Goal: Task Accomplishment & Management: Complete application form

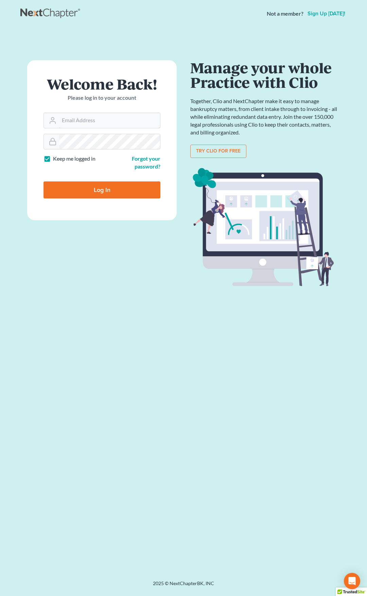
type input "[EMAIL_ADDRESS][DOMAIN_NAME]"
click at [112, 189] on input "Log In" at bounding box center [102, 189] width 117 height 17
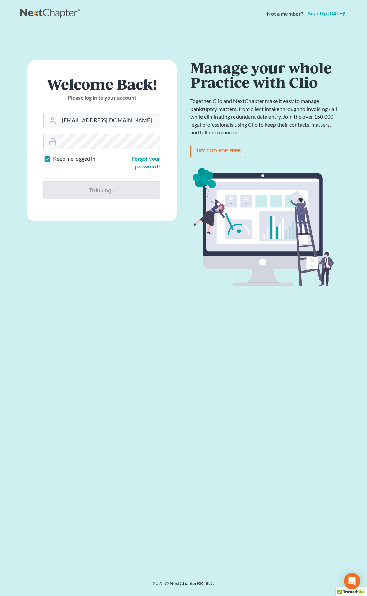
type input "Thinking..."
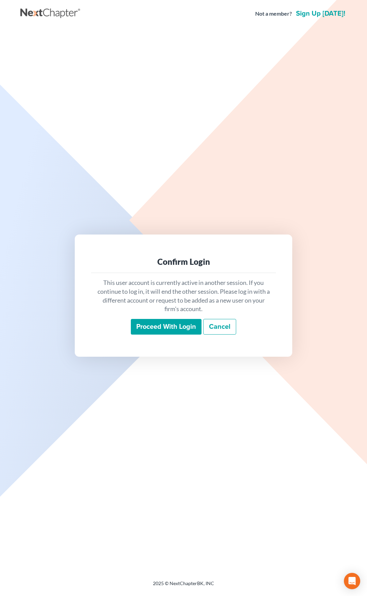
click at [142, 327] on input "Proceed with login" at bounding box center [166, 327] width 71 height 16
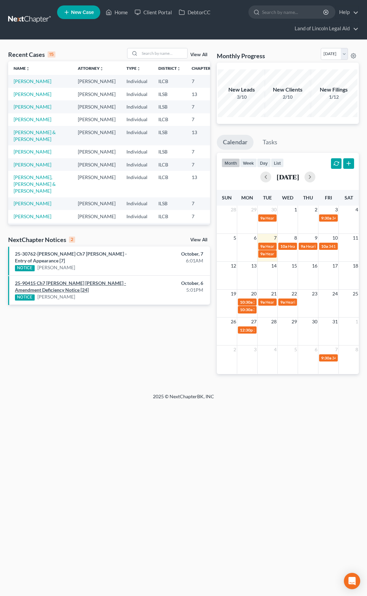
click at [96, 284] on link "25-90415 Ch7 [PERSON_NAME] [PERSON_NAME] - Amendment Deficiency Notice [24]" at bounding box center [70, 286] width 111 height 13
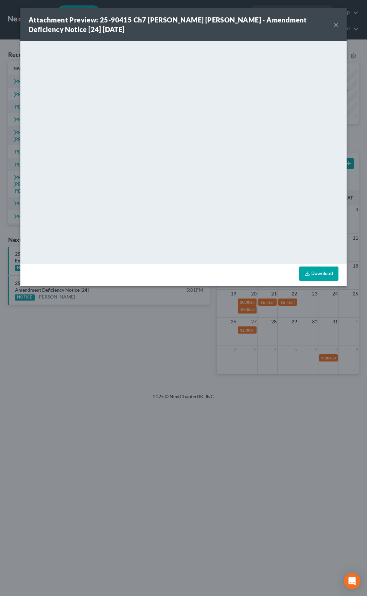
click at [119, 367] on div "Attachment Preview: 25-90415 Ch7 [PERSON_NAME] [PERSON_NAME] - Amendment Defici…" at bounding box center [183, 298] width 367 height 596
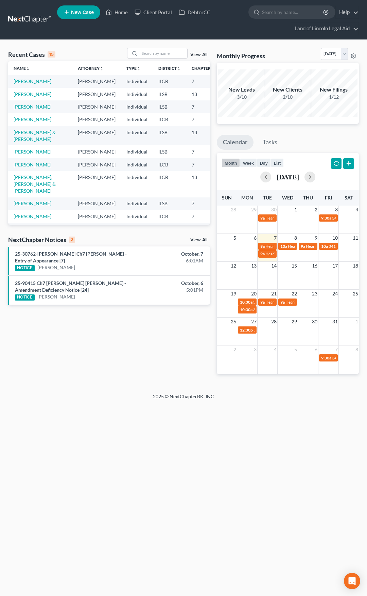
click at [54, 297] on link "Madora Ingram" at bounding box center [56, 296] width 38 height 7
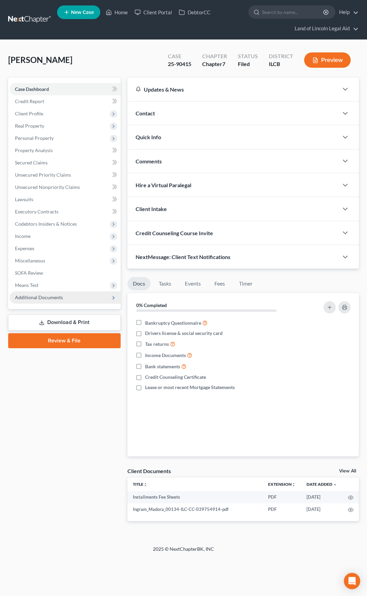
click at [65, 297] on span "Additional Documents" at bounding box center [65, 297] width 111 height 12
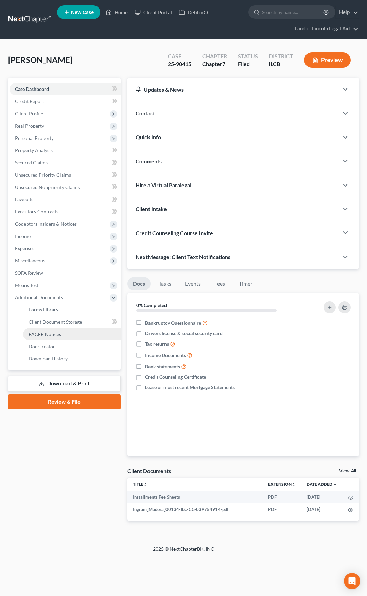
click at [63, 331] on link "PACER Notices" at bounding box center [72, 334] width 98 height 12
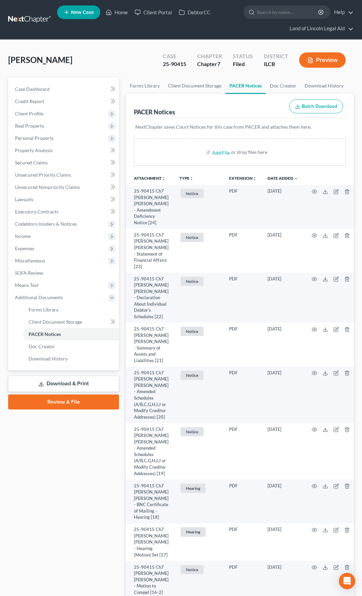
click at [36, 20] on link at bounding box center [30, 20] width 44 height 12
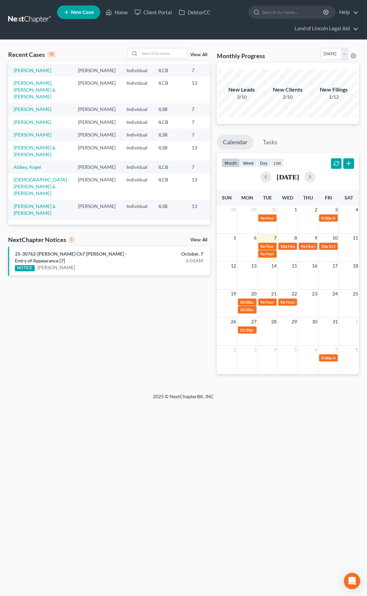
scroll to position [195, 0]
click at [149, 53] on input "search" at bounding box center [164, 53] width 48 height 10
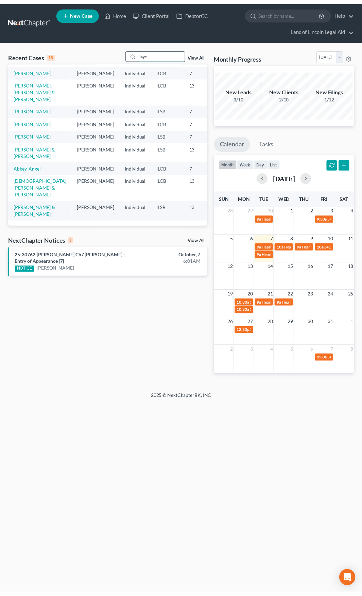
scroll to position [0, 0]
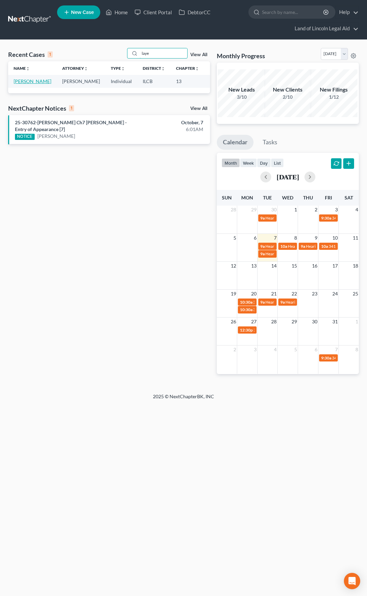
type input "laye"
click at [18, 80] on link "[PERSON_NAME]" at bounding box center [33, 81] width 38 height 6
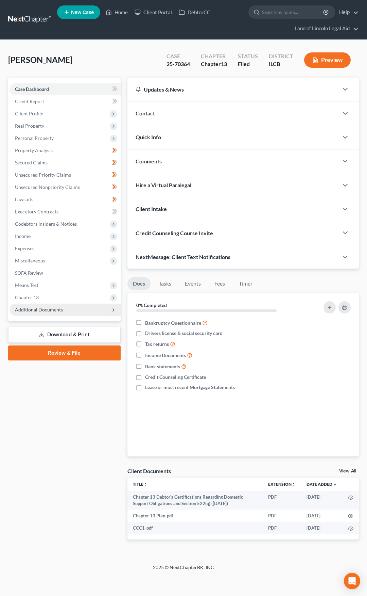
click at [72, 312] on span "Additional Documents" at bounding box center [65, 309] width 111 height 12
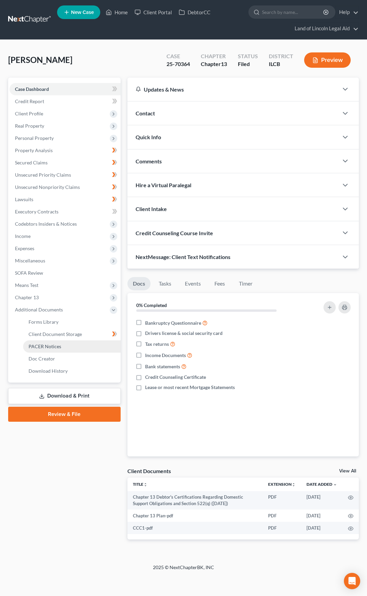
click at [68, 347] on link "PACER Notices" at bounding box center [72, 346] width 98 height 12
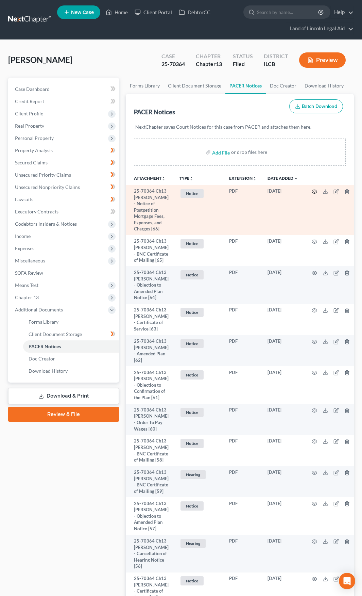
click at [314, 192] on circle "button" at bounding box center [314, 191] width 1 height 1
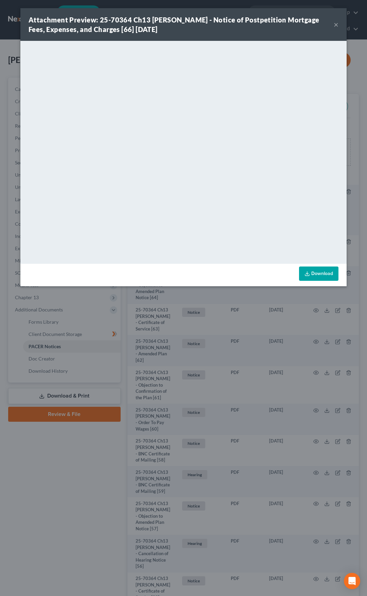
drag, startPoint x: 337, startPoint y: 24, endPoint x: 280, endPoint y: 42, distance: 59.5
click at [337, 24] on button "×" at bounding box center [336, 24] width 5 height 8
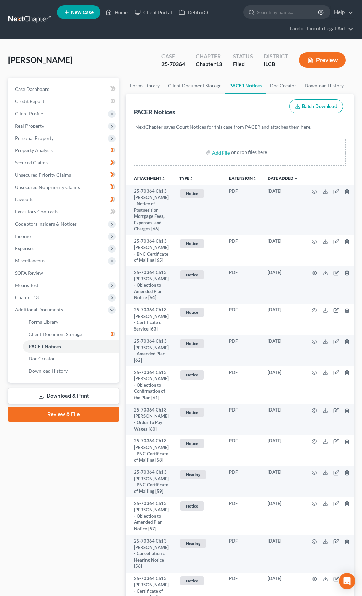
click at [20, 17] on link at bounding box center [30, 20] width 44 height 12
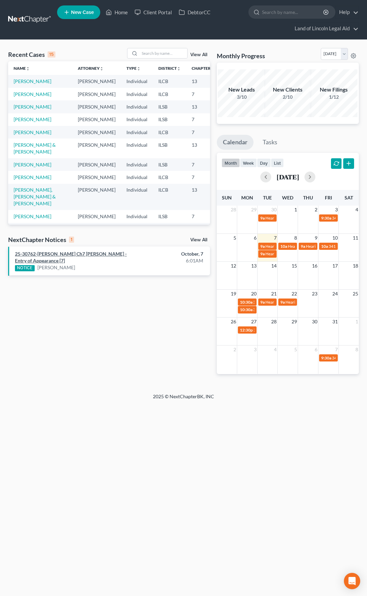
click at [89, 255] on link "25-30762-[PERSON_NAME] Ch7 [PERSON_NAME] - Entry of Appearance [7]" at bounding box center [71, 257] width 112 height 13
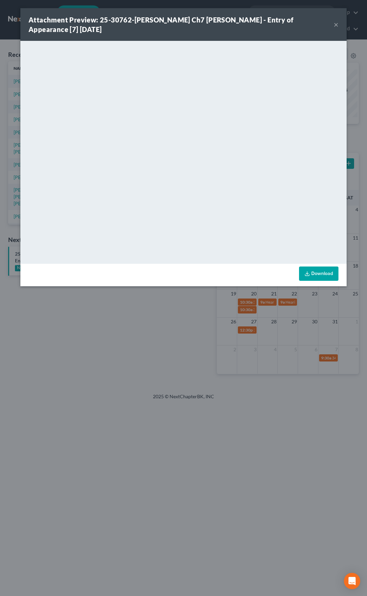
click at [335, 25] on button "×" at bounding box center [336, 24] width 5 height 8
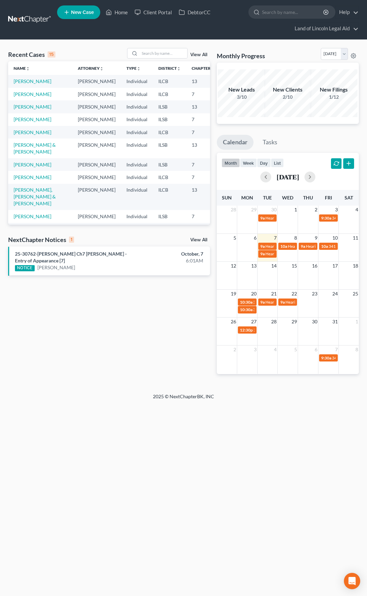
click at [31, 20] on link at bounding box center [30, 20] width 44 height 12
click at [70, 253] on link "25-90415 Ch7 Madora Latrice Ingram - Certificate of Service [25]" at bounding box center [70, 257] width 111 height 13
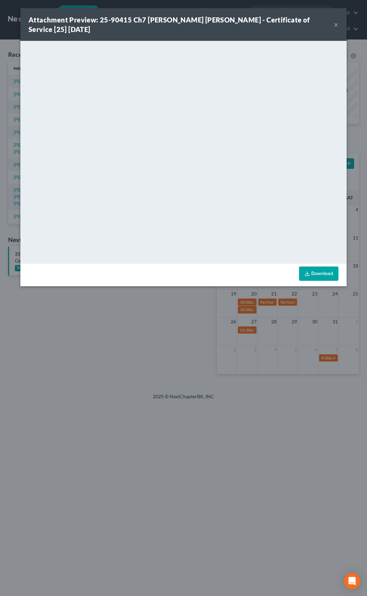
click at [338, 27] on button "×" at bounding box center [336, 24] width 5 height 8
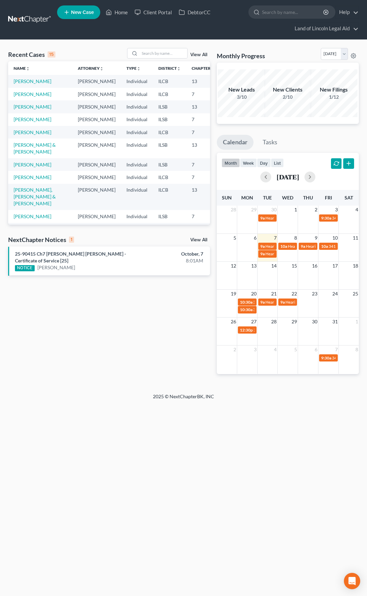
click at [18, 14] on link at bounding box center [30, 20] width 44 height 12
click at [70, 14] on link "New Case" at bounding box center [78, 12] width 43 height 14
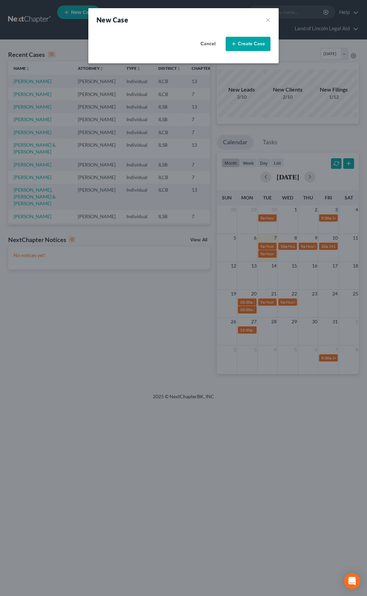
select select "26"
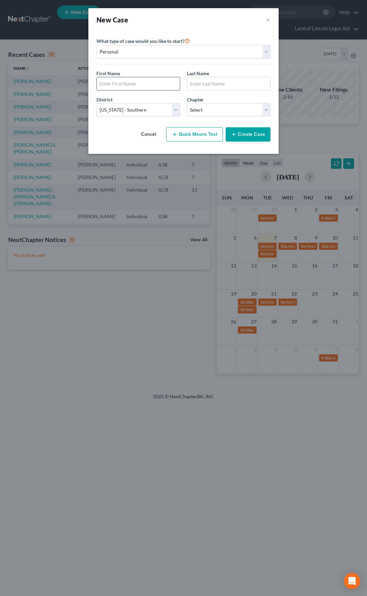
click at [123, 81] on input "text" at bounding box center [138, 83] width 83 height 13
type input "[PERSON_NAME]"
type input "Towns Sr."
click at [201, 111] on select "Select 7 11 12 13" at bounding box center [229, 110] width 84 height 14
select select "3"
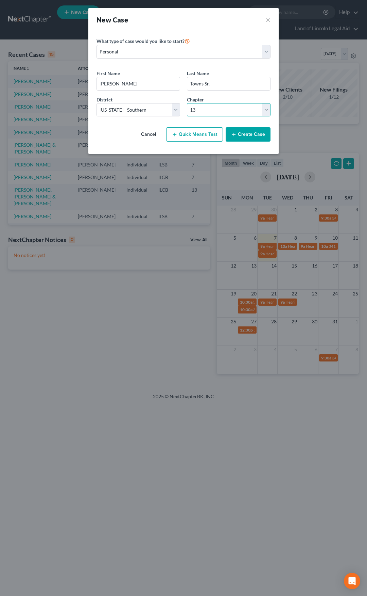
click at [187, 103] on select "Select 7 11 12 13" at bounding box center [229, 110] width 84 height 14
click at [250, 137] on button "Create Case" at bounding box center [248, 134] width 45 height 14
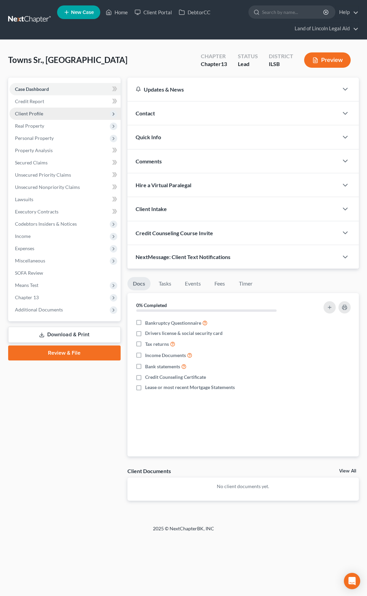
click at [77, 115] on span "Client Profile" at bounding box center [65, 114] width 111 height 12
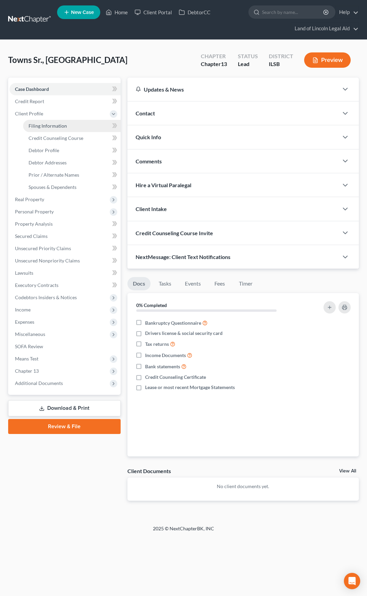
click at [78, 127] on link "Filing Information" at bounding box center [72, 126] width 98 height 12
select select "1"
select select "0"
select select "3"
select select "26"
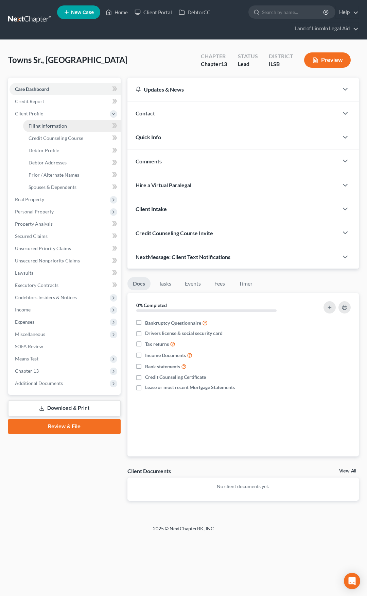
select select "14"
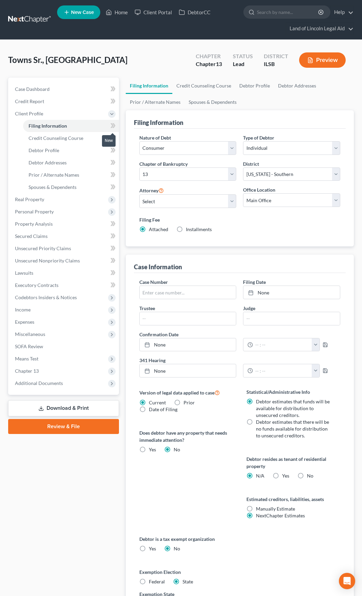
click at [113, 126] on icon at bounding box center [112, 125] width 3 height 5
click at [196, 202] on select "Select May Yeh - ILSB Calvin Hwang - ILSB Benjamin Brown - ILCB Brian Lambert -…" at bounding box center [187, 201] width 97 height 14
select select "3"
click at [139, 194] on select "Select May Yeh - ILSB Calvin Hwang - ILSB Benjamin Brown - ILCB Brian Lambert -…" at bounding box center [187, 201] width 97 height 14
click at [259, 200] on select "Main Office SRO ERO NRO ERO - D WRO" at bounding box center [291, 200] width 97 height 14
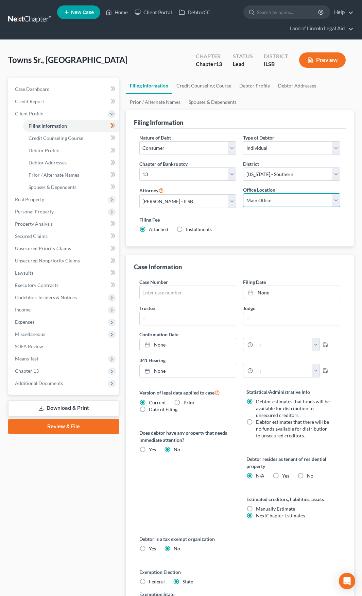
click at [243, 193] on select "Main Office SRO ERO NRO ERO - D WRO" at bounding box center [291, 200] width 97 height 14
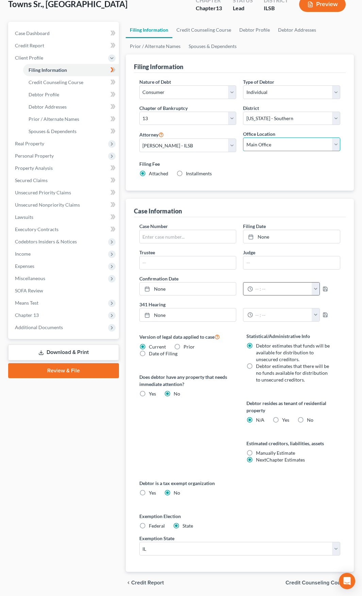
scroll to position [68, 0]
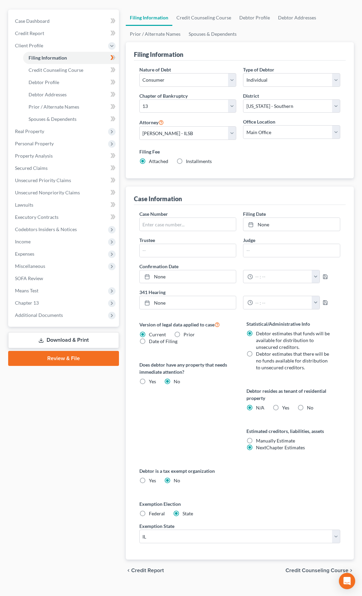
click at [307, 407] on label "No" at bounding box center [310, 407] width 6 height 7
click at [310, 407] on input "No" at bounding box center [312, 406] width 4 height 4
radio input "true"
radio input "false"
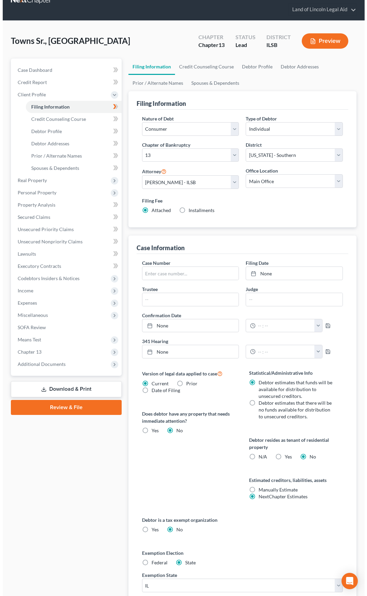
scroll to position [0, 0]
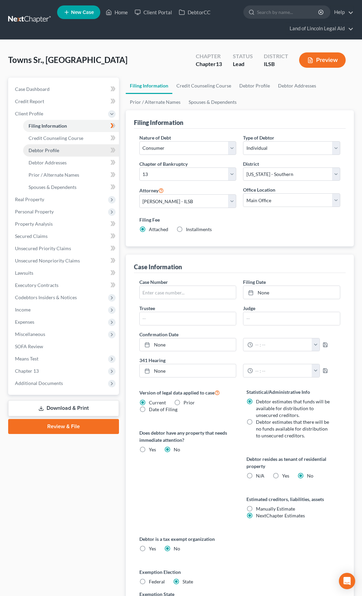
click at [73, 151] on link "Debtor Profile" at bounding box center [71, 150] width 96 height 12
select select "0"
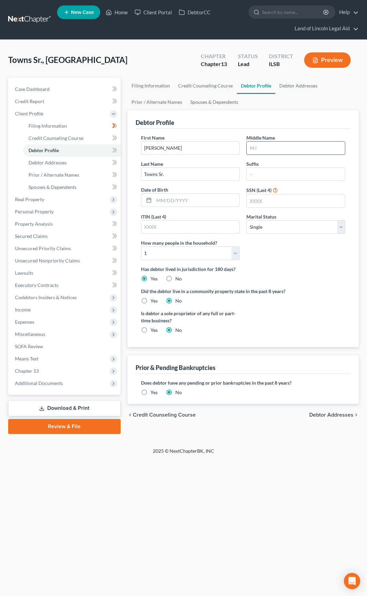
click at [257, 150] on input "text" at bounding box center [296, 148] width 98 height 13
click at [205, 171] on input "Towns Sr." at bounding box center [191, 174] width 98 height 13
type input "Towns"
click at [257, 174] on input "text" at bounding box center [296, 174] width 98 height 13
type input "Sr."
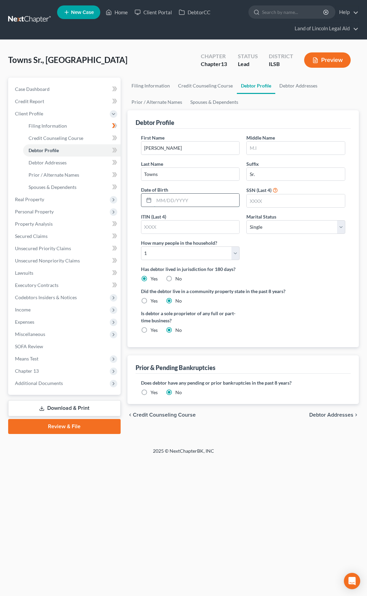
click at [210, 199] on input "text" at bounding box center [197, 200] width 86 height 13
type input "02/24/1953"
type input "1717"
click at [256, 226] on select "Select Single Married Separated Divorced Widowed" at bounding box center [296, 227] width 99 height 14
select select "3"
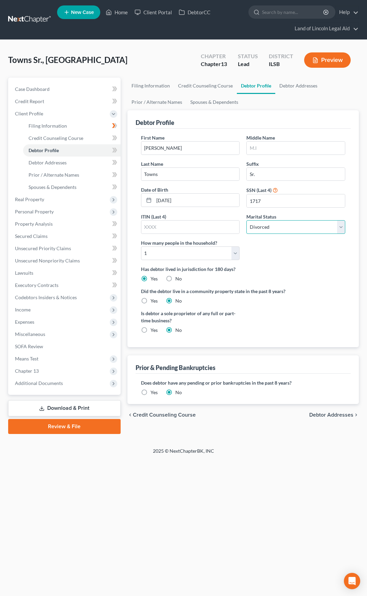
click at [247, 220] on select "Select Single Married Separated Divorced Widowed" at bounding box center [296, 227] width 99 height 14
click at [117, 148] on icon at bounding box center [114, 150] width 5 height 9
click at [334, 415] on span "Debtor Addresses" at bounding box center [332, 414] width 44 height 5
select select "0"
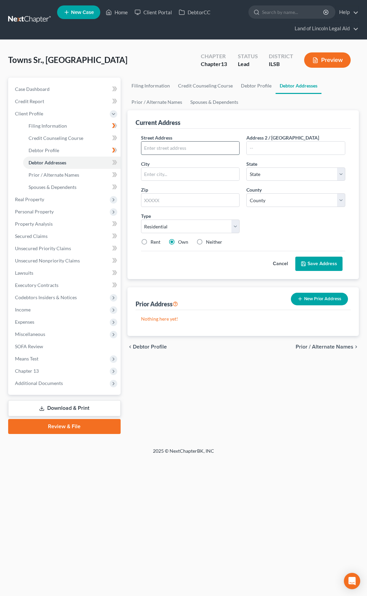
click at [165, 149] on input "text" at bounding box center [191, 148] width 98 height 13
type input "1421 Blance Drive"
type input "62226"
type input "[GEOGRAPHIC_DATA]"
select select "14"
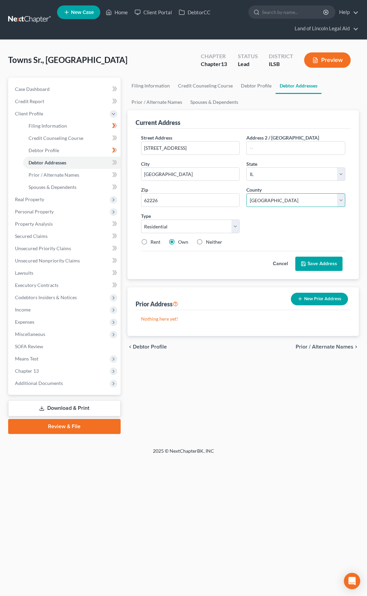
select select "86"
click at [114, 163] on icon at bounding box center [113, 162] width 3 height 5
click at [319, 263] on button "Save Address" at bounding box center [319, 264] width 47 height 14
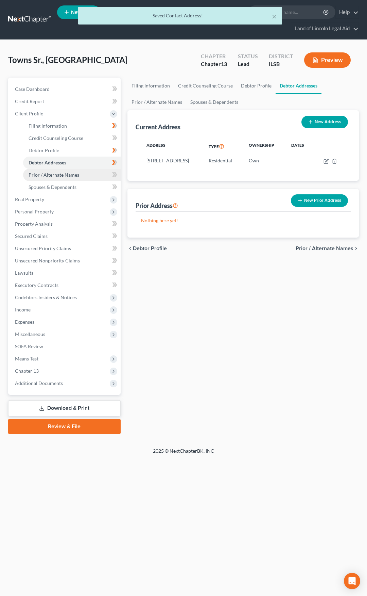
click at [100, 175] on link "Prior / Alternate Names" at bounding box center [72, 175] width 98 height 12
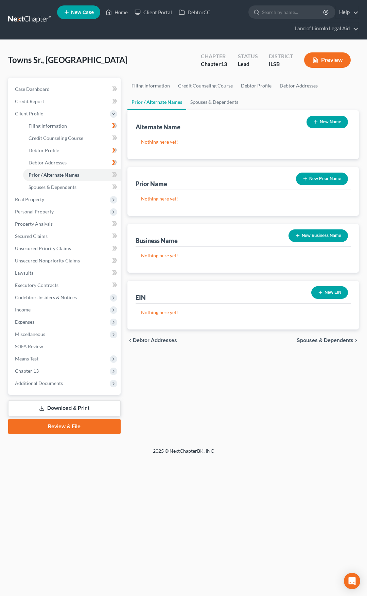
click at [327, 124] on button "New Name" at bounding box center [328, 122] width 42 height 13
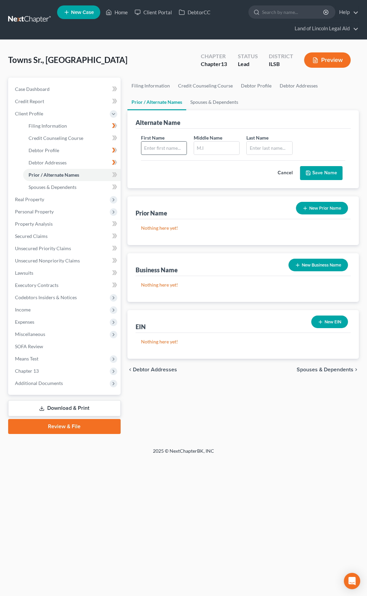
click at [170, 151] on input "text" at bounding box center [164, 148] width 45 height 13
type input "Arbra"
type input "Towns"
click at [175, 168] on div "Cancel Save Name" at bounding box center [243, 170] width 204 height 20
click at [318, 172] on button "Save Name" at bounding box center [321, 173] width 43 height 14
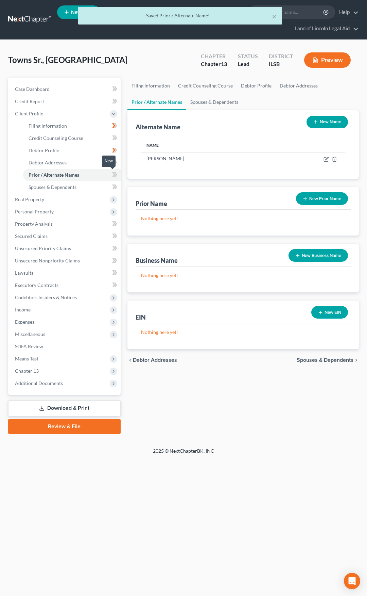
click at [115, 175] on icon at bounding box center [114, 174] width 5 height 9
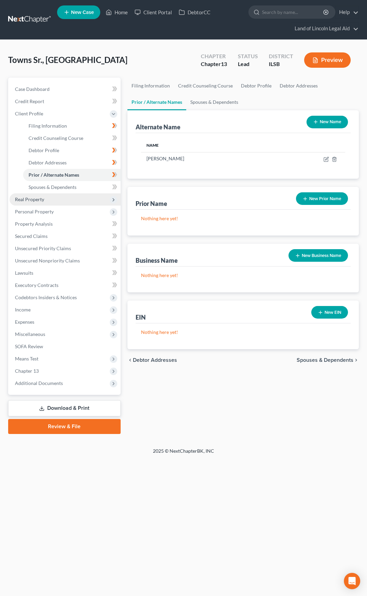
click at [84, 198] on span "Real Property" at bounding box center [65, 199] width 111 height 12
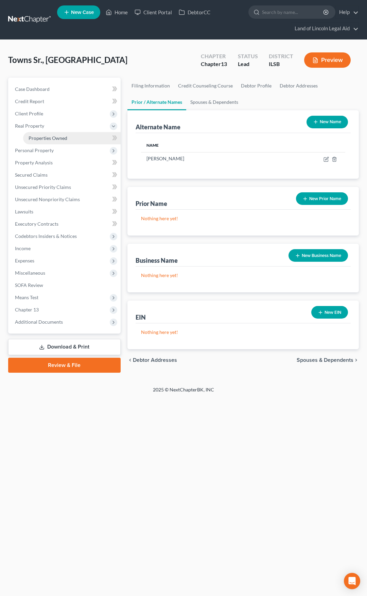
click at [70, 137] on link "Properties Owned" at bounding box center [72, 138] width 98 height 12
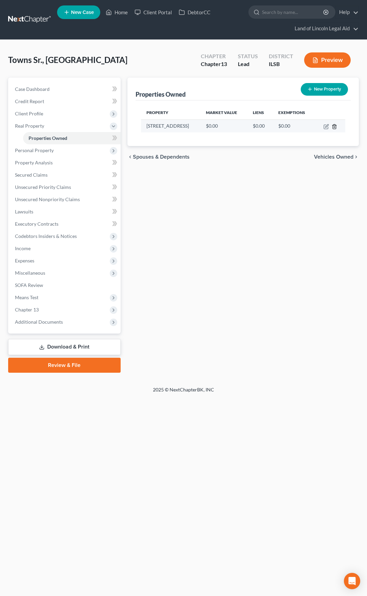
click at [335, 127] on icon "button" at bounding box center [334, 126] width 5 height 5
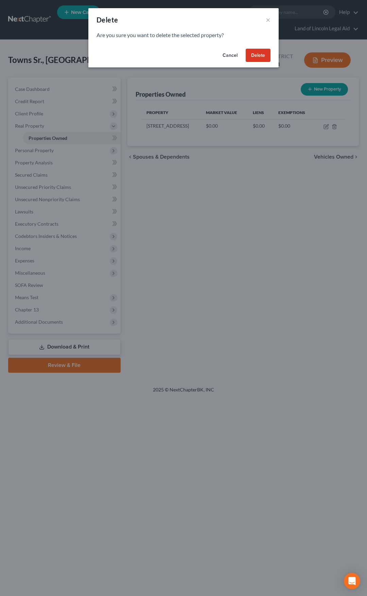
click at [255, 55] on button "Delete" at bounding box center [258, 56] width 25 height 14
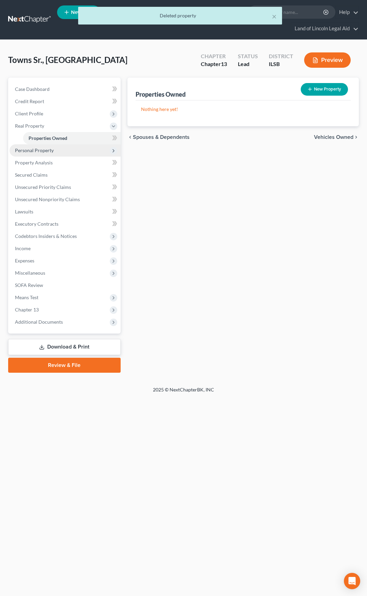
click at [82, 151] on span "Personal Property" at bounding box center [65, 150] width 111 height 12
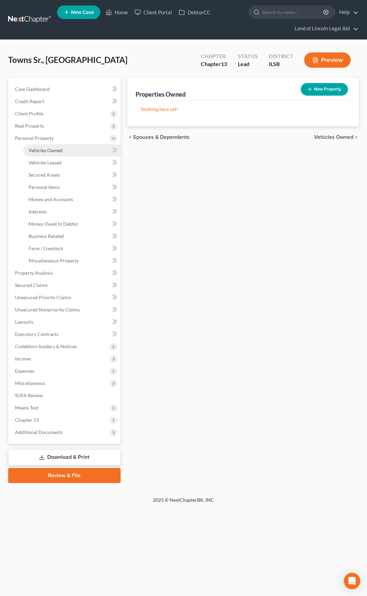
click at [62, 151] on link "Vehicles Owned" at bounding box center [72, 150] width 98 height 12
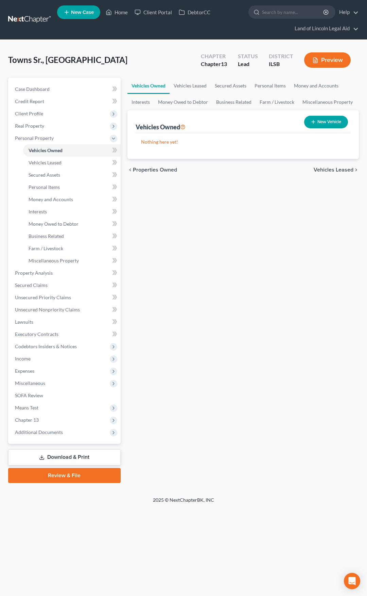
click at [315, 124] on icon "button" at bounding box center [313, 121] width 5 height 5
select select "0"
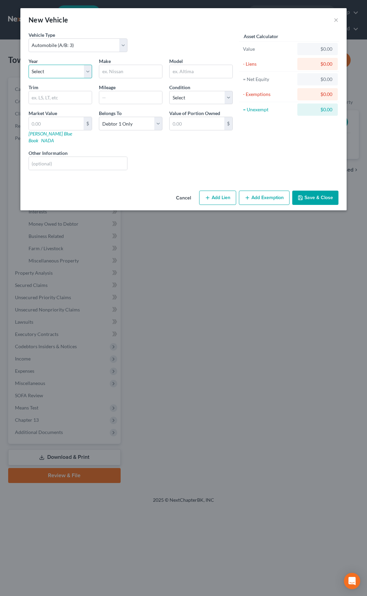
click at [73, 76] on select "Select 2026 2025 2024 2023 2022 2021 2020 2019 2018 2017 2016 2015 2014 2013 20…" at bounding box center [61, 72] width 64 height 14
select select "44"
click at [29, 65] on select "Select 2026 2025 2024 2023 2022 2021 2020 2019 2018 2017 2016 2015 2014 2013 20…" at bounding box center [61, 72] width 64 height 14
click at [186, 193] on button "Cancel" at bounding box center [184, 198] width 26 height 14
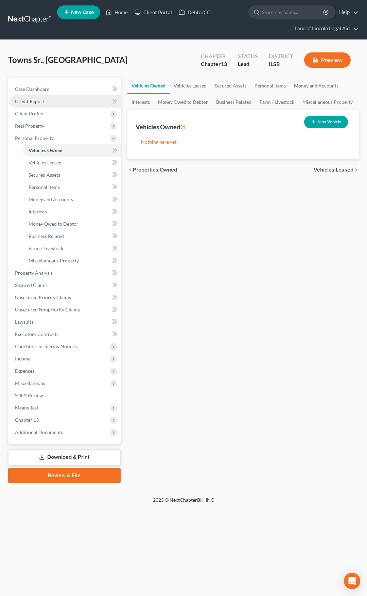
click at [52, 102] on link "Credit Report" at bounding box center [65, 101] width 111 height 12
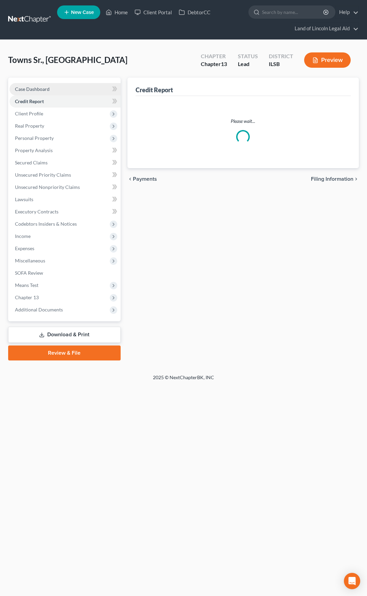
click at [51, 90] on link "Case Dashboard" at bounding box center [65, 89] width 111 height 12
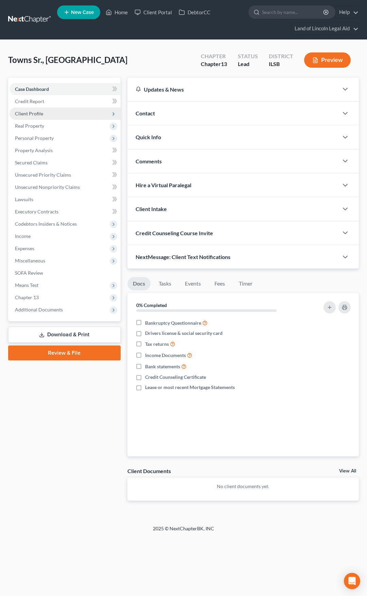
click at [60, 115] on span "Client Profile" at bounding box center [65, 114] width 111 height 12
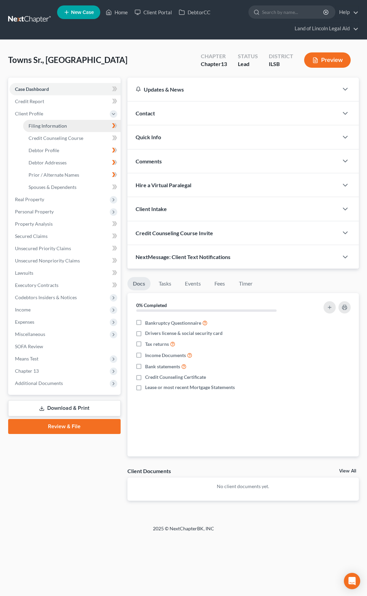
click at [63, 126] on span "Filing Information" at bounding box center [48, 126] width 38 height 6
select select "1"
select select "0"
select select "3"
select select "26"
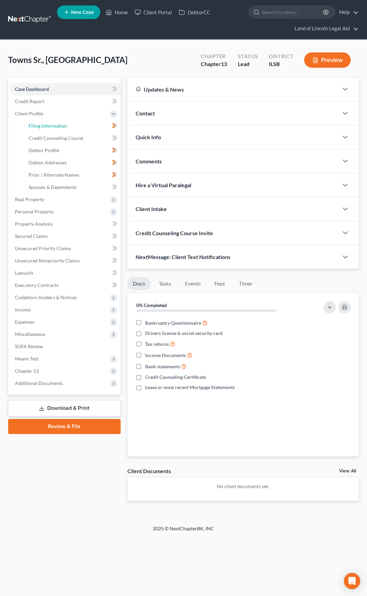
select select "3"
select select "14"
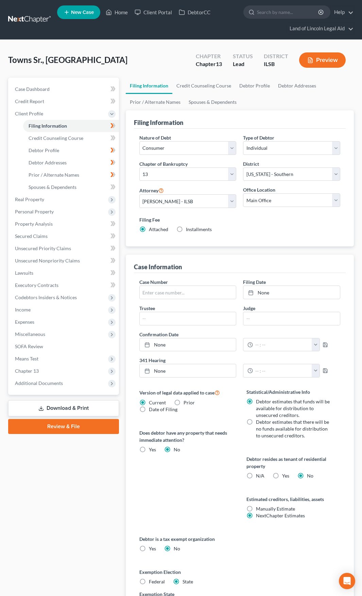
click at [282, 475] on label "Yes Yes" at bounding box center [285, 475] width 7 height 7
click at [285, 475] on input "Yes Yes" at bounding box center [287, 474] width 4 height 4
radio input "true"
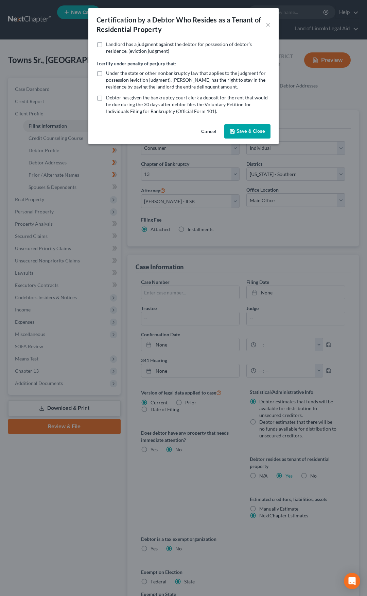
click at [207, 133] on button "Cancel" at bounding box center [209, 132] width 26 height 14
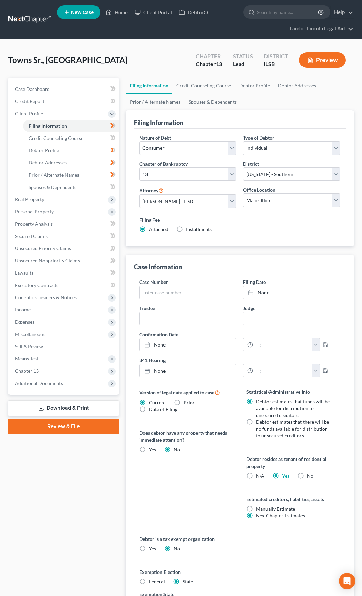
click at [307, 476] on label "No" at bounding box center [310, 475] width 6 height 7
click at [310, 476] on input "No" at bounding box center [312, 474] width 4 height 4
radio input "true"
radio input "false"
click at [61, 212] on span "Personal Property" at bounding box center [65, 212] width 110 height 12
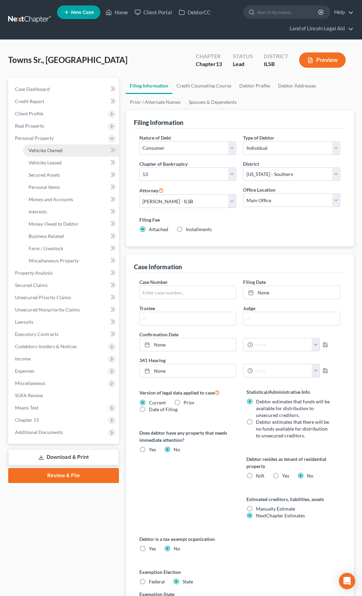
click at [60, 153] on link "Vehicles Owned" at bounding box center [71, 150] width 96 height 12
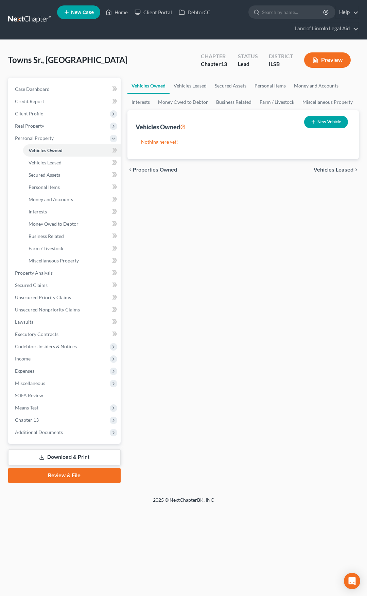
click at [26, 22] on link at bounding box center [30, 20] width 44 height 12
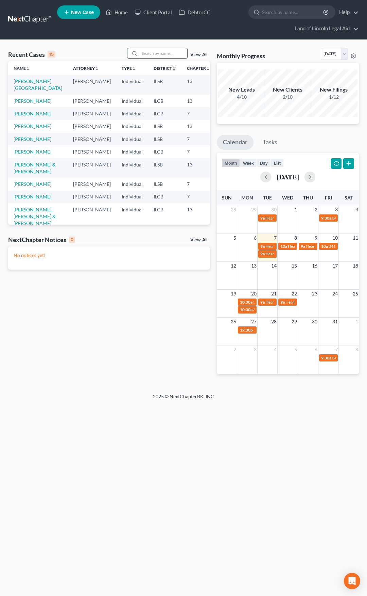
click at [151, 54] on input "search" at bounding box center [164, 53] width 48 height 10
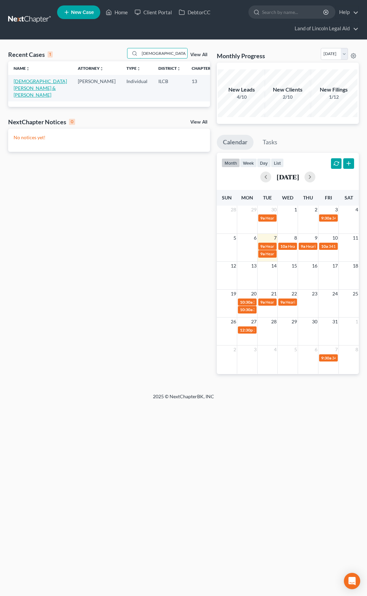
type input "crist"
click at [25, 88] on link "[DEMOGRAPHIC_DATA][PERSON_NAME] & [PERSON_NAME]" at bounding box center [40, 87] width 53 height 19
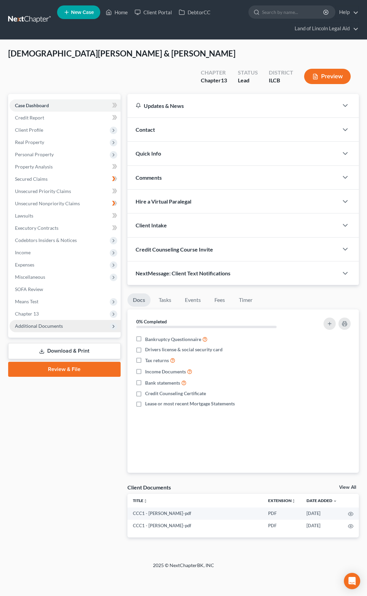
click at [80, 320] on span "Additional Documents" at bounding box center [65, 326] width 111 height 12
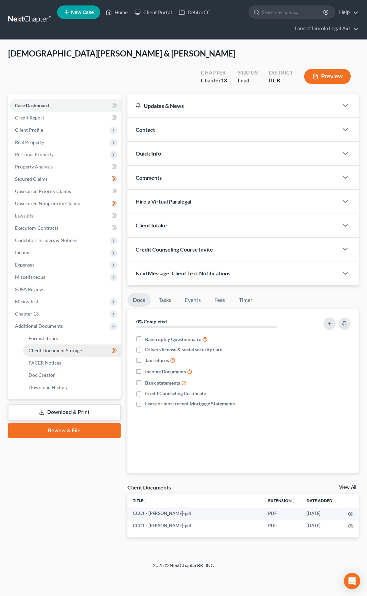
click at [82, 344] on link "Client Document Storage" at bounding box center [72, 350] width 98 height 12
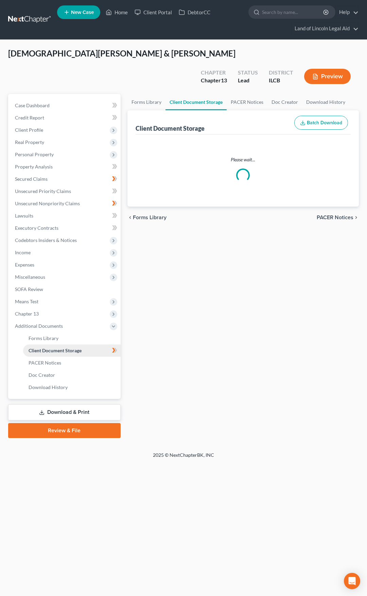
select select "0"
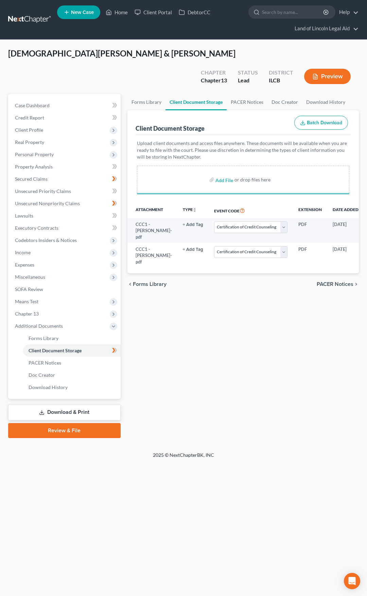
select select "0"
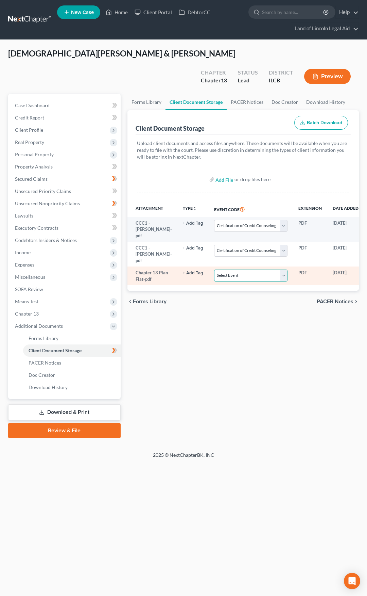
click at [221, 269] on select "Select Event Certification of Credit Counseling Chapter 13 Plan Debtor Electron…" at bounding box center [250, 275] width 73 height 12
select select "1"
click at [214, 269] on select "Select Event Certification of Credit Counseling Chapter 13 Plan Debtor Electron…" at bounding box center [250, 275] width 73 height 12
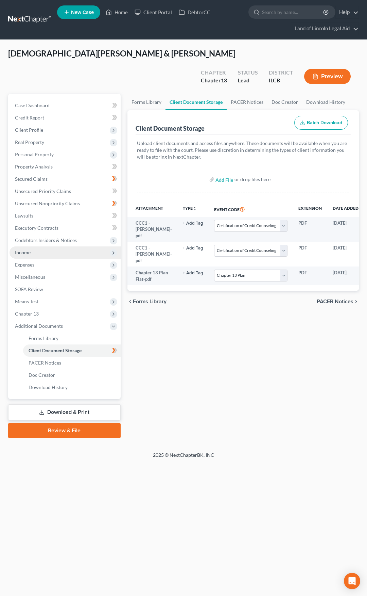
click at [66, 246] on span "Income" at bounding box center [65, 252] width 111 height 12
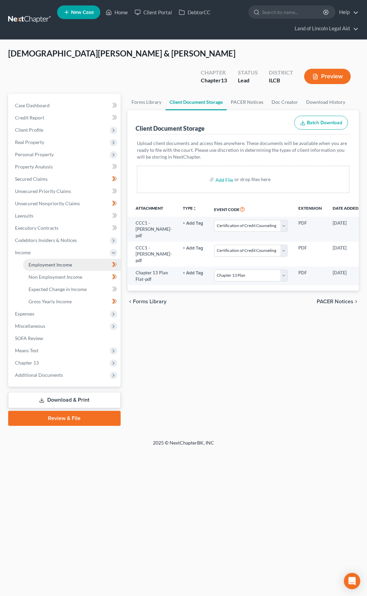
click at [67, 262] on span "Employment Income" at bounding box center [51, 265] width 44 height 6
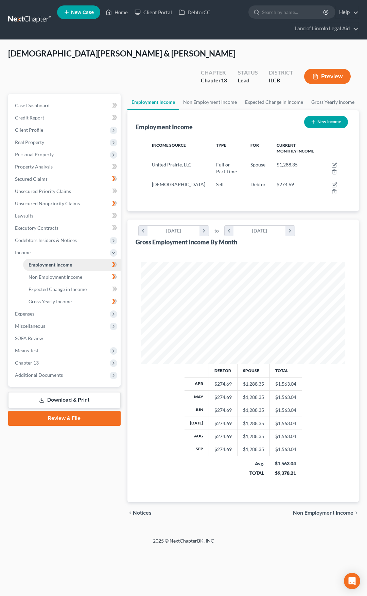
scroll to position [102, 218]
click at [335, 162] on icon "button" at bounding box center [334, 164] width 5 height 5
select select "0"
select select "14"
select select "2"
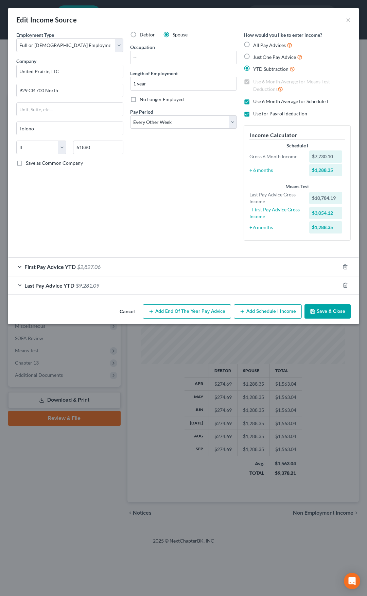
click at [129, 312] on button "Cancel" at bounding box center [127, 312] width 26 height 14
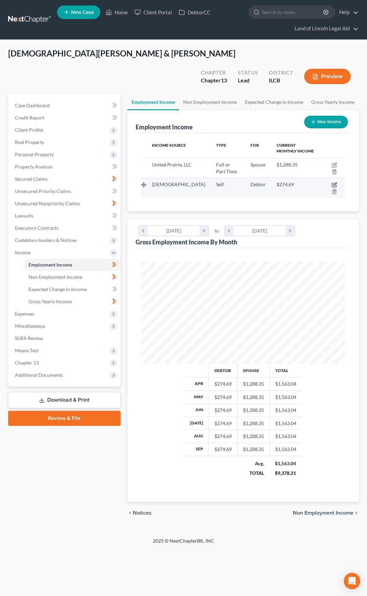
click at [336, 182] on icon "button" at bounding box center [334, 184] width 5 height 5
select select "1"
select select "14"
select select "3"
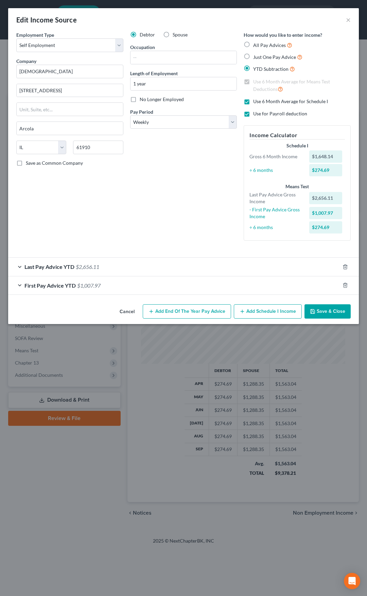
click at [123, 285] on div "First Pay Advice YTD $1,007.97" at bounding box center [174, 285] width 332 height 18
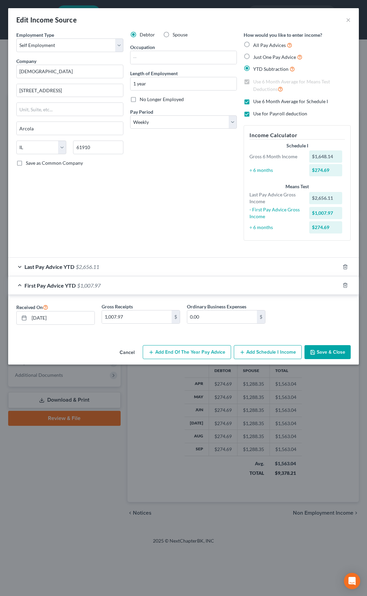
click at [120, 284] on div "First Pay Advice YTD $1,007.97" at bounding box center [174, 285] width 332 height 18
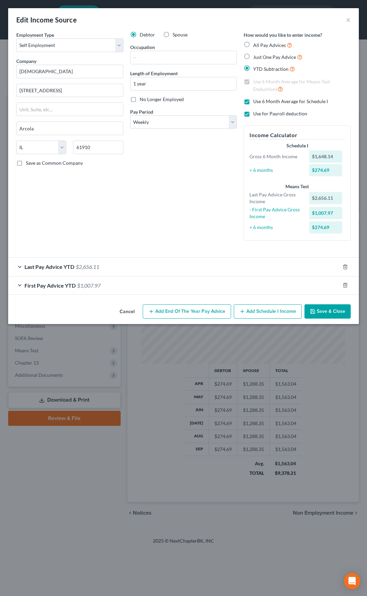
click at [115, 268] on div "Last Pay Advice YTD $2,656.11" at bounding box center [174, 267] width 332 height 18
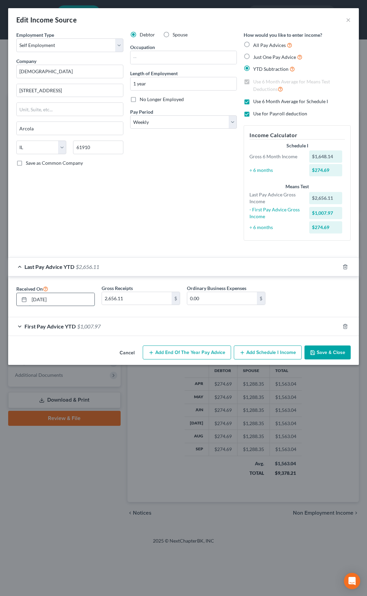
click at [75, 301] on input "08/30/2025" at bounding box center [61, 299] width 65 height 13
type input "9/20/25"
type input "2,851.00"
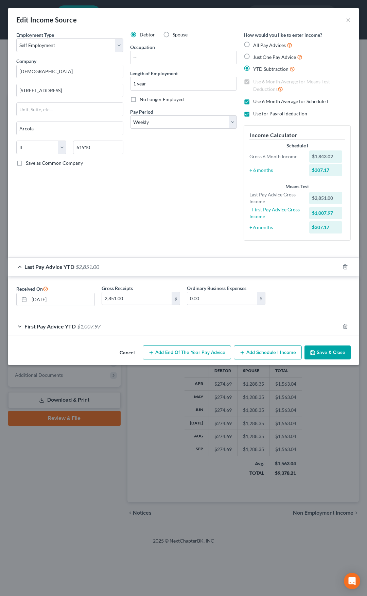
click at [319, 351] on button "Save & Close" at bounding box center [328, 352] width 46 height 14
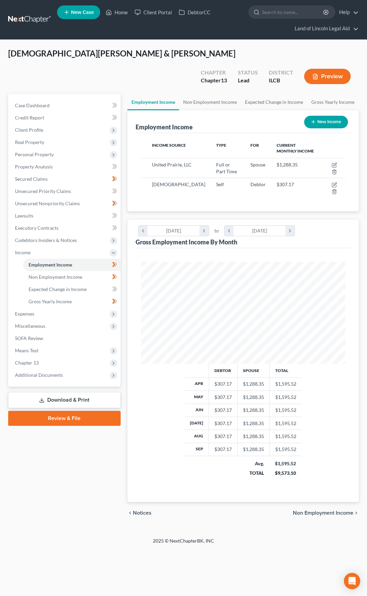
click at [157, 364] on div "Debtor Spouse Total Apr $307.17 $1,288.35 $1,595.52 May $307.17 $1,288.35 $1,59…" at bounding box center [243, 425] width 218 height 122
click at [83, 308] on span "Expenses" at bounding box center [65, 314] width 111 height 12
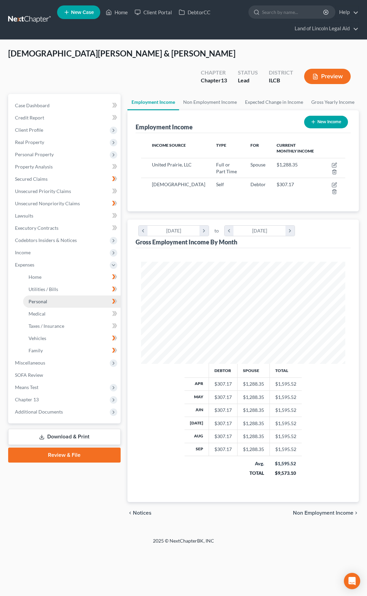
click at [81, 295] on link "Personal" at bounding box center [72, 301] width 98 height 12
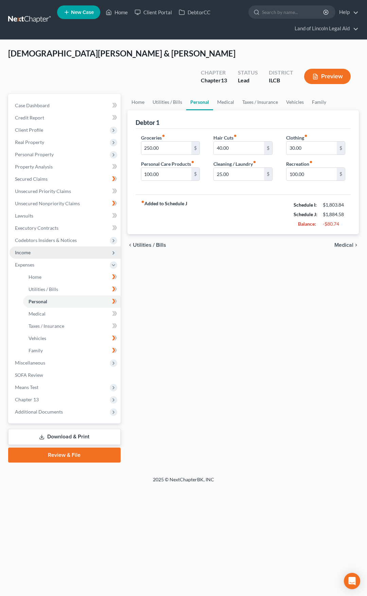
click at [83, 246] on span "Income" at bounding box center [65, 252] width 111 height 12
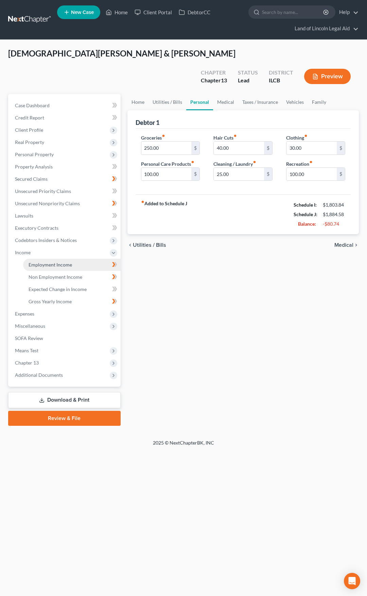
click at [83, 259] on link "Employment Income" at bounding box center [72, 265] width 98 height 12
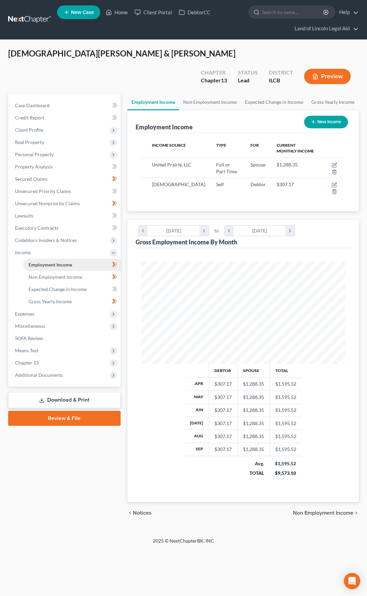
scroll to position [102, 218]
click at [60, 246] on span "Income" at bounding box center [65, 252] width 111 height 12
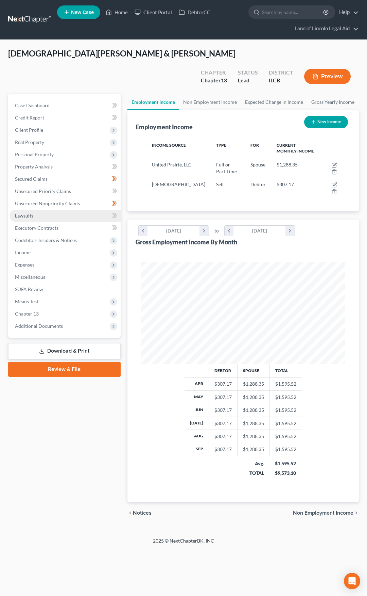
click at [63, 210] on link "Lawsuits" at bounding box center [65, 216] width 111 height 12
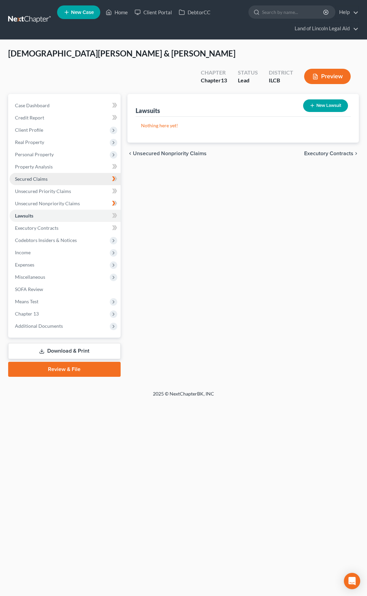
click at [73, 173] on link "Secured Claims" at bounding box center [65, 179] width 111 height 12
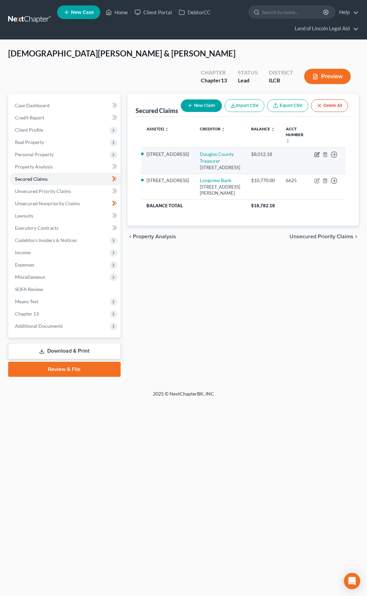
click at [315, 152] on icon "button" at bounding box center [317, 154] width 5 height 5
select select "14"
select select "2"
select select "0"
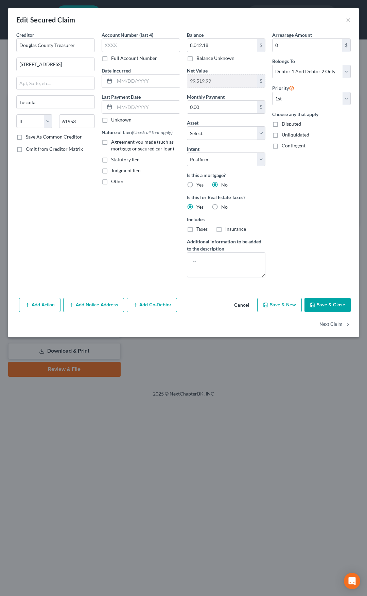
click at [115, 302] on button "Add Notice Address" at bounding box center [93, 305] width 61 height 14
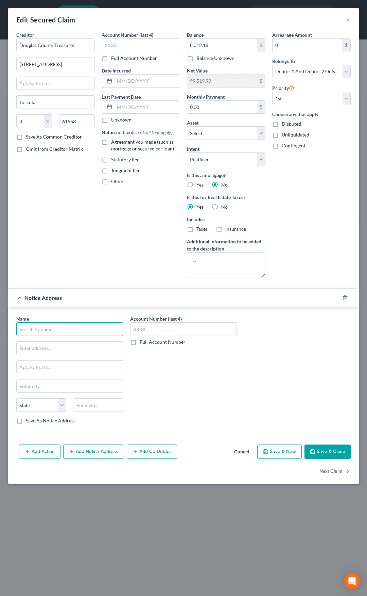
click at [90, 331] on input "text" at bounding box center [69, 329] width 107 height 14
type input "Douglas County Sheriff"
paste input "920 S Washington St"
type input "920 S Washington Street"
type input "61953"
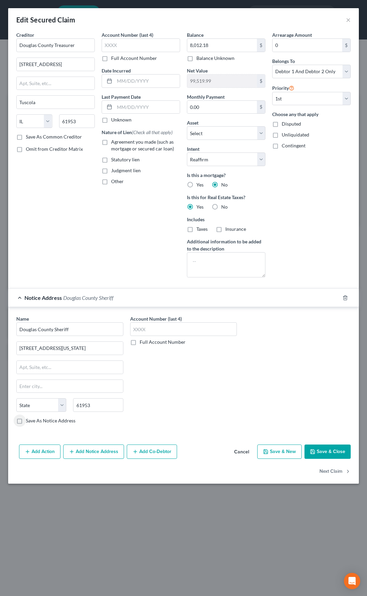
type input "Tuscola"
select select "14"
click at [340, 451] on button "Save & Close" at bounding box center [328, 451] width 46 height 14
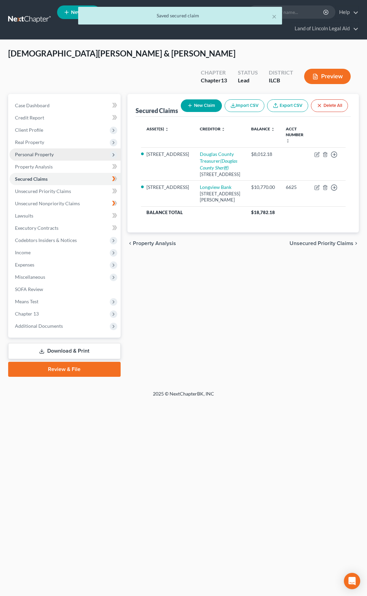
click at [47, 151] on span "Personal Property" at bounding box center [34, 154] width 39 height 6
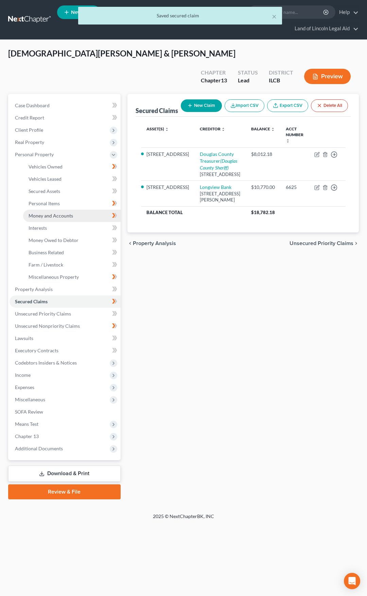
click at [56, 210] on link "Money and Accounts" at bounding box center [72, 216] width 98 height 12
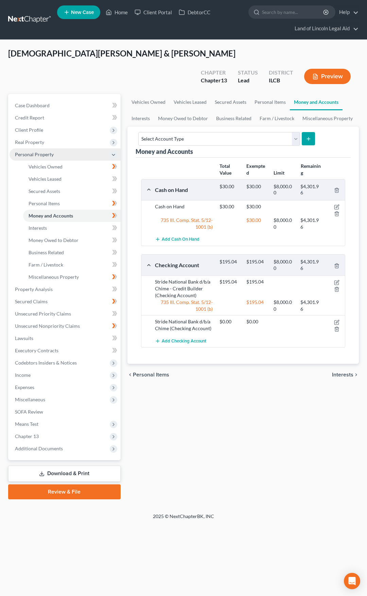
drag, startPoint x: 52, startPoint y: 126, endPoint x: 63, endPoint y: 135, distance: 14.0
click at [52, 136] on span "Real Property" at bounding box center [65, 142] width 111 height 12
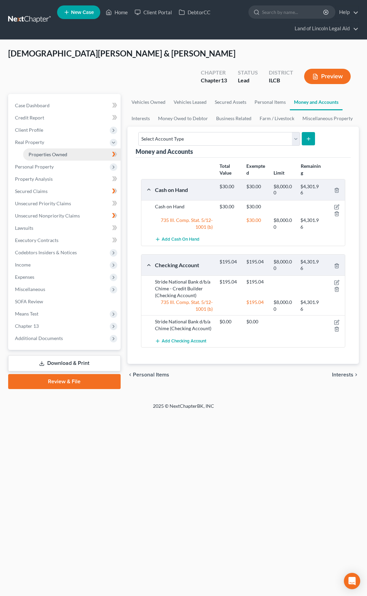
click at [64, 151] on span "Properties Owned" at bounding box center [48, 154] width 39 height 6
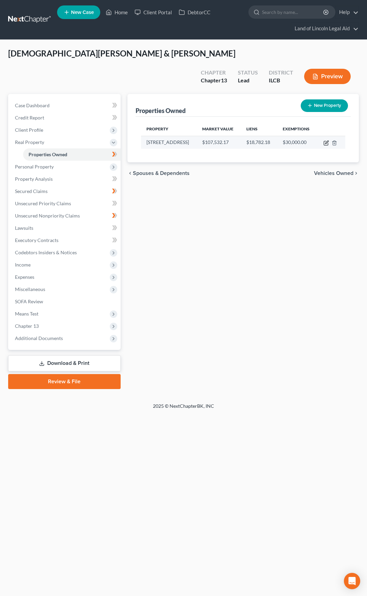
click at [327, 140] on icon "button" at bounding box center [326, 142] width 5 height 5
select select "14"
select select "2"
select select "0"
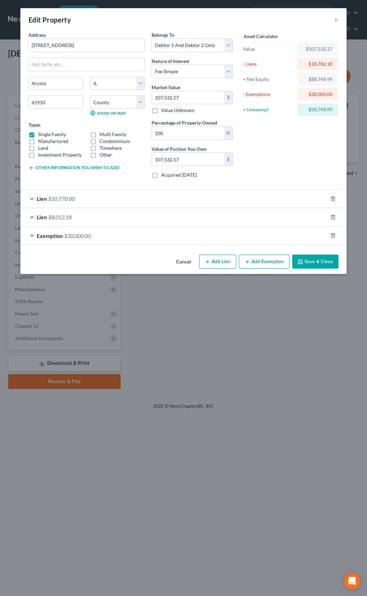
click at [169, 194] on div "Lien $10,770.00" at bounding box center [174, 199] width 308 height 18
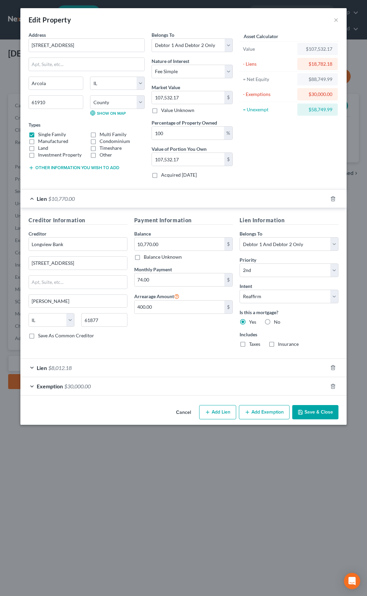
click at [169, 194] on div "Lien $10,770.00" at bounding box center [174, 199] width 308 height 18
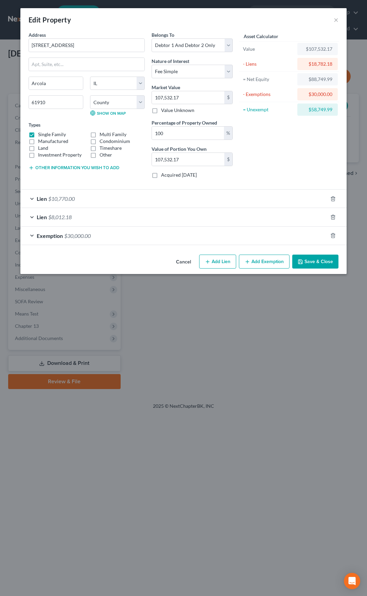
click at [188, 262] on button "Cancel" at bounding box center [184, 262] width 26 height 14
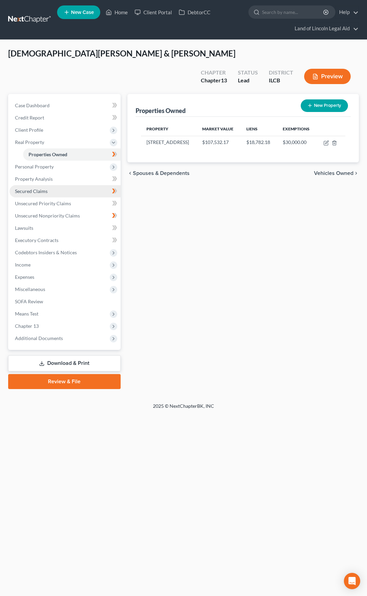
click at [85, 185] on link "Secured Claims" at bounding box center [65, 191] width 111 height 12
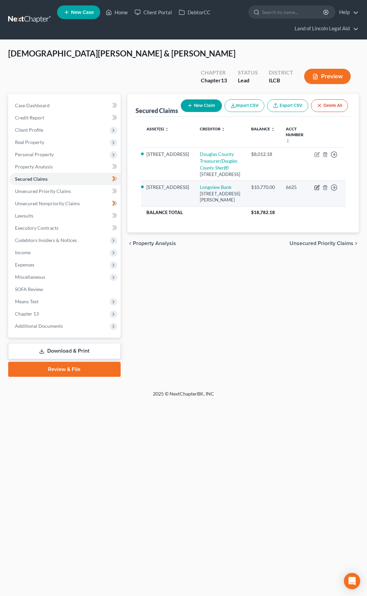
click at [316, 186] on icon "button" at bounding box center [317, 187] width 5 height 5
select select "14"
select select "2"
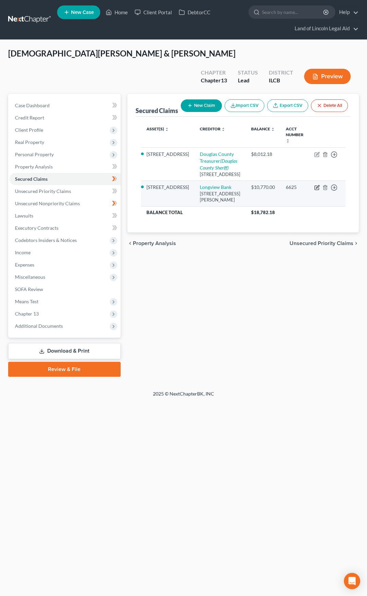
select select "0"
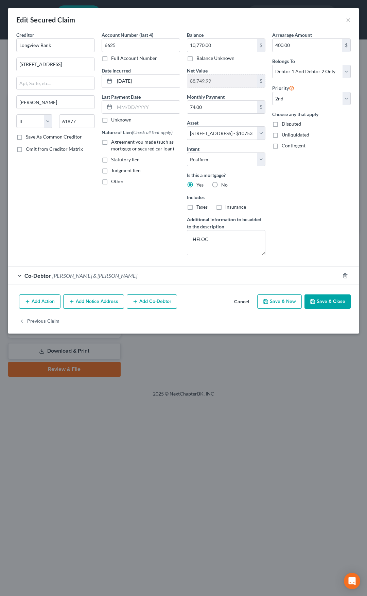
click at [91, 300] on button "Add Notice Address" at bounding box center [93, 301] width 61 height 14
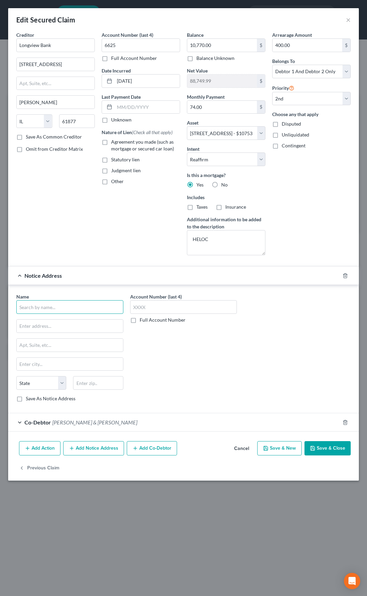
click at [55, 305] on input "text" at bounding box center [69, 307] width 107 height 14
type input "Longview Bank c/o James Chandler, President"
type input "102 S. East Avenue"
type input "61859"
type input "Ogden"
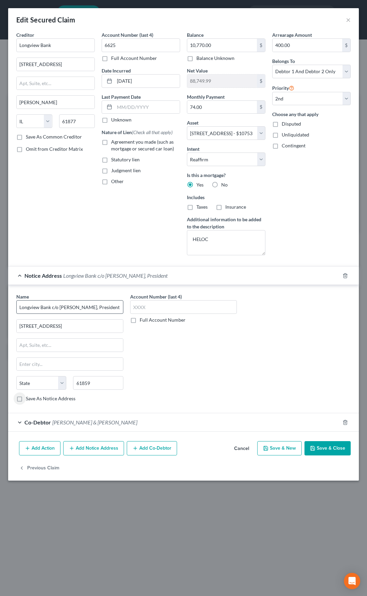
select select "14"
click at [91, 276] on span "Longview Bank c/o James Chandler, President" at bounding box center [115, 275] width 104 height 6
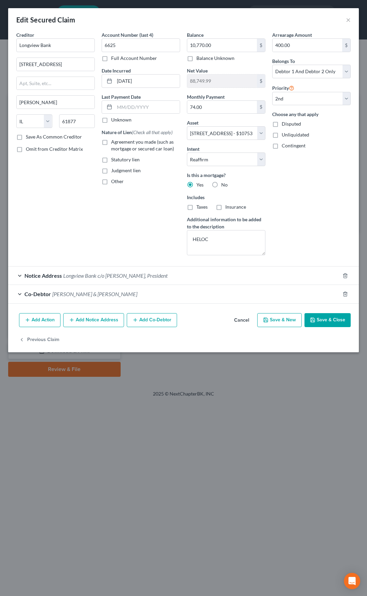
click at [78, 319] on button "Add Notice Address" at bounding box center [93, 320] width 61 height 14
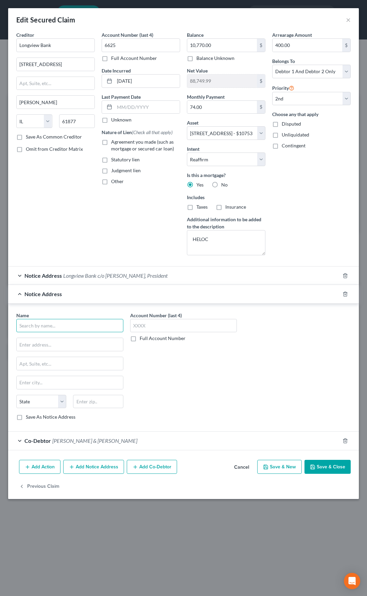
click at [70, 321] on input "text" at bounding box center [69, 326] width 107 height 14
type input "Salander Enterprises, LLC d/b/a USA Web Cash"
type input "Michael Lattos, Registered Agent"
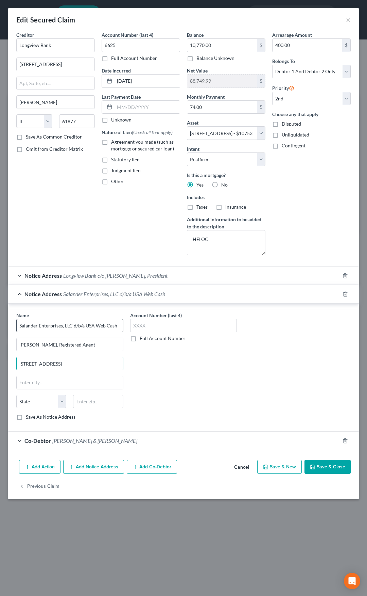
type input "225 S. Executive Drive"
type input "53005"
type input "Brookfield"
select select "52"
click at [94, 297] on span "Salander Enterprises, LLC d/b/a USA Web Cash" at bounding box center [114, 294] width 102 height 6
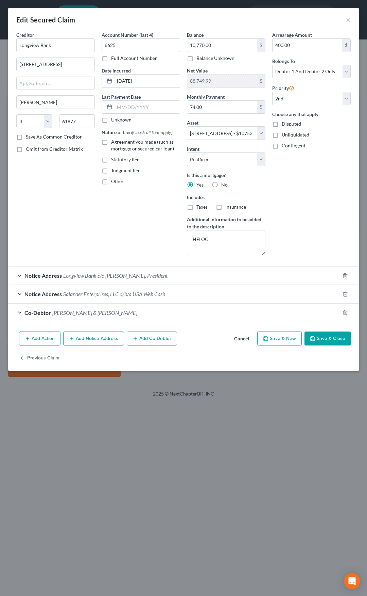
click at [89, 338] on button "Add Notice Address" at bounding box center [93, 338] width 61 height 14
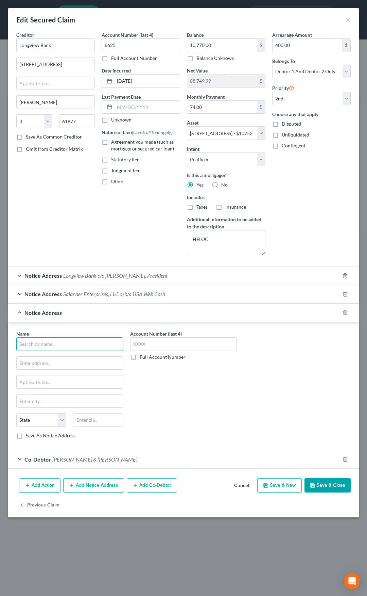
click at [64, 340] on input "text" at bounding box center [69, 344] width 107 height 14
type input "Salander Enterprises, LLC"
type input "c/o Midgal Law Group, LLP"
type input "29 E. Madison St., Ste. 1200A"
type input "60602"
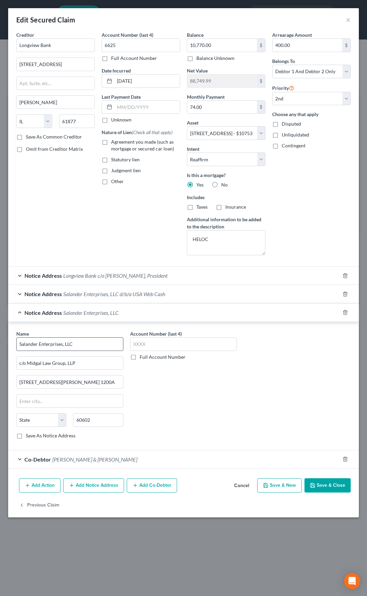
type input "Chicago"
select select "14"
click at [78, 315] on span "Salander Enterprises, LLC" at bounding box center [90, 312] width 55 height 6
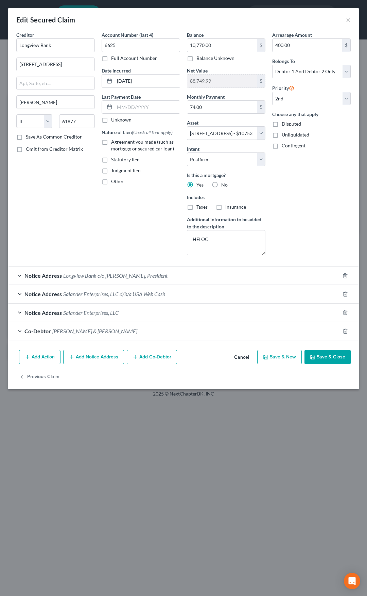
click at [95, 353] on button "Add Notice Address" at bounding box center [93, 357] width 61 height 14
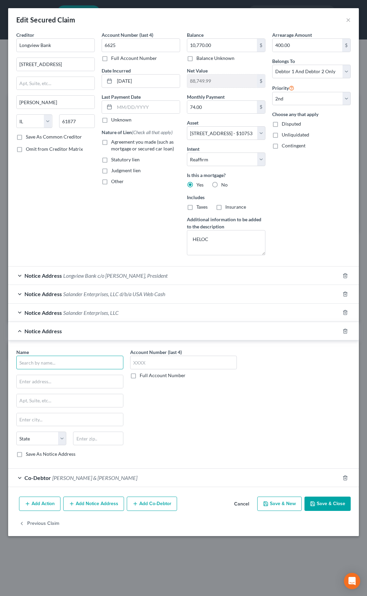
click at [78, 366] on input "text" at bounding box center [69, 363] width 107 height 14
type input "Longview Bank c/o Matthew Waldrop, Branch Manager"
type input "600 E. Southline Road"
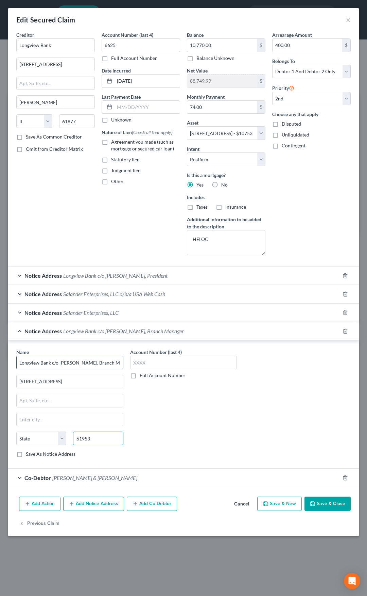
type input "61953"
type input "Tuscola"
select select "14"
click at [119, 333] on span "Longview Bank c/o Matthew Waldrop, Branch Manager" at bounding box center [123, 331] width 121 height 6
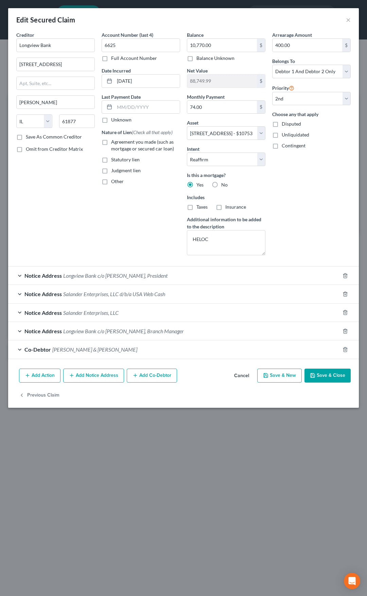
click at [119, 344] on div "Co-Debtor Donald & Kimberly Crist" at bounding box center [174, 349] width 332 height 18
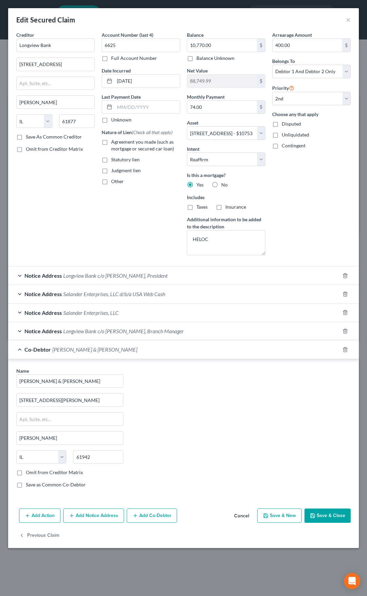
click at [119, 344] on div "Co-Debtor Donald & Kimberly Crist" at bounding box center [174, 349] width 332 height 18
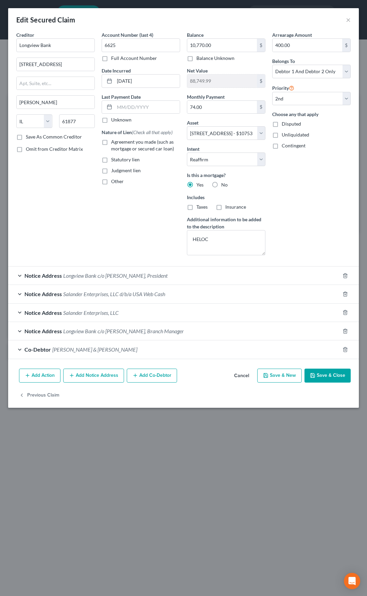
click at [320, 373] on button "Save & Close" at bounding box center [328, 375] width 46 height 14
select select
select select "1"
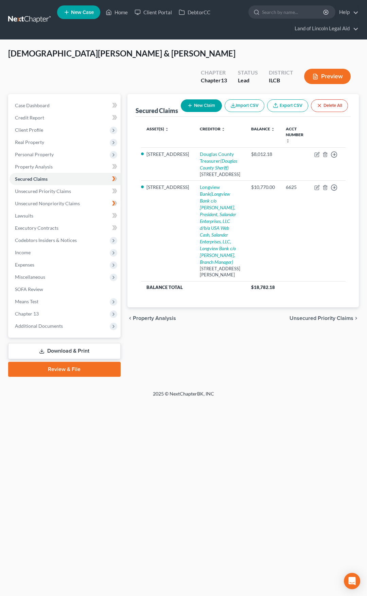
drag, startPoint x: 77, startPoint y: 335, endPoint x: 4, endPoint y: 361, distance: 76.9
click at [77, 343] on link "Download & Print" at bounding box center [64, 351] width 113 height 16
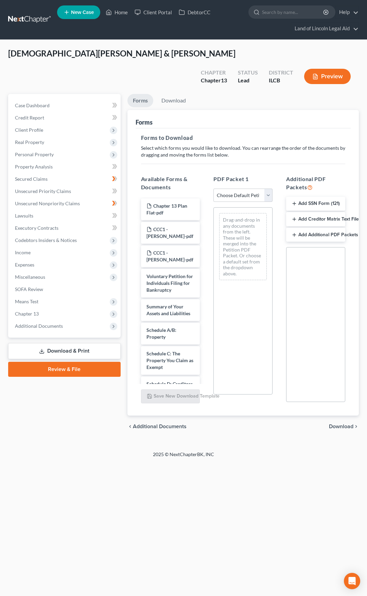
click at [298, 197] on button "Add SSN Form (121)" at bounding box center [315, 204] width 59 height 14
click at [336, 424] on span "Download" at bounding box center [341, 426] width 24 height 5
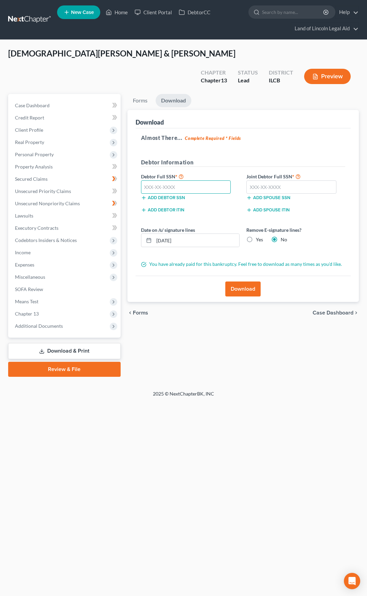
click at [190, 180] on input "text" at bounding box center [186, 187] width 90 height 14
type input "359-72-4680"
click at [251, 180] on input "text" at bounding box center [292, 187] width 90 height 14
type input "345-74-1753"
click at [181, 234] on input "10/07/2025" at bounding box center [197, 240] width 86 height 13
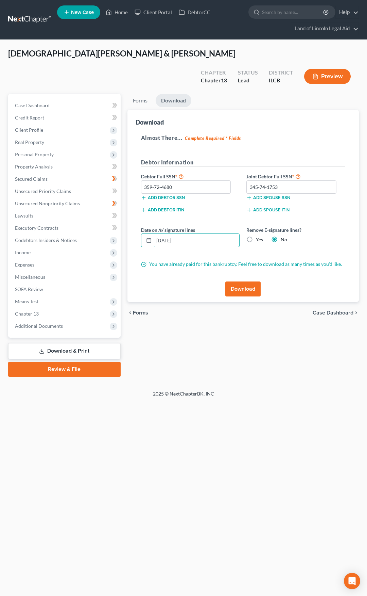
type input "10/02/2025"
click at [241, 281] on button "Download" at bounding box center [243, 288] width 35 height 15
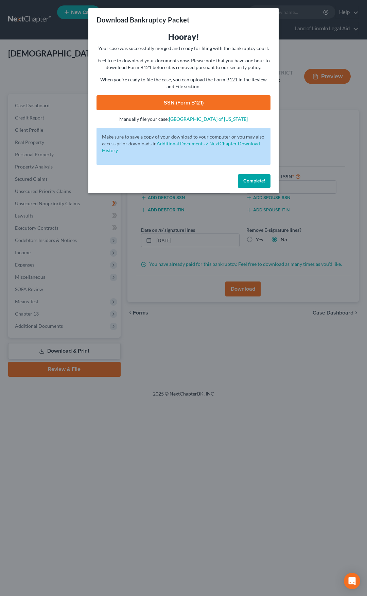
click at [153, 104] on link "SSN (Form B121)" at bounding box center [184, 102] width 174 height 15
click at [256, 181] on span "Complete!" at bounding box center [255, 181] width 22 height 6
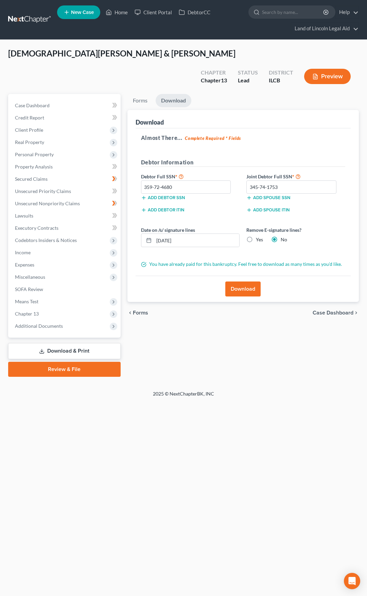
click at [32, 18] on link at bounding box center [30, 20] width 44 height 12
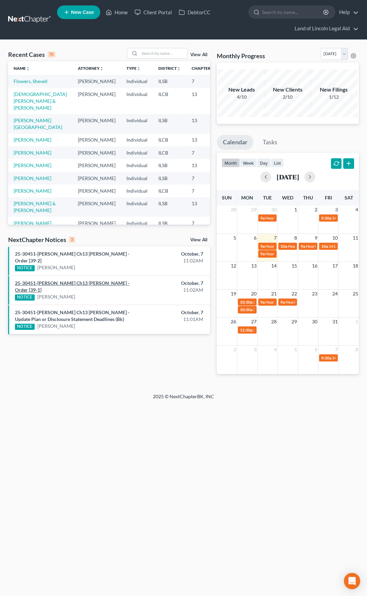
click at [86, 280] on link "25-30451-[PERSON_NAME] Ch13 [PERSON_NAME] - Order [39-1]" at bounding box center [72, 286] width 115 height 13
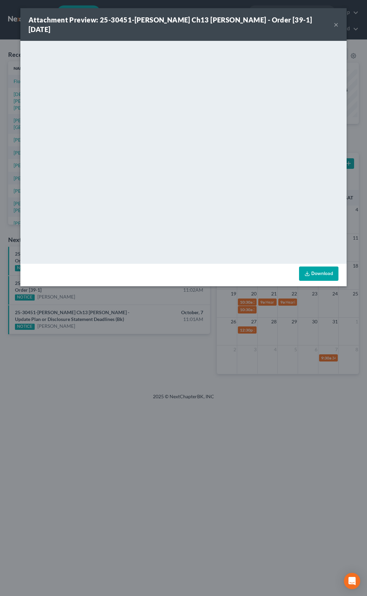
click at [335, 20] on button "×" at bounding box center [336, 24] width 5 height 8
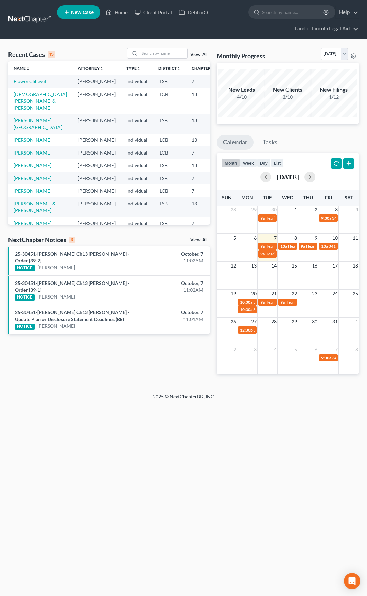
click at [198, 239] on link "View All" at bounding box center [199, 239] width 17 height 5
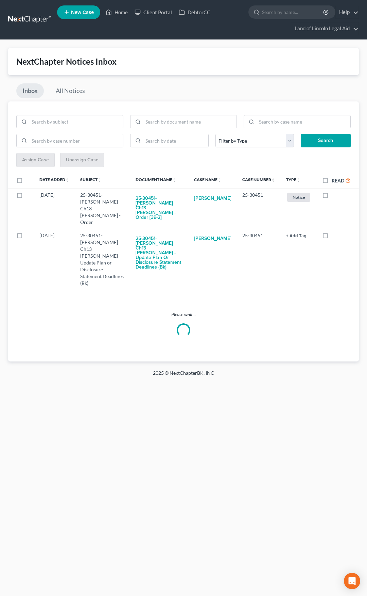
click at [332, 179] on label "Read" at bounding box center [341, 181] width 19 height 8
click at [335, 179] on input "Read" at bounding box center [337, 179] width 4 height 4
checkbox input "true"
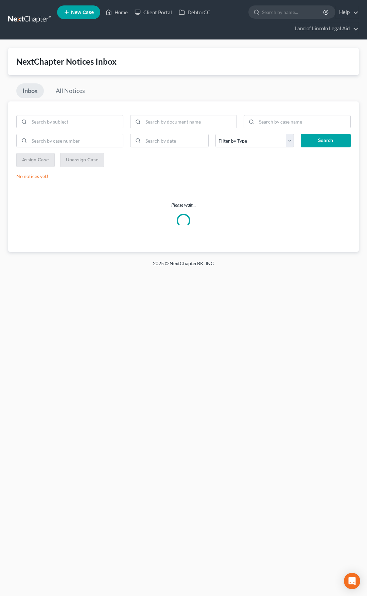
click at [31, 22] on link at bounding box center [30, 20] width 44 height 12
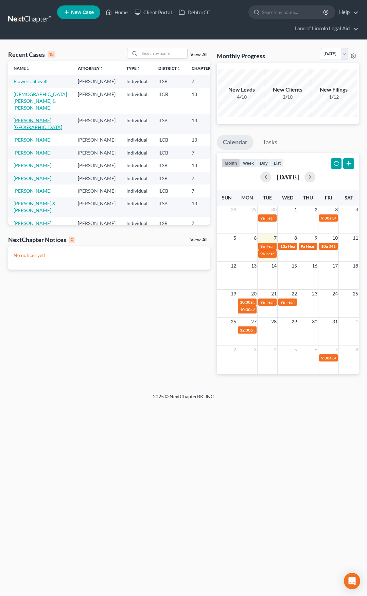
click at [22, 124] on link "[PERSON_NAME][GEOGRAPHIC_DATA]" at bounding box center [38, 123] width 49 height 13
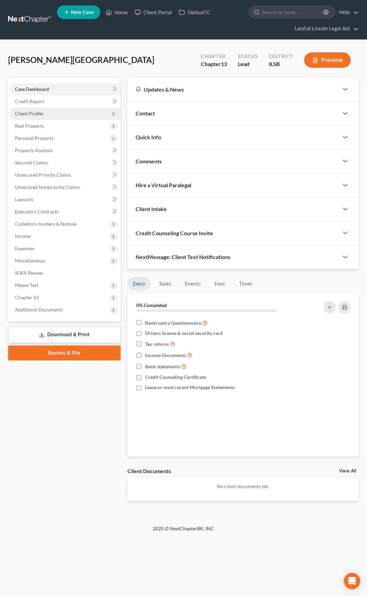
click at [68, 116] on span "Client Profile" at bounding box center [65, 114] width 111 height 12
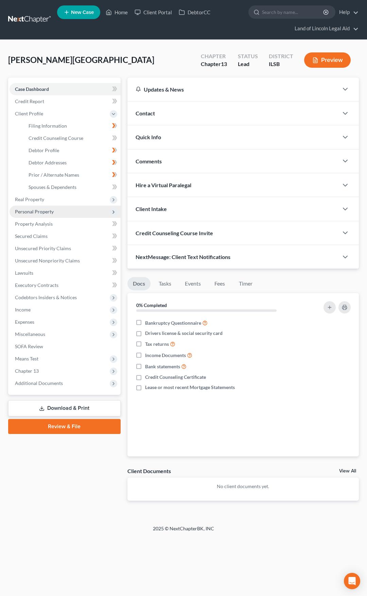
click at [67, 209] on span "Personal Property" at bounding box center [65, 212] width 111 height 12
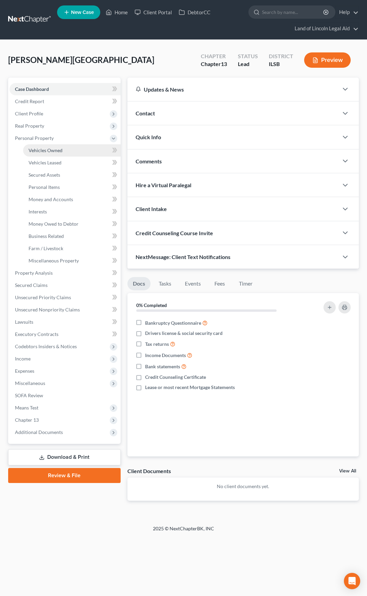
click at [68, 155] on link "Vehicles Owned" at bounding box center [72, 150] width 98 height 12
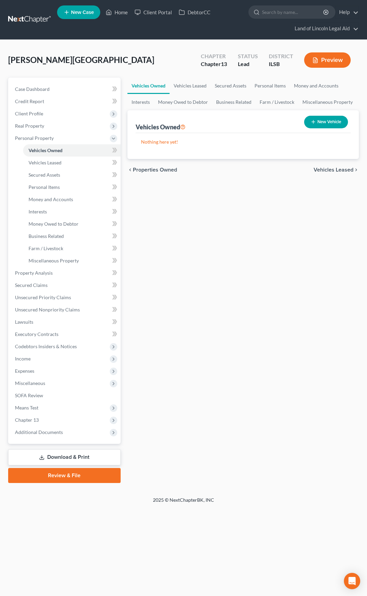
click at [317, 119] on button "New Vehicle" at bounding box center [327, 122] width 44 height 13
select select "0"
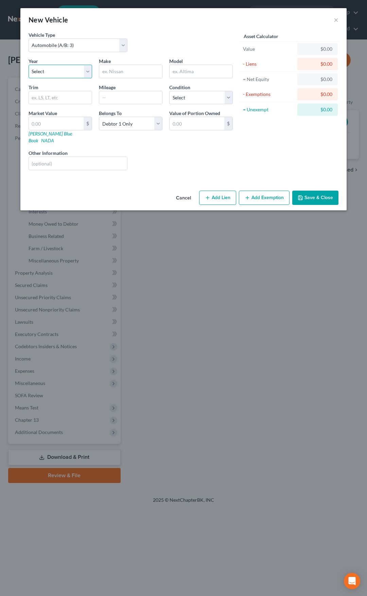
drag, startPoint x: 64, startPoint y: 75, endPoint x: 63, endPoint y: 78, distance: 3.5
click at [64, 75] on select "Select 2026 2025 2024 2023 2022 2021 2020 2019 2018 2017 2016 2015 2014 2013 20…" at bounding box center [61, 72] width 64 height 14
click at [60, 75] on select "Select 2026 2025 2024 2023 2022 2021 2020 2019 2018 2017 2016 2015 2014 2013 20…" at bounding box center [61, 72] width 64 height 14
select select "44"
click at [29, 65] on select "Select 2026 2025 2024 2023 2022 2021 2020 2019 2018 2017 2016 2015 2014 2013 20…" at bounding box center [61, 72] width 64 height 14
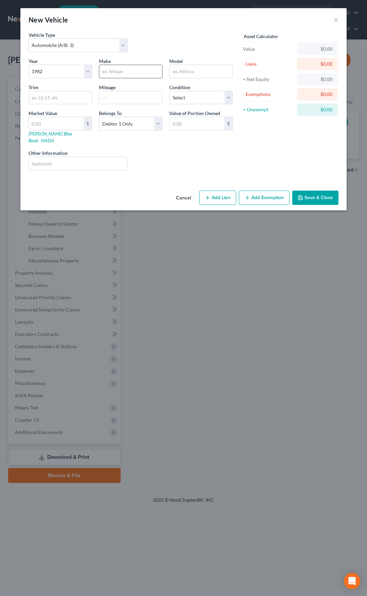
click at [119, 74] on input "text" at bounding box center [130, 71] width 63 height 13
type input "Homette"
select select "3"
click at [104, 157] on input "text" at bounding box center [78, 163] width 98 height 13
click at [109, 157] on input "Estimate, VIN#09330277R, Parcel # 8-08-" at bounding box center [78, 163] width 98 height 13
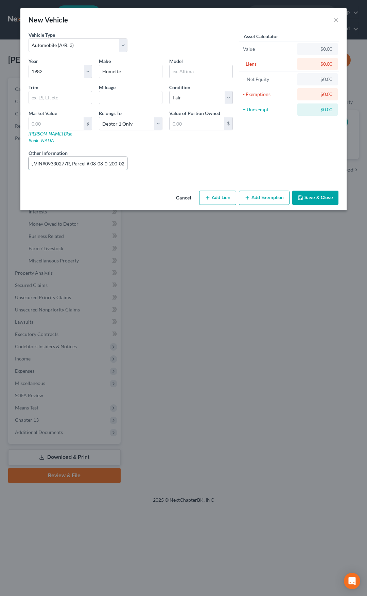
scroll to position [0, 21]
type input "Estimate, VIN#09330277R, Parcel # 08-08-0-200-024"
click at [221, 191] on button "Add Lien" at bounding box center [217, 198] width 37 height 14
select select "0"
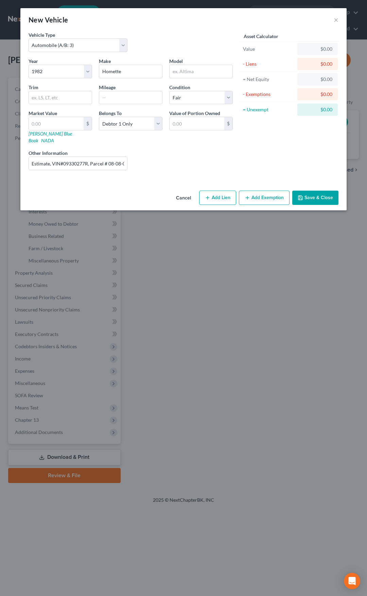
select select "0"
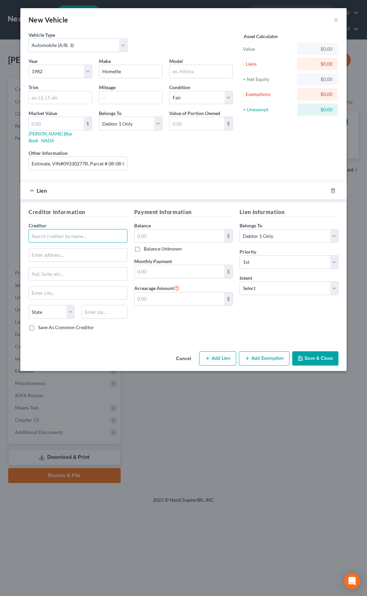
click at [84, 229] on input "text" at bounding box center [78, 236] width 99 height 14
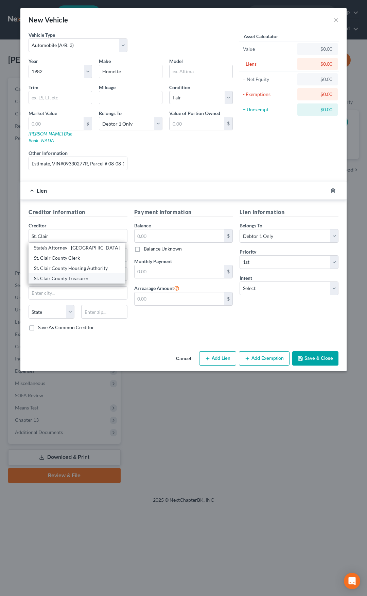
click at [70, 275] on div "St. Clair County Treasurer" at bounding box center [77, 278] width 86 height 7
type input "St. Clair County Treasurer"
type input "Attn: Bankruptcy Clerk"
type input "[STREET_ADDRESS]"
type input "[GEOGRAPHIC_DATA]"
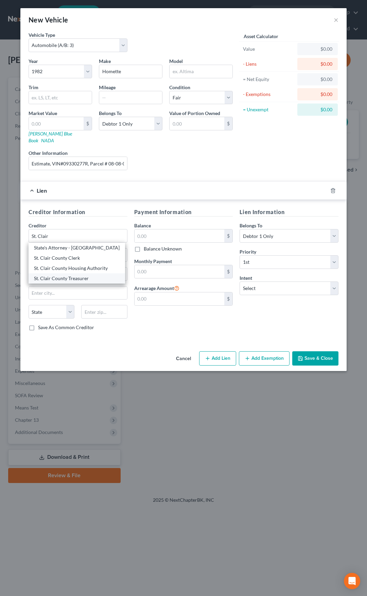
select select "14"
type input "62220"
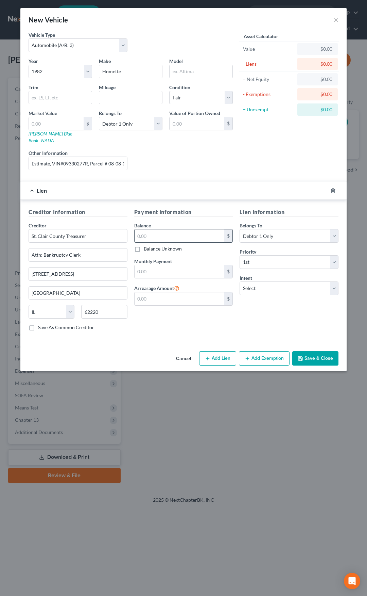
click at [167, 229] on input "text" at bounding box center [180, 235] width 90 height 13
type input "1,395.35"
click at [64, 126] on input "text" at bounding box center [56, 123] width 55 height 13
type input "1"
type input "1.00"
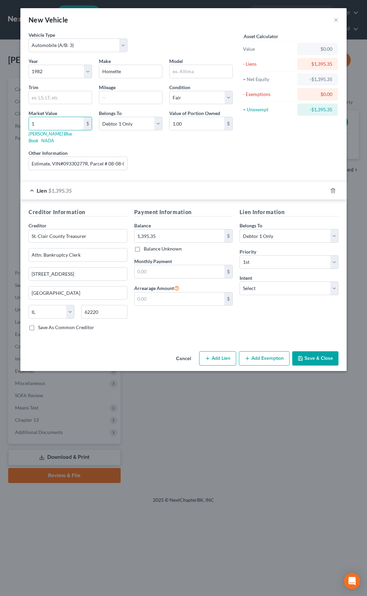
type input "14"
type input "14.00"
type input "147"
type input "147.00"
type input "1476"
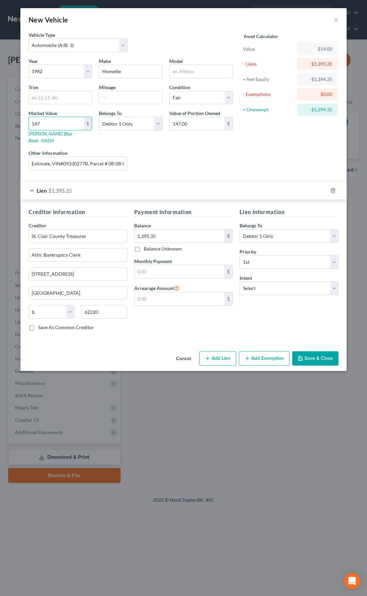
type input "1,476.00"
type input "1,4760"
type input "14,760.00"
type input "14,760"
click at [47, 157] on input "Estimate, VIN#09330277R, Parcel # 08-08-0-200-024" at bounding box center [78, 163] width 98 height 13
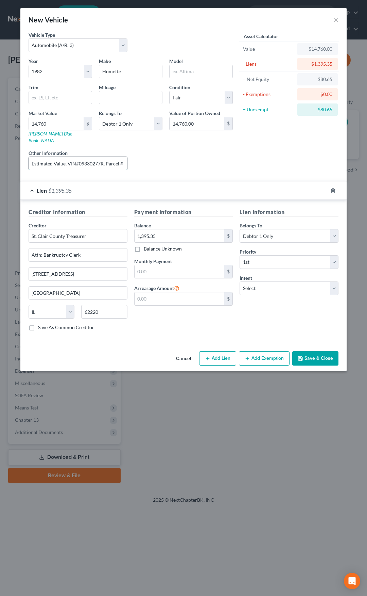
scroll to position [0, 36]
type input "Estimated Value, VIN#09330277R, Parcel # 08-08-0-200-024"
click at [253, 281] on select "Select Surrender Redeem Reaffirm Avoid Other" at bounding box center [289, 288] width 99 height 14
select select "2"
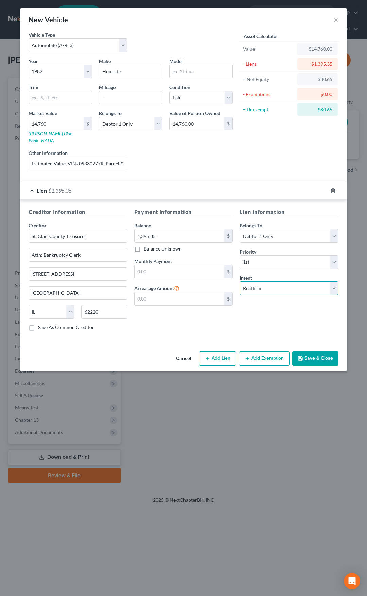
click at [240, 281] on select "Select Surrender Redeem Reaffirm Avoid Other" at bounding box center [289, 288] width 99 height 14
click at [262, 354] on button "Add Exemption" at bounding box center [264, 358] width 51 height 14
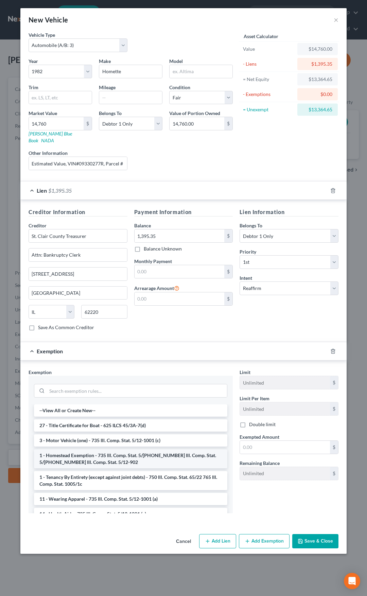
click at [144, 449] on li "1 - Homestead Exemption - 735 Ill. Comp. Stat. 5/[PHONE_NUMBER] Ill. Comp. Stat…" at bounding box center [131, 458] width 194 height 19
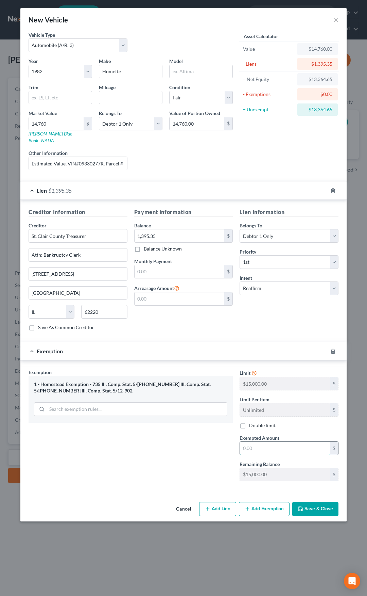
click at [251, 442] on input "text" at bounding box center [285, 448] width 90 height 13
type input "15,000"
click at [316, 502] on button "Save & Close" at bounding box center [316, 509] width 46 height 14
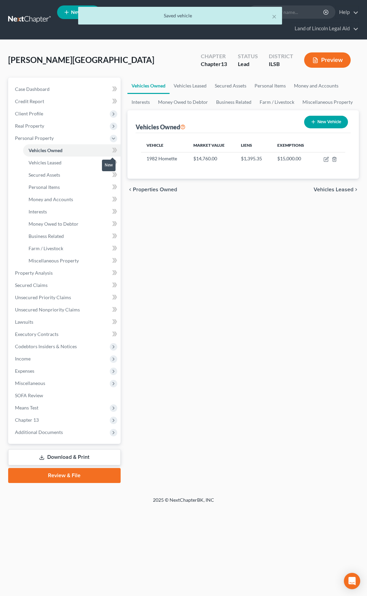
click at [112, 150] on icon at bounding box center [114, 150] width 5 height 9
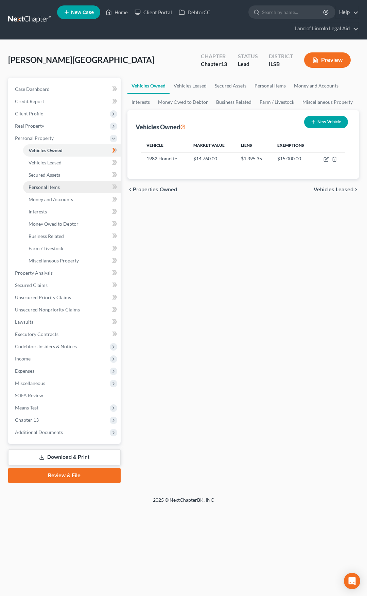
click at [75, 187] on link "Personal Items" at bounding box center [72, 187] width 98 height 12
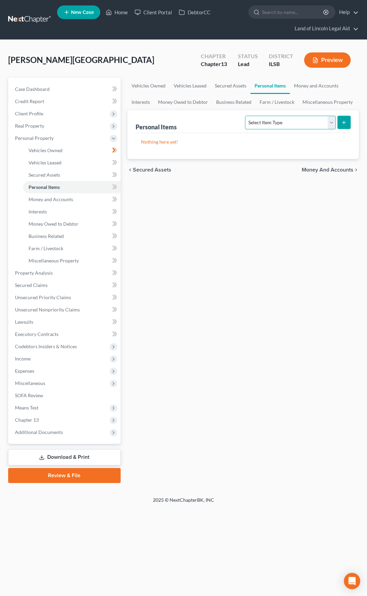
click at [274, 127] on select "Select Item Type Clothing (A/B: 11) Collectibles Of Value (A/B: 8) Electronics …" at bounding box center [290, 123] width 91 height 14
select select "household_goods"
click at [247, 116] on select "Select Item Type Clothing (A/B: 11) Collectibles Of Value (A/B: 8) Electronics …" at bounding box center [290, 123] width 91 height 14
click at [345, 123] on icon "submit" at bounding box center [344, 122] width 5 height 5
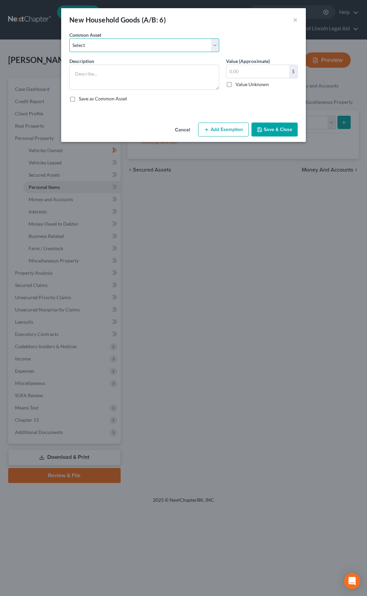
click at [160, 51] on select "Select Miscellaneous household goods including *" at bounding box center [144, 45] width 150 height 14
select select "0"
click at [69, 38] on select "Select Miscellaneous household goods including *" at bounding box center [144, 45] width 150 height 14
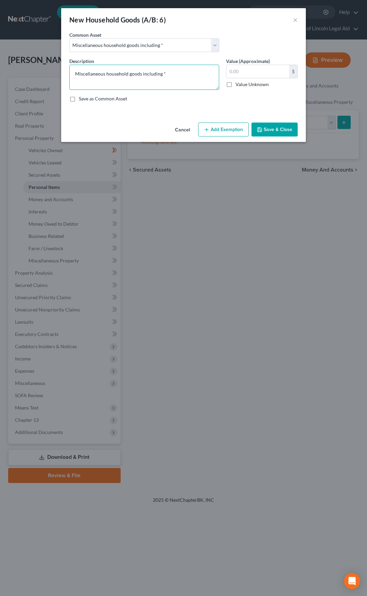
click at [168, 73] on textarea "Miscellaneous household goods including *" at bounding box center [144, 77] width 150 height 25
type textarea "Miscellaneous household goods including bed, dresser, couch, kitchenware, table…"
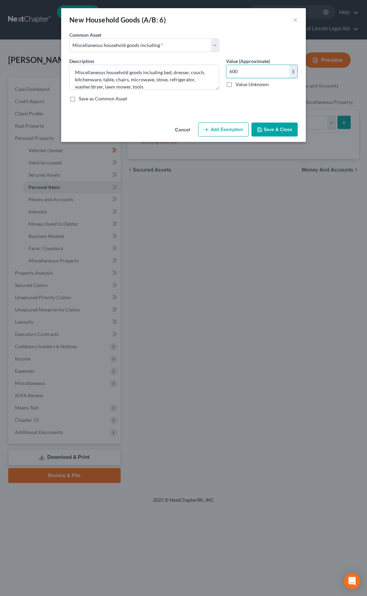
type input "600"
click at [218, 128] on button "Add Exemption" at bounding box center [223, 129] width 51 height 14
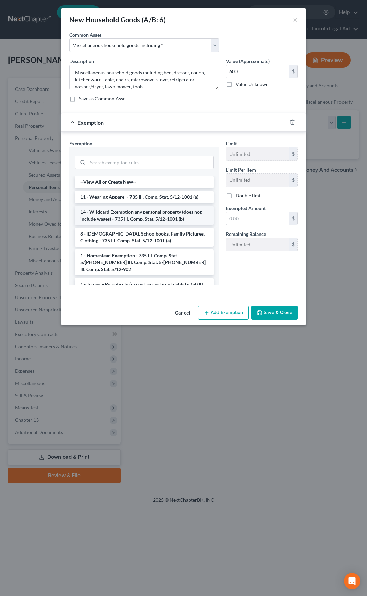
click at [161, 212] on li "14 - Wildcard Exemption any personal property (does not include wages) - 735 Il…" at bounding box center [144, 215] width 139 height 19
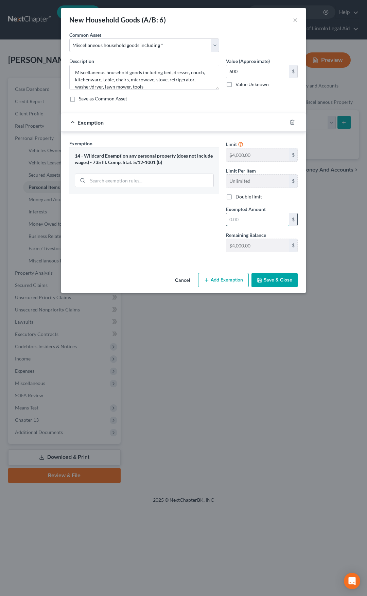
click at [244, 217] on input "text" at bounding box center [258, 219] width 63 height 13
type input "600"
click at [191, 245] on div "Exemption Set must be selected for CA. Exemption * 14 - Wildcard Exemption any …" at bounding box center [144, 199] width 157 height 118
click at [269, 282] on button "Save & Close" at bounding box center [275, 280] width 46 height 14
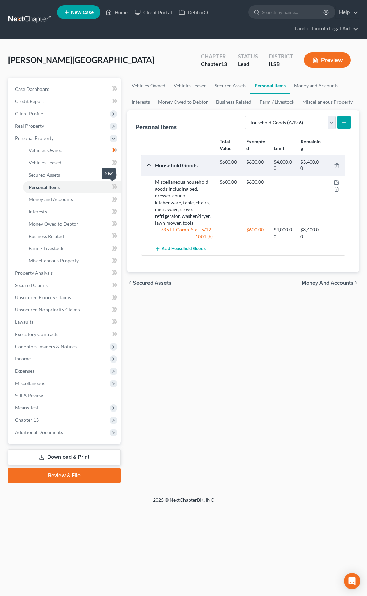
click at [115, 187] on icon at bounding box center [113, 186] width 3 height 5
click at [297, 121] on select "Select Item Type Clothing (A/B: 11) Collectibles Of Value (A/B: 8) Electronics …" at bounding box center [290, 123] width 91 height 14
select select "electronics"
click at [247, 116] on select "Select Item Type Clothing (A/B: 11) Collectibles Of Value (A/B: 8) Electronics …" at bounding box center [290, 123] width 91 height 14
click at [346, 123] on icon "submit" at bounding box center [344, 122] width 5 height 5
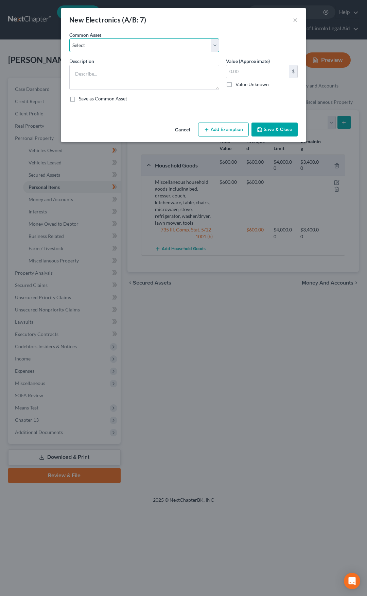
click at [183, 45] on select "Select Miscellaneous electronics, including television," at bounding box center [144, 45] width 150 height 14
select select "0"
click at [69, 38] on select "Select Miscellaneous electronics, including television," at bounding box center [144, 45] width 150 height 14
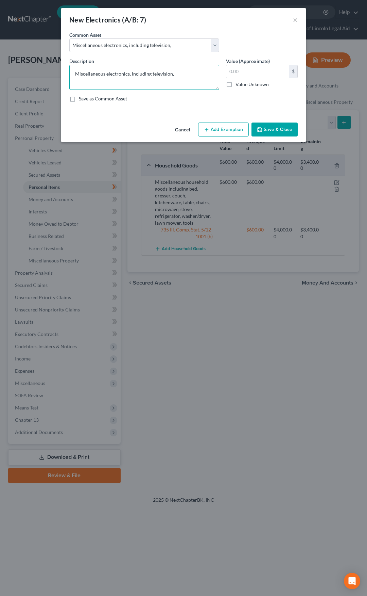
click at [186, 73] on textarea "Miscellaneous electronics, including television," at bounding box center [144, 77] width 150 height 25
type textarea "Miscellaneous electronics, including television"
type input "100"
click at [217, 126] on button "Add Exemption" at bounding box center [223, 129] width 51 height 14
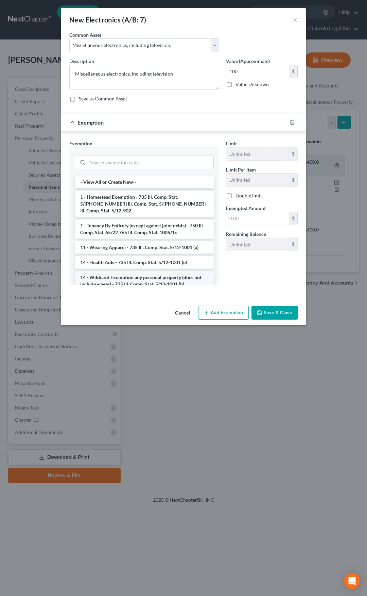
click at [145, 271] on li "14 - Wildcard Exemption any personal property (does not include wages) - 735 Il…" at bounding box center [144, 280] width 139 height 19
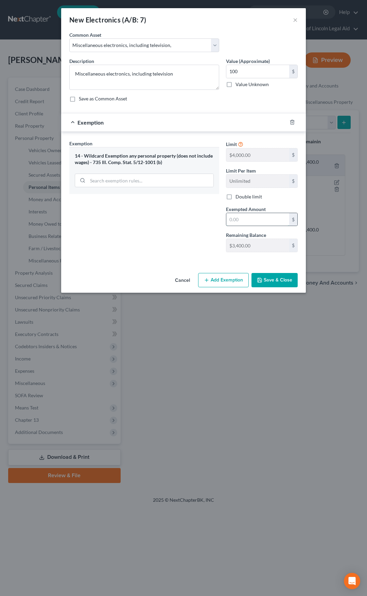
click at [237, 221] on input "text" at bounding box center [258, 219] width 63 height 13
type input "100"
click at [182, 252] on div "Exemption Set must be selected for CA. Exemption * 14 - Wildcard Exemption any …" at bounding box center [144, 199] width 157 height 118
click at [273, 284] on button "Save & Close" at bounding box center [275, 280] width 46 height 14
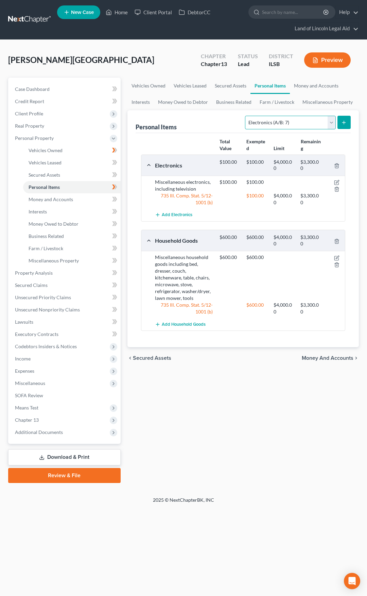
click at [286, 122] on select "Select Item Type Clothing (A/B: 11) Collectibles Of Value (A/B: 8) Electronics …" at bounding box center [290, 123] width 91 height 14
select select "clothing"
click at [247, 116] on select "Select Item Type Clothing (A/B: 11) Collectibles Of Value (A/B: 8) Electronics …" at bounding box center [290, 123] width 91 height 14
click at [347, 120] on icon "submit" at bounding box center [344, 122] width 5 height 5
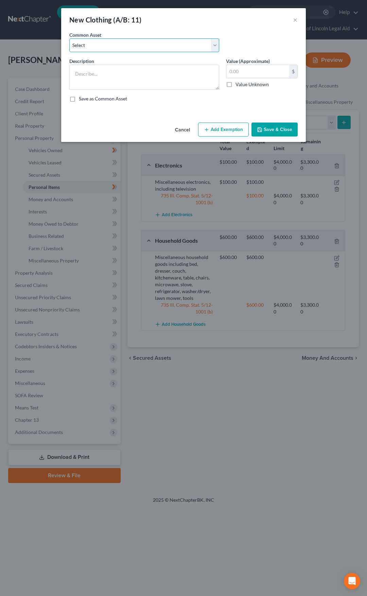
click at [168, 50] on select "Select Miscellaneous clothing" at bounding box center [144, 45] width 150 height 14
select select "0"
click at [69, 38] on select "Select Miscellaneous clothing" at bounding box center [144, 45] width 150 height 14
type textarea "Miscellaneous clothing"
click at [241, 69] on input "text" at bounding box center [258, 71] width 63 height 13
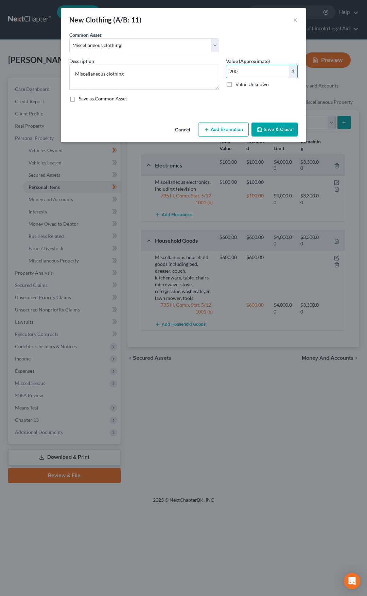
type input "200"
click at [226, 130] on button "Add Exemption" at bounding box center [223, 129] width 51 height 14
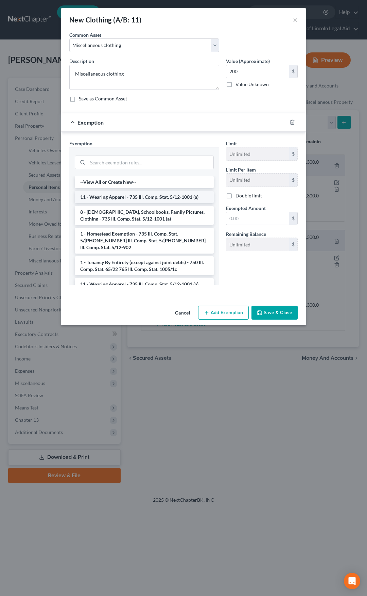
click at [146, 198] on li "11 - Wearing Apparel - 735 Ill. Comp. Stat. 5/12-1001 (a)" at bounding box center [144, 197] width 139 height 12
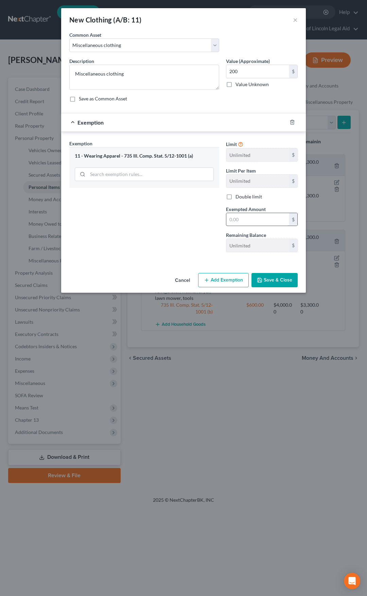
click at [236, 223] on input "text" at bounding box center [258, 219] width 63 height 13
type input "200"
click at [270, 283] on button "Save & Close" at bounding box center [275, 280] width 46 height 14
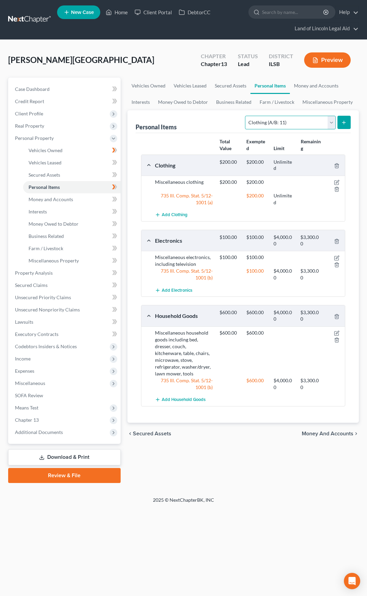
click at [278, 128] on select "Select Item Type Clothing (A/B: 11) Collectibles Of Value (A/B: 8) Electronics …" at bounding box center [290, 123] width 91 height 14
select select "jewelry"
click at [247, 116] on select "Select Item Type Clothing (A/B: 11) Collectibles Of Value (A/B: 8) Electronics …" at bounding box center [290, 123] width 91 height 14
click at [340, 124] on button "submit" at bounding box center [344, 122] width 13 height 13
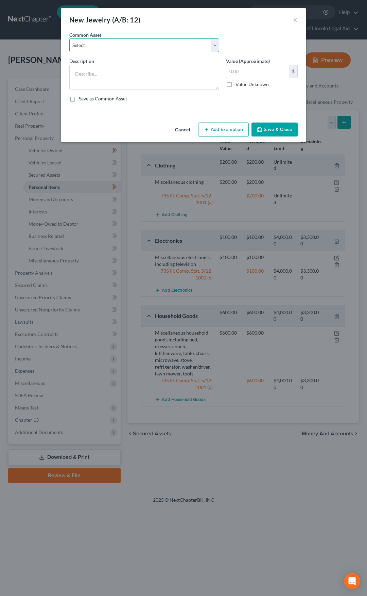
click at [154, 43] on select "Select Miscellaneous Jewelry and Watches" at bounding box center [144, 45] width 150 height 14
select select "0"
click at [69, 38] on select "Select Miscellaneous Jewelry and Watches" at bounding box center [144, 45] width 150 height 14
type textarea "Miscellaneous Jewelry and Watches"
click at [241, 72] on input "text" at bounding box center [258, 71] width 63 height 13
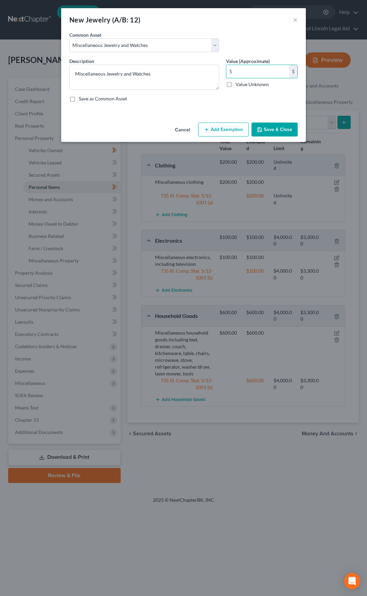
type input "5"
click at [216, 127] on button "Add Exemption" at bounding box center [223, 129] width 51 height 14
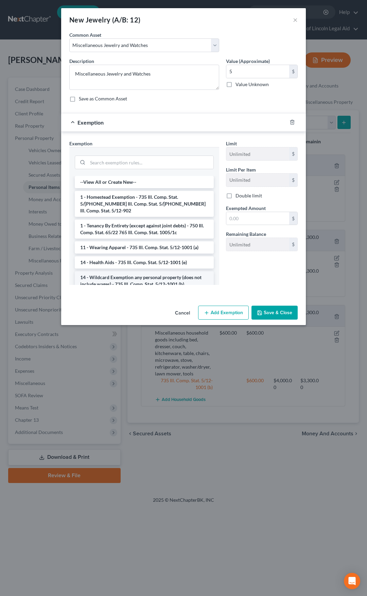
click at [150, 271] on li "14 - Wildcard Exemption any personal property (does not include wages) - 735 Il…" at bounding box center [144, 280] width 139 height 19
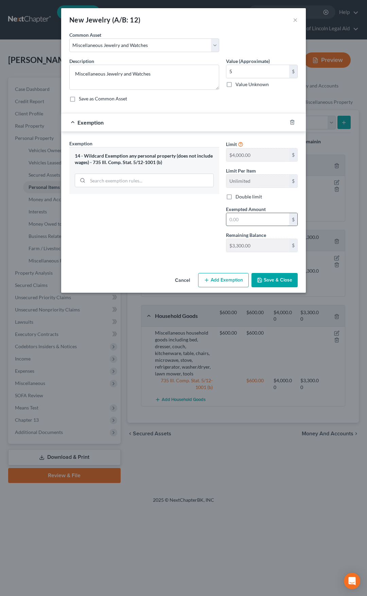
click at [236, 221] on input "text" at bounding box center [258, 219] width 63 height 13
type input "5"
click at [204, 246] on div "Exemption Set must be selected for CA. Exemption * 14 - Wildcard Exemption any …" at bounding box center [144, 199] width 157 height 118
click at [271, 277] on button "Save & Close" at bounding box center [275, 280] width 46 height 14
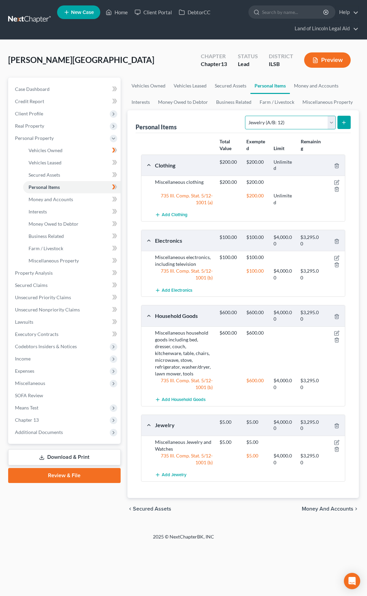
click at [283, 125] on select "Select Item Type Clothing (A/B: 11) Collectibles Of Value (A/B: 8) Electronics …" at bounding box center [290, 123] width 91 height 14
select select "other"
click at [247, 116] on select "Select Item Type Clothing (A/B: 11) Collectibles Of Value (A/B: 8) Electronics …" at bounding box center [290, 123] width 91 height 14
click at [342, 119] on button "submit" at bounding box center [344, 122] width 13 height 13
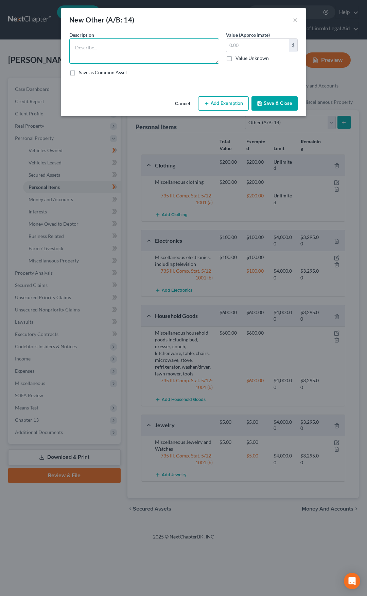
click at [157, 49] on textarea at bounding box center [144, 50] width 150 height 25
type textarea "Cane, walker, wheel chair, CPAP"
type input "90"
click at [213, 101] on button "Add Exemption" at bounding box center [223, 103] width 51 height 14
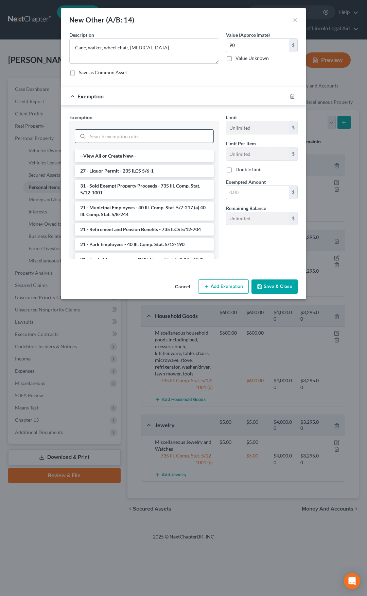
click at [142, 138] on input "search" at bounding box center [151, 136] width 126 height 13
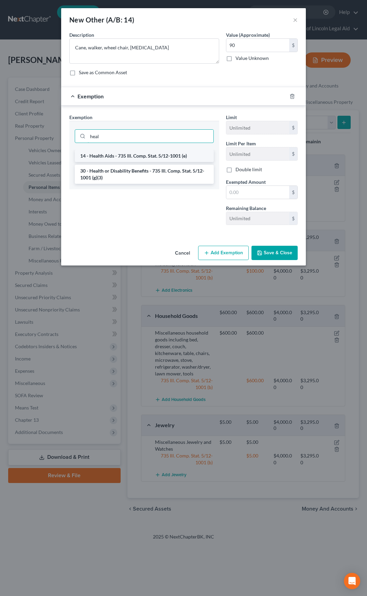
type input "heal"
click at [139, 154] on li "14 - Health Aids - 735 Ill. Comp. Stat. 5/12-1001 (e)" at bounding box center [144, 156] width 139 height 12
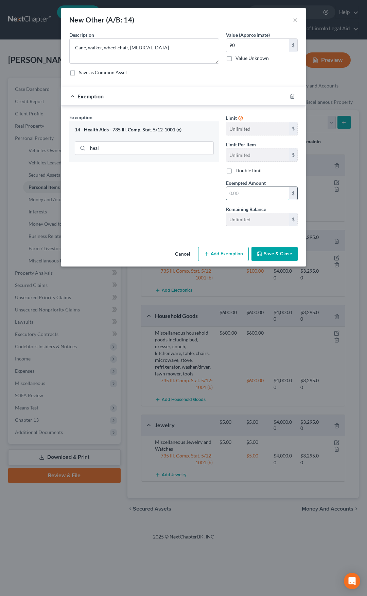
click at [251, 196] on input "text" at bounding box center [258, 193] width 63 height 13
type input "90"
click at [213, 209] on div "Exemption Set must be selected for CA. Exemption * 14 - Health Aids - 735 Ill. …" at bounding box center [144, 173] width 157 height 118
click at [266, 252] on button "Save & Close" at bounding box center [275, 254] width 46 height 14
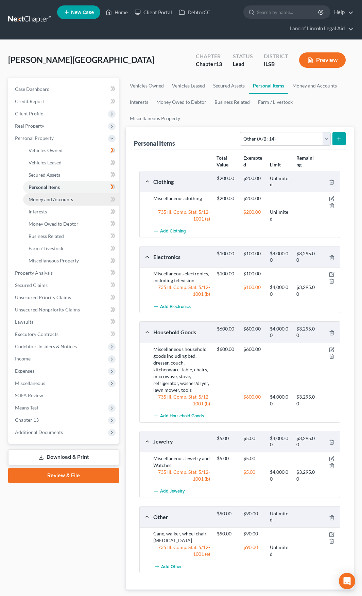
click at [88, 200] on link "Money and Accounts" at bounding box center [71, 199] width 96 height 12
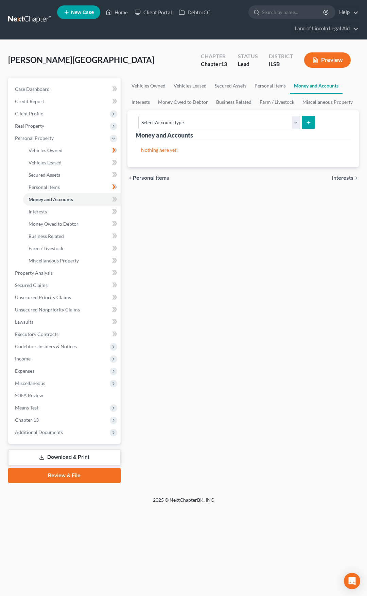
click at [165, 130] on div "Select Account Type Brokerage (A/B: 18, SOFA: 20) Cash on Hand (A/B: 16) Certif…" at bounding box center [226, 122] width 180 height 18
click at [166, 127] on select "Select Account Type Brokerage (A/B: 18, SOFA: 20) Cash on Hand (A/B: 16) Certif…" at bounding box center [219, 123] width 162 height 14
select select "checking"
click at [138, 116] on select "Select Account Type Brokerage (A/B: 18, SOFA: 20) Cash on Hand (A/B: 16) Certif…" at bounding box center [219, 123] width 162 height 14
click at [306, 121] on icon "submit" at bounding box center [308, 122] width 5 height 5
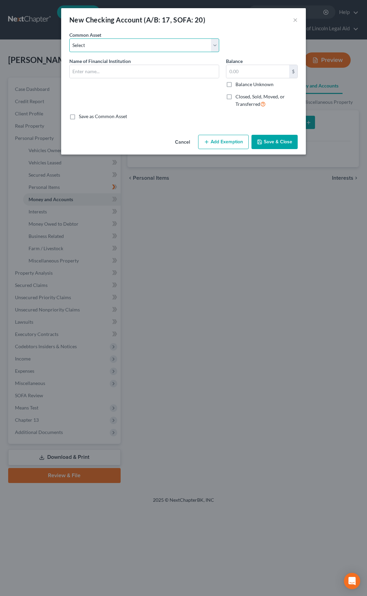
click at [123, 45] on select "Select Direct Express Card Stride National Bank d/b/a Chime" at bounding box center [144, 45] width 150 height 14
click at [122, 72] on input "text" at bounding box center [144, 71] width 149 height 13
type input "Regions"
click at [245, 73] on input "text" at bounding box center [258, 71] width 63 height 13
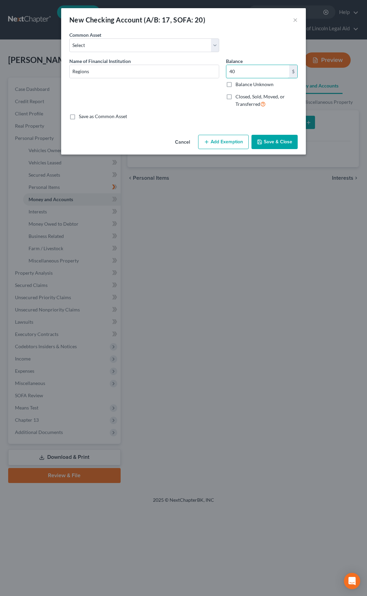
type input "40"
click at [230, 138] on button "Add Exemption" at bounding box center [223, 142] width 51 height 14
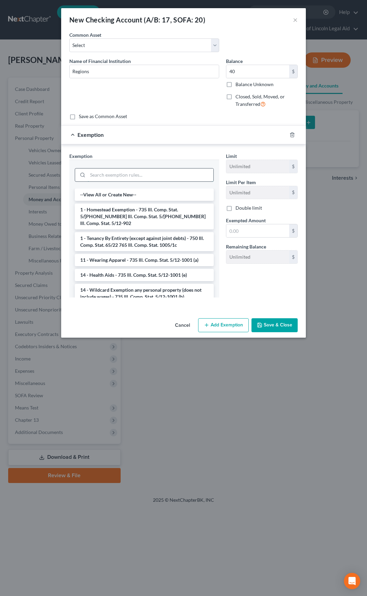
click at [168, 176] on input "search" at bounding box center [151, 174] width 126 height 13
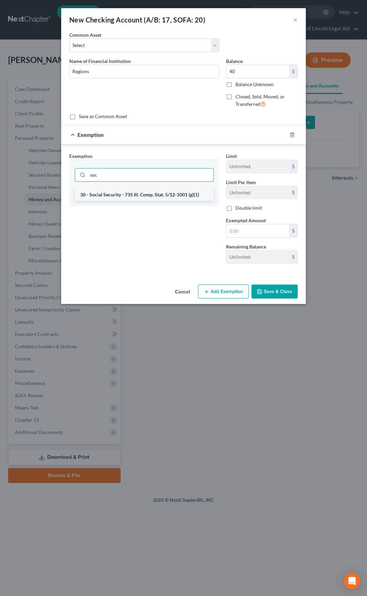
type input "soc"
click at [151, 194] on li "30 - Social Security - 735 Ill. Comp. Stat. 5/12-1001 (g)(1)" at bounding box center [144, 194] width 139 height 12
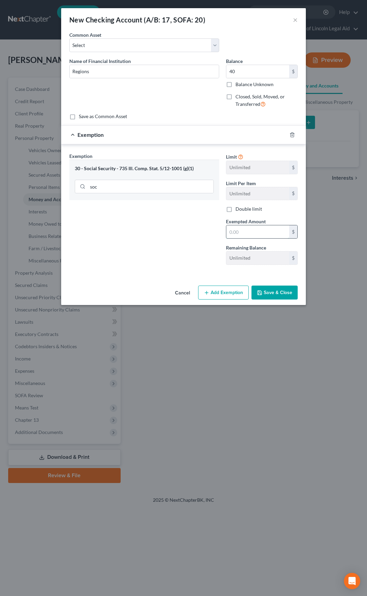
click at [239, 233] on input "text" at bounding box center [258, 231] width 63 height 13
type input "40"
click at [181, 248] on div "Exemption Set must be selected for CA. Exemption * 30 - Social Security - 735 I…" at bounding box center [144, 211] width 157 height 118
click at [267, 289] on button "Save & Close" at bounding box center [275, 292] width 46 height 14
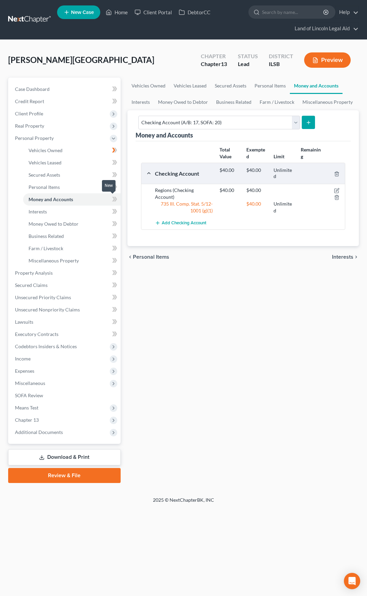
click at [118, 199] on span at bounding box center [115, 200] width 12 height 10
click at [183, 120] on select "Select Account Type Brokerage (A/B: 18, SOFA: 20) Cash on Hand (A/B: 16) Certif…" at bounding box center [219, 123] width 162 height 14
select select "savings"
click at [138, 116] on select "Select Account Type Brokerage (A/B: 18, SOFA: 20) Cash on Hand (A/B: 16) Certif…" at bounding box center [219, 123] width 162 height 14
click at [310, 127] on button "submit" at bounding box center [308, 122] width 13 height 13
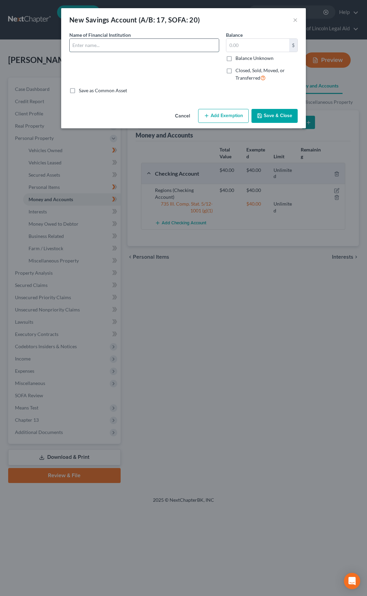
click at [151, 48] on input "text" at bounding box center [144, 45] width 149 height 13
type input "Regions"
click at [245, 43] on input "text" at bounding box center [258, 45] width 63 height 13
type input "10.00"
click at [228, 113] on button "Add Exemption" at bounding box center [223, 116] width 51 height 14
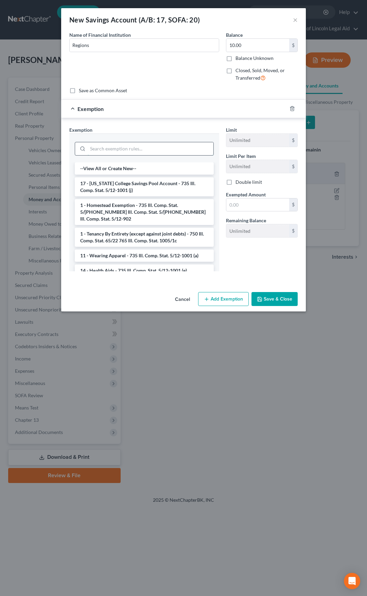
click at [149, 152] on input "search" at bounding box center [151, 148] width 126 height 13
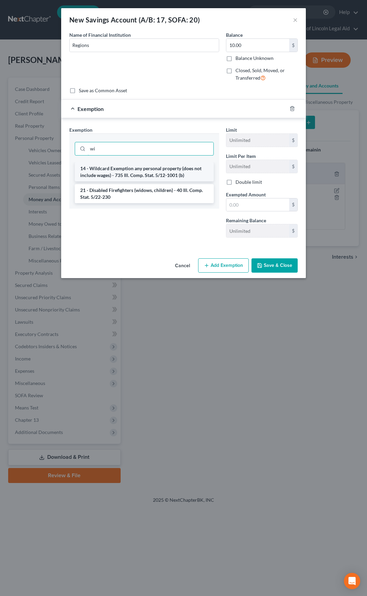
type input "wi"
click at [147, 172] on li "14 - Wildcard Exemption any personal property (does not include wages) - 735 Il…" at bounding box center [144, 171] width 139 height 19
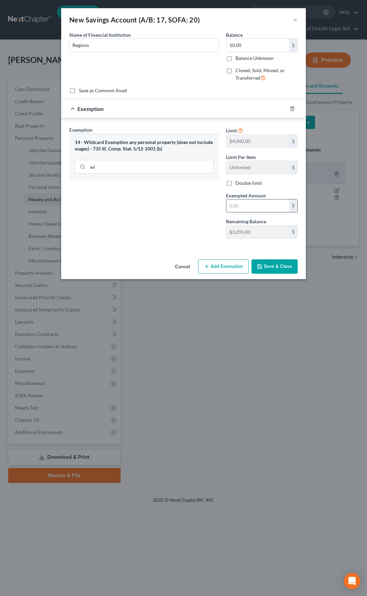
click at [239, 208] on input "text" at bounding box center [258, 205] width 63 height 13
type input "10.00"
click at [278, 269] on button "Save & Close" at bounding box center [275, 266] width 46 height 14
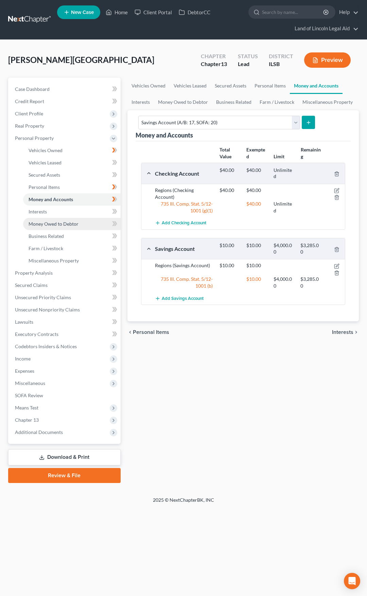
click at [89, 221] on link "Money Owed to Debtor" at bounding box center [72, 224] width 98 height 12
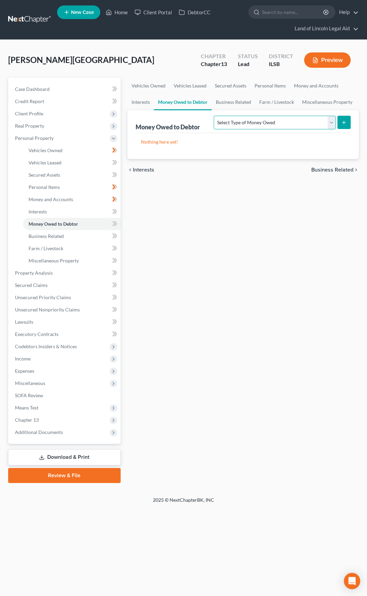
click at [262, 128] on select "Select Type of Money Owed Accounts Receivable (A/B: 38) Alimony (A/B: 29) Child…" at bounding box center [275, 123] width 122 height 14
select select "claims_against_third_parties"
click at [216, 116] on select "Select Type of Money Owed Accounts Receivable (A/B: 38) Alimony (A/B: 29) Child…" at bounding box center [275, 123] width 122 height 14
click at [343, 124] on icon "submit" at bounding box center [344, 122] width 5 height 5
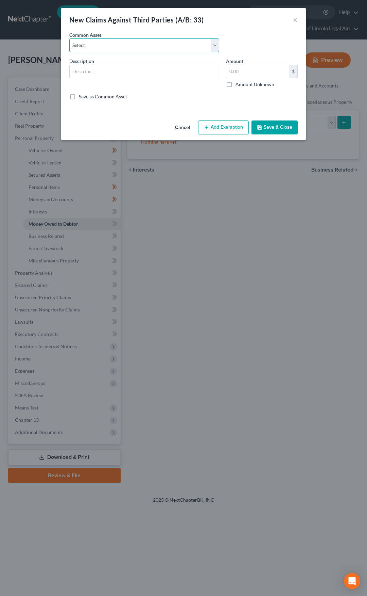
click at [147, 44] on select "Select Debtor agrees to negotiate the estate's interest in this claim with the …" at bounding box center [144, 45] width 150 height 14
select select "0"
click at [69, 38] on select "Select Debtor agrees to negotiate the estate's interest in this claim with the …" at bounding box center [144, 45] width 150 height 14
click at [145, 69] on input "Debtor agrees to negotiate the estate's interest in this claim with the trustee…" at bounding box center [144, 71] width 149 height 13
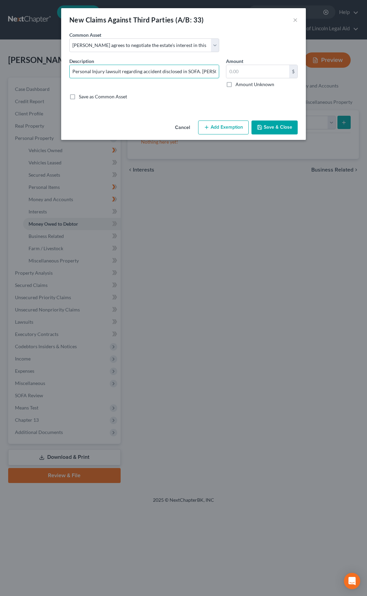
type input "Personal Injury lawsuit regarding accident disclosed in SOFA. Debtor agrees to …"
click at [236, 84] on label "Amount Unknown" at bounding box center [255, 84] width 39 height 7
click at [239, 84] on input "Amount Unknown" at bounding box center [241, 83] width 4 height 4
checkbox input "true"
type input "0.00"
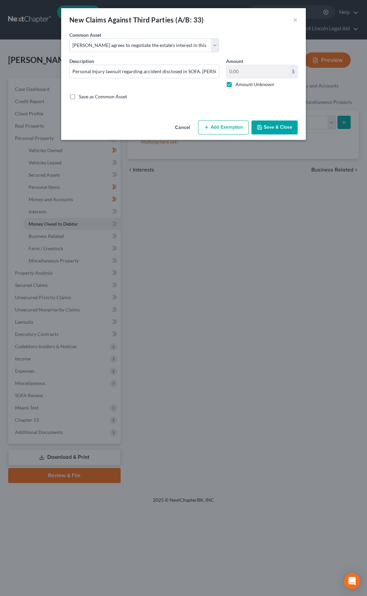
click at [225, 126] on button "Add Exemption" at bounding box center [223, 127] width 51 height 14
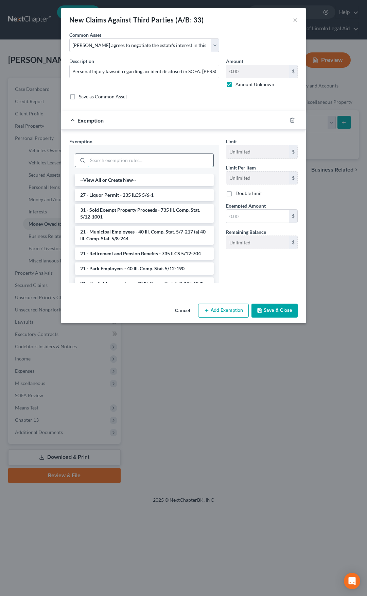
click at [140, 163] on input "search" at bounding box center [151, 160] width 126 height 13
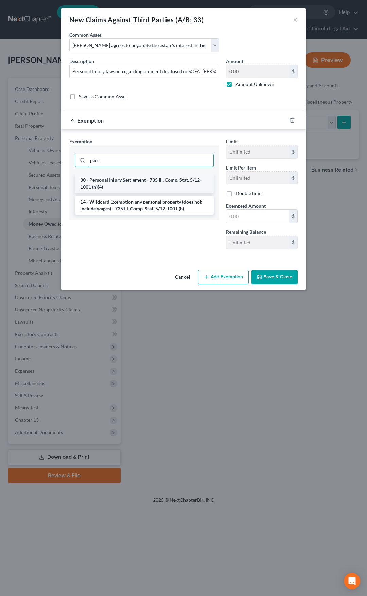
type input "pers"
click at [139, 178] on li "30 - Personal Injury Settlement - 735 Ill. Comp. Stat. 5/12-1001 (h)(4)" at bounding box center [144, 183] width 139 height 19
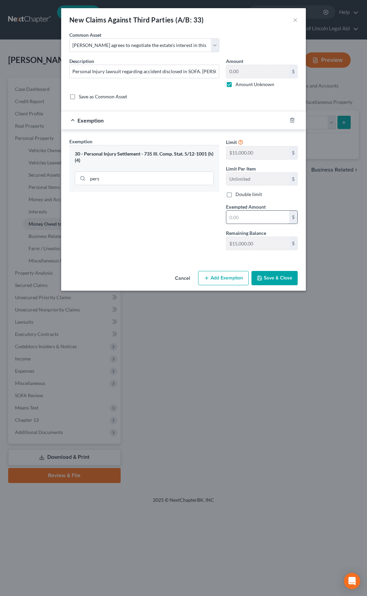
click at [233, 220] on input "text" at bounding box center [258, 217] width 63 height 13
type input "15,000"
click at [280, 276] on button "Save & Close" at bounding box center [275, 278] width 46 height 14
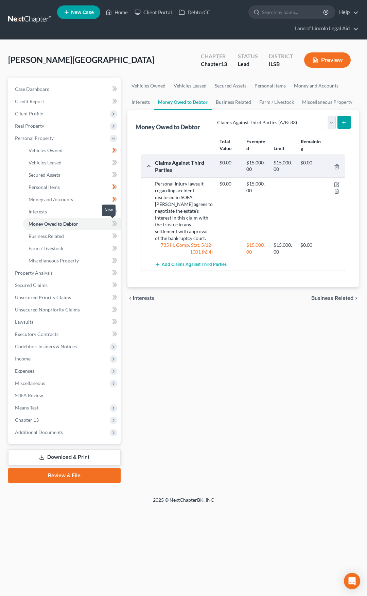
click at [117, 223] on icon at bounding box center [114, 223] width 5 height 9
click at [73, 395] on link "SOFA Review" at bounding box center [65, 395] width 111 height 12
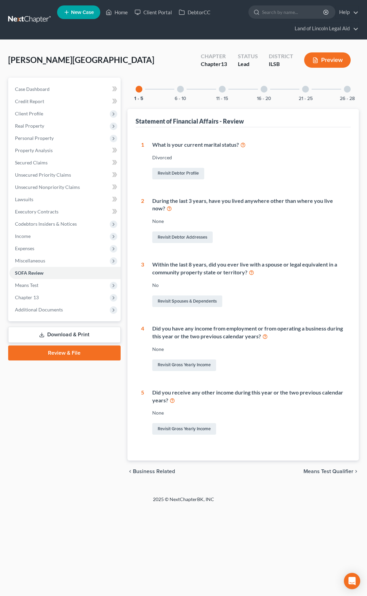
click at [180, 86] on div at bounding box center [180, 89] width 7 height 7
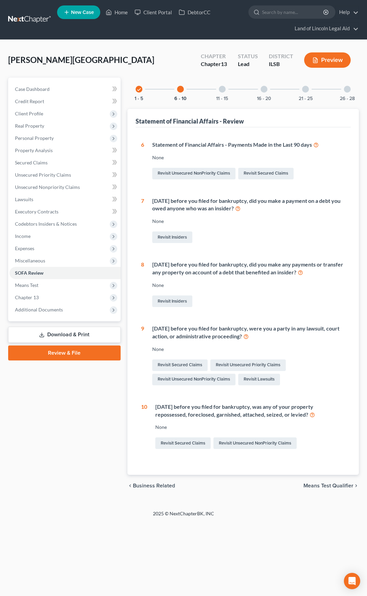
click at [224, 90] on div at bounding box center [222, 89] width 7 height 7
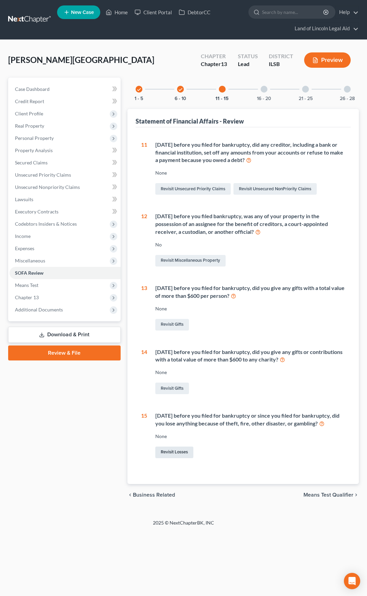
click at [176, 450] on link "Revisit Losses" at bounding box center [174, 452] width 38 height 12
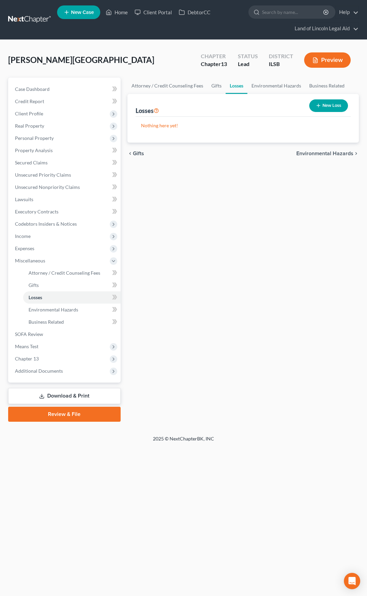
click at [326, 106] on button "New Loss" at bounding box center [329, 105] width 39 height 13
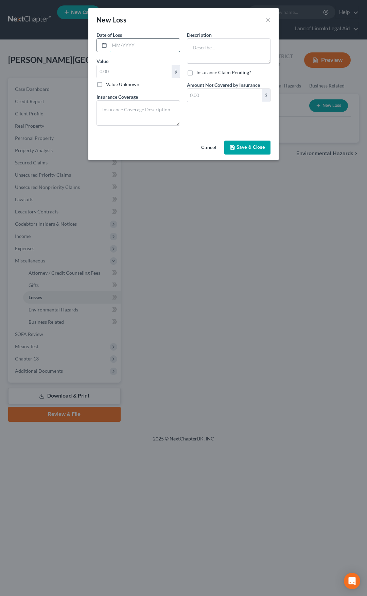
click at [142, 47] on input "text" at bounding box center [145, 45] width 70 height 13
type input "09/2025"
click at [106, 85] on label "Value Unknown" at bounding box center [122, 84] width 33 height 7
click at [109, 85] on input "Value Unknown" at bounding box center [111, 83] width 4 height 4
checkbox input "true"
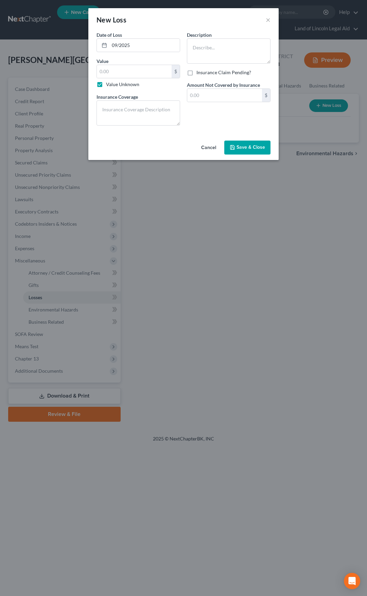
type input "0.00"
click at [202, 51] on textarea at bounding box center [229, 50] width 84 height 25
type textarea "2010 Chevy Traverse totaled in auto accident. Debtor also incurred medical inju…"
click at [197, 74] on label "Insurance Claim Pending?" at bounding box center [224, 72] width 55 height 7
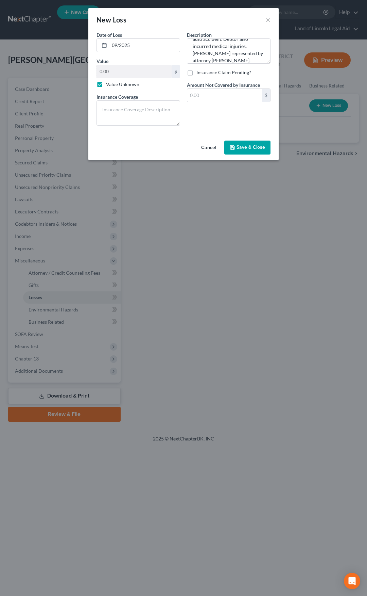
click at [199, 73] on input "Insurance Claim Pending?" at bounding box center [201, 71] width 4 height 4
checkbox input "true"
click at [144, 112] on textarea at bounding box center [139, 112] width 84 height 25
type textarea "Debtor does have vehicle insurance and his attorney is working with the insuran…"
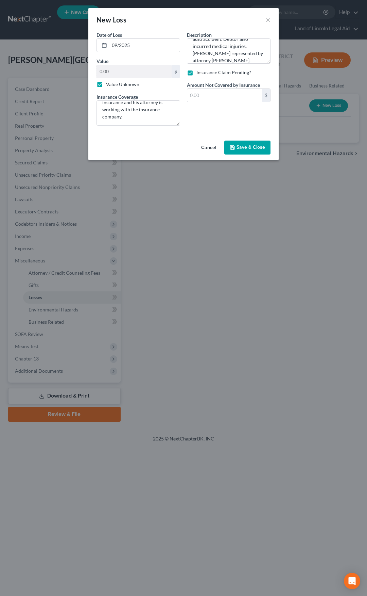
click at [242, 146] on span "Save & Close" at bounding box center [251, 148] width 29 height 6
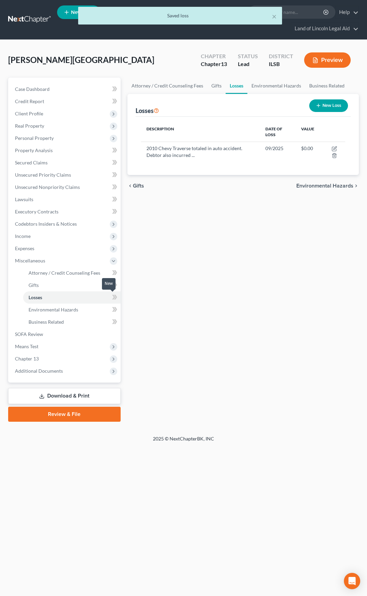
click at [116, 299] on icon at bounding box center [114, 297] width 5 height 9
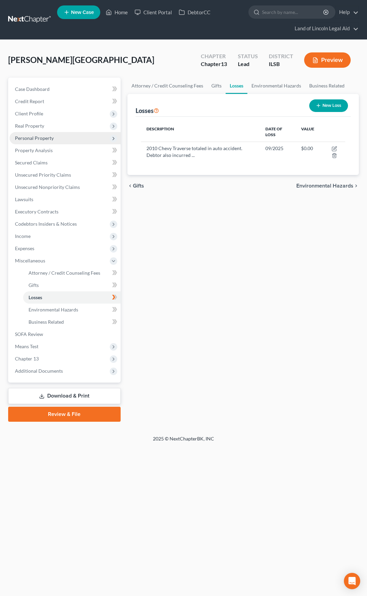
click at [82, 142] on span "Personal Property" at bounding box center [65, 138] width 111 height 12
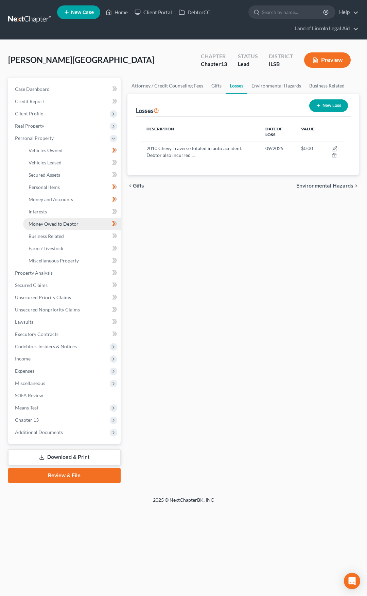
click at [82, 221] on link "Money Owed to Debtor" at bounding box center [72, 224] width 98 height 12
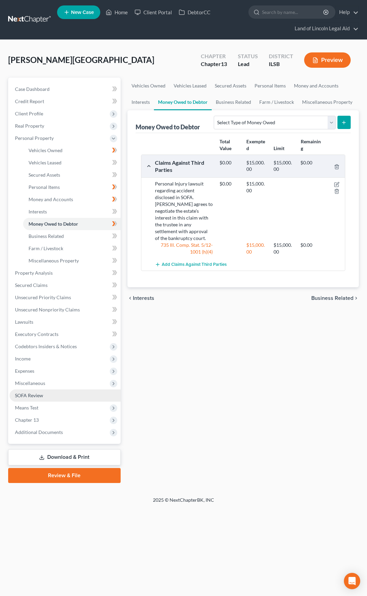
click at [77, 395] on link "SOFA Review" at bounding box center [65, 395] width 111 height 12
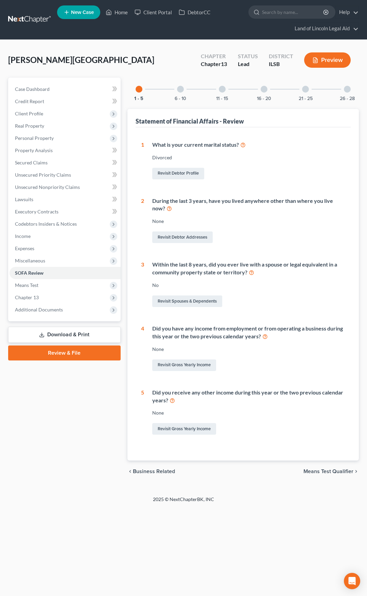
click at [183, 89] on div at bounding box center [180, 89] width 7 height 7
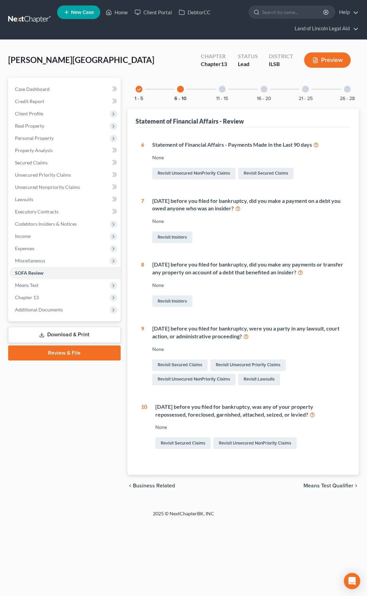
click at [219, 87] on div "11 - 15" at bounding box center [222, 89] width 23 height 23
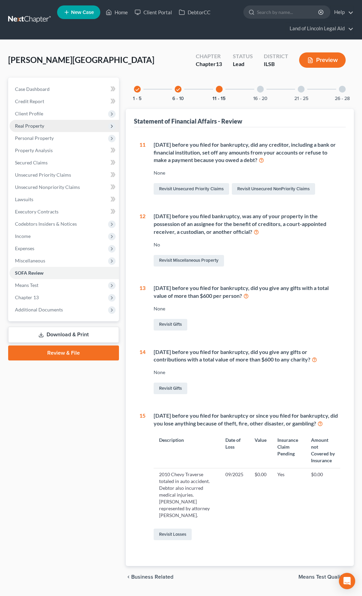
click at [72, 130] on span "Real Property" at bounding box center [65, 126] width 110 height 12
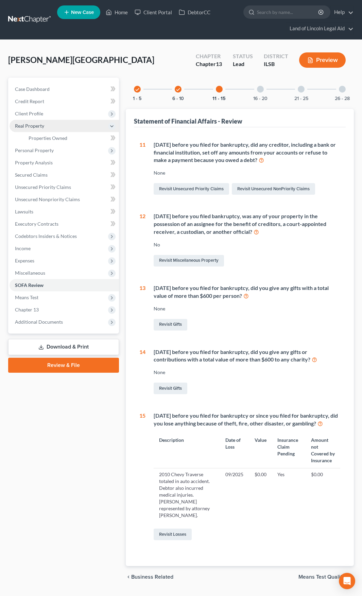
click at [72, 130] on span "Real Property" at bounding box center [65, 126] width 110 height 12
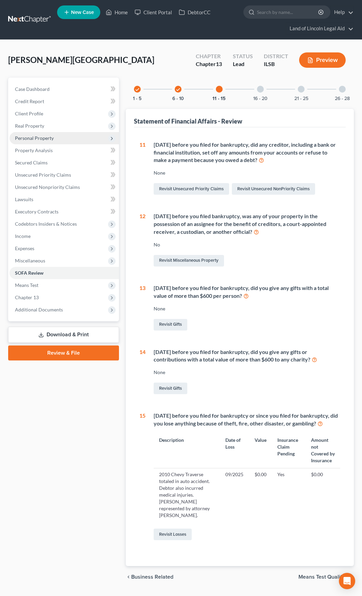
click at [72, 137] on span "Personal Property" at bounding box center [65, 138] width 110 height 12
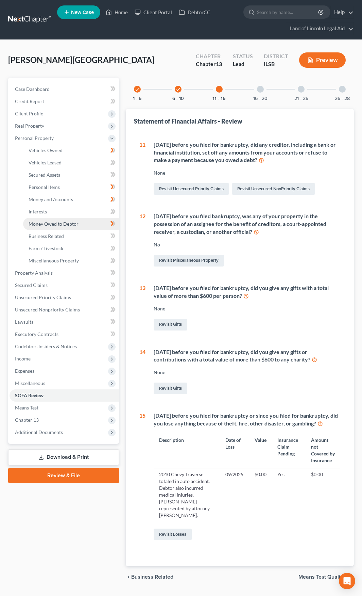
click at [71, 222] on span "Money Owed to Debtor" at bounding box center [54, 224] width 50 height 6
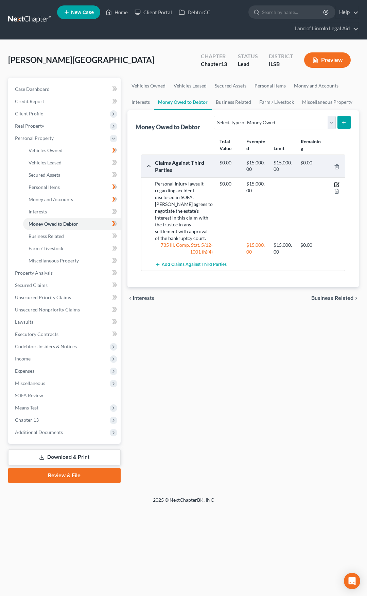
click at [338, 183] on icon "button" at bounding box center [336, 184] width 5 height 5
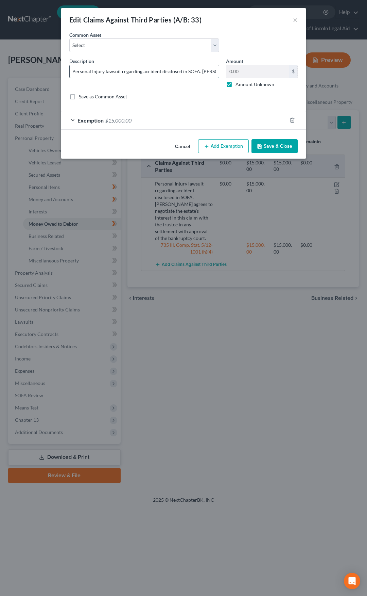
click at [196, 70] on input "Personal Injury lawsuit regarding accident disclosed in SOFA. Debtor agrees to …" at bounding box center [144, 71] width 149 height 13
type input "Personal Injury lawsuit regarding accident disclosed in SOFA #15. Debtor agrees…"
click at [274, 145] on button "Save & Close" at bounding box center [275, 146] width 46 height 14
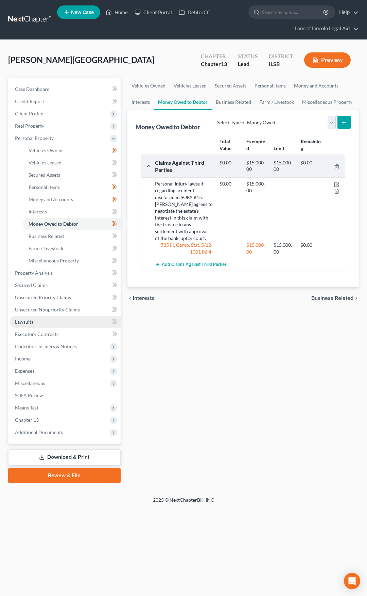
click at [64, 320] on link "Lawsuits" at bounding box center [65, 322] width 111 height 12
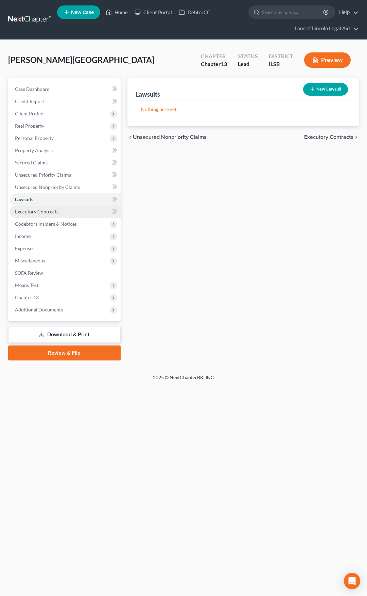
click at [53, 210] on span "Executory Contracts" at bounding box center [37, 212] width 44 height 6
click at [307, 91] on button "New Contract" at bounding box center [325, 89] width 47 height 13
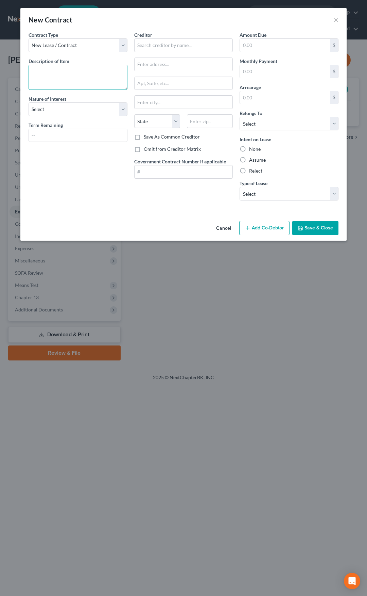
click at [70, 72] on textarea at bounding box center [78, 77] width 99 height 25
type textarea "Lease for Lot Rent at Mobile Home Park"
select select "3"
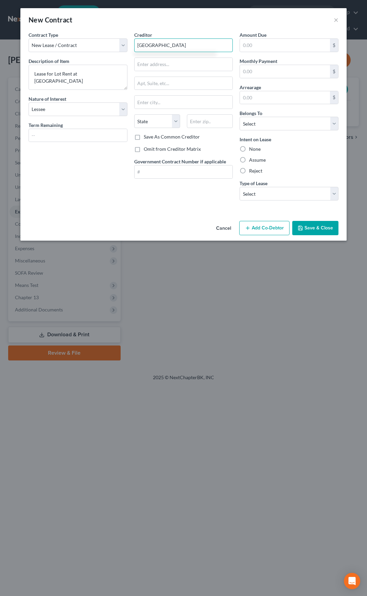
type input "Dutch Hollow Village"
click at [159, 67] on input "text" at bounding box center [184, 64] width 98 height 13
paste input "2495 Royal Mine Rd"
type input "2495 Royal Mine Rd"
click at [205, 121] on input "text" at bounding box center [210, 121] width 46 height 14
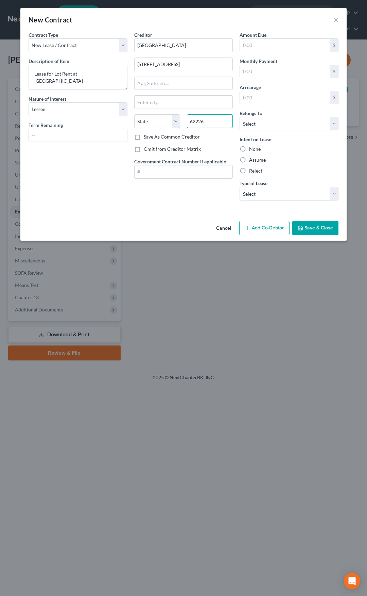
type input "62226"
type input "Belleville"
select select "14"
click at [144, 149] on label "Omit from Creditor Matrix" at bounding box center [172, 149] width 57 height 7
click at [147, 149] on input "Omit from Creditor Matrix" at bounding box center [149, 148] width 4 height 4
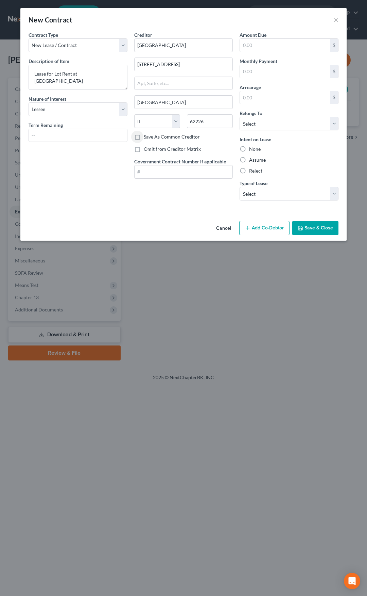
checkbox input "true"
click at [262, 72] on input "text" at bounding box center [285, 71] width 90 height 13
type input "631"
click at [261, 124] on select "Select Debtor 1 Only Debtor 2 Only Debtor 1 And Debtor 2 Only At Least One Of T…" at bounding box center [289, 124] width 99 height 14
select select "0"
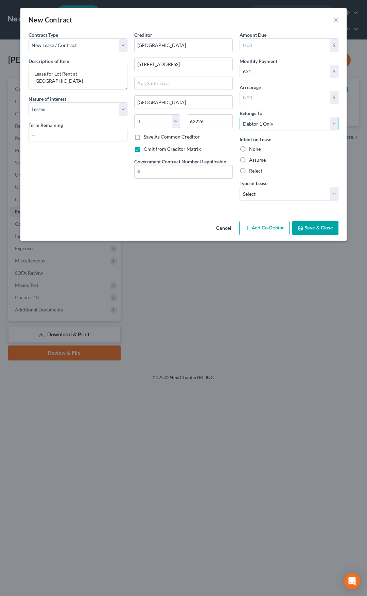
click at [240, 117] on select "Select Debtor 1 Only Debtor 2 Only Debtor 1 And Debtor 2 Only At Least One Of T…" at bounding box center [289, 124] width 99 height 14
click at [249, 159] on label "Assume" at bounding box center [257, 160] width 17 height 7
click at [252, 159] on input "Assume" at bounding box center [254, 159] width 4 height 4
radio input "true"
click at [272, 193] on select "Select Real Estate Car Other" at bounding box center [289, 194] width 99 height 14
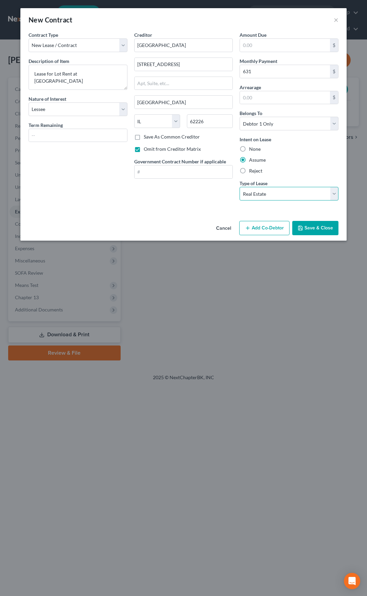
click at [240, 187] on select "Select Real Estate Car Other" at bounding box center [289, 194] width 99 height 14
click at [263, 195] on select "Select Real Estate Car Other" at bounding box center [289, 194] width 99 height 14
select select "2"
click at [240, 187] on select "Select Real Estate Car Other" at bounding box center [289, 194] width 99 height 14
click at [310, 226] on button "Save & Close" at bounding box center [316, 228] width 46 height 14
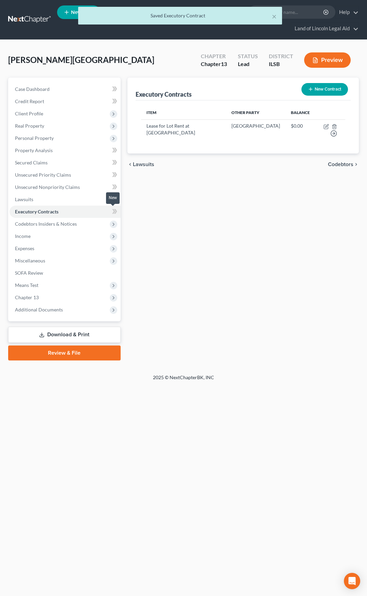
click at [115, 212] on icon at bounding box center [115, 211] width 3 height 5
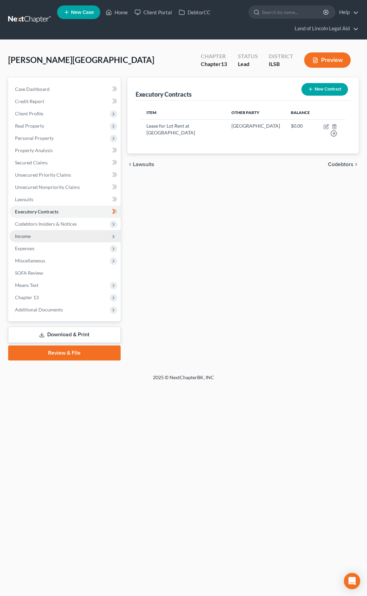
click at [84, 237] on span "Income" at bounding box center [65, 236] width 111 height 12
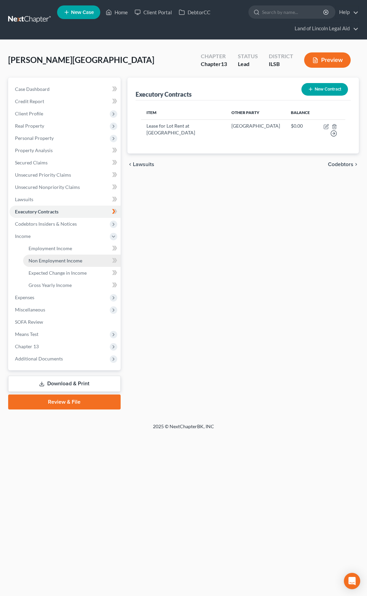
click at [81, 258] on span "Non Employment Income" at bounding box center [56, 261] width 54 height 6
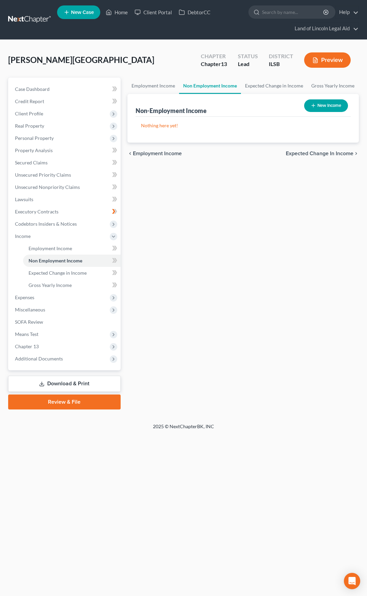
click at [318, 110] on button "New Income" at bounding box center [327, 105] width 44 height 13
select select "0"
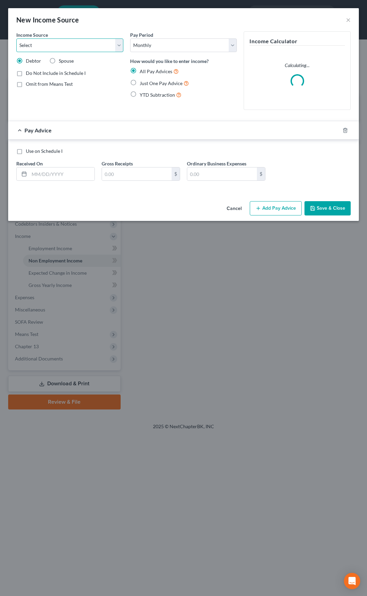
click at [99, 46] on select "Select Unemployment Disability (from employer) Pension Retirement Social Securi…" at bounding box center [69, 45] width 107 height 14
select select "4"
click at [16, 38] on select "Select Unemployment Disability (from employer) Pension Retirement Social Securi…" at bounding box center [69, 45] width 107 height 14
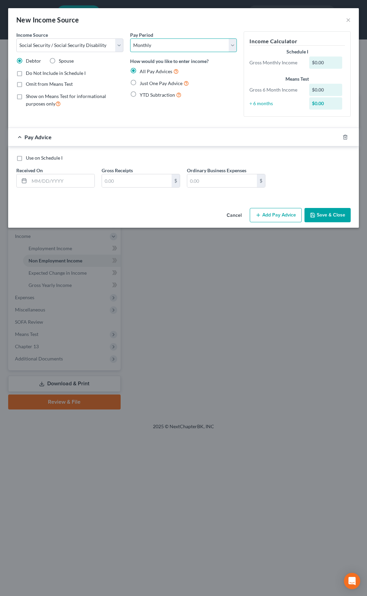
click at [141, 47] on select "Select Monthly Twice Monthly Every Other Week Weekly" at bounding box center [183, 45] width 107 height 14
click at [140, 81] on label "Just One Pay Advice" at bounding box center [164, 83] width 49 height 8
click at [143, 81] on input "Just One Pay Advice" at bounding box center [145, 81] width 4 height 4
radio input "true"
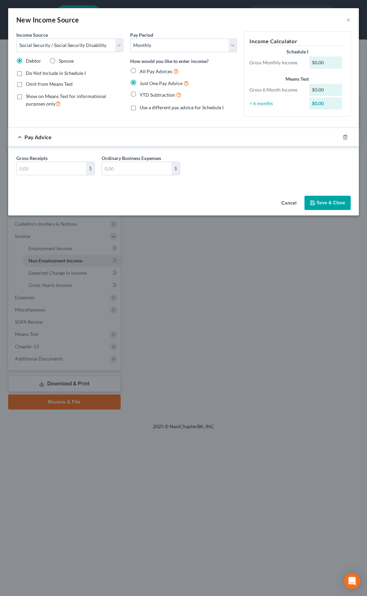
click at [26, 97] on label "Show on Means Test for informational purposes only" at bounding box center [75, 100] width 98 height 15
click at [29, 97] on input "Show on Means Test for informational purposes only" at bounding box center [31, 95] width 4 height 4
checkbox input "true"
click at [42, 170] on input "text" at bounding box center [52, 168] width 70 height 13
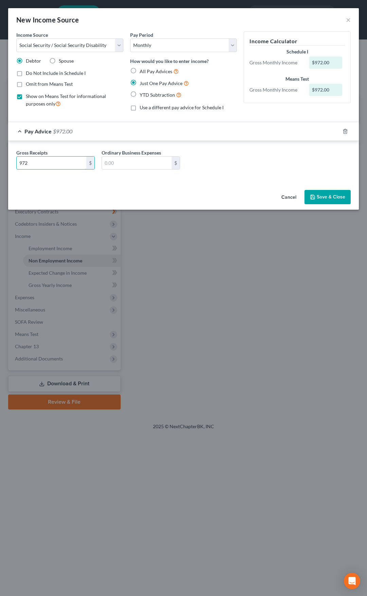
type input "972"
click at [319, 195] on button "Save & Close" at bounding box center [328, 197] width 46 height 14
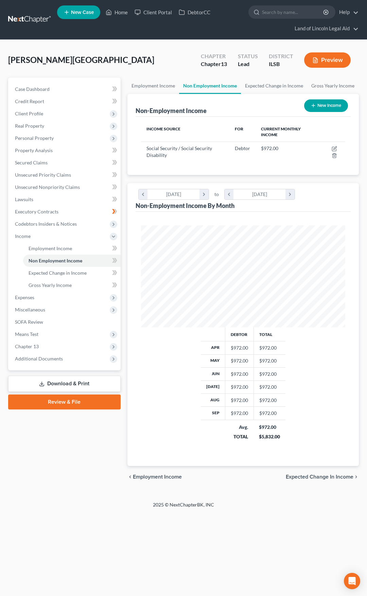
scroll to position [102, 218]
click at [316, 103] on button "New Income" at bounding box center [327, 105] width 44 height 13
select select "0"
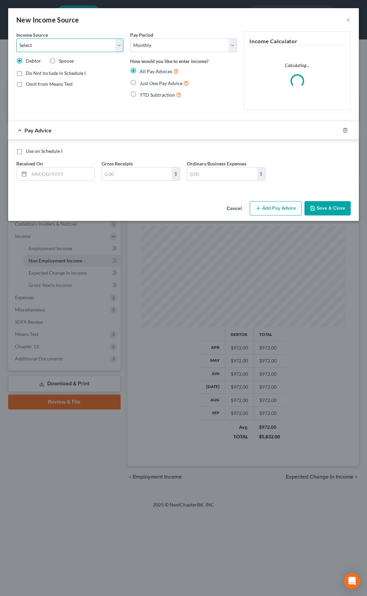
click at [99, 42] on select "Select Unemployment Disability (from employer) Pension Retirement Social Securi…" at bounding box center [69, 45] width 107 height 14
select select "5"
click at [16, 38] on select "Select Unemployment Disability (from employer) Pension Retirement Social Securi…" at bounding box center [69, 45] width 107 height 14
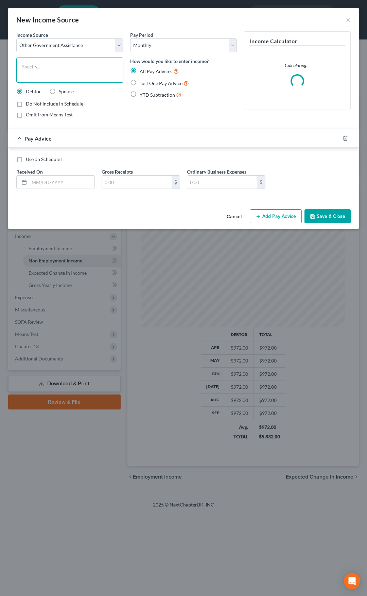
click at [51, 70] on textarea at bounding box center [69, 69] width 107 height 25
type textarea "SNAP"
click at [140, 83] on label "Just One Pay Advice" at bounding box center [164, 83] width 49 height 8
click at [143, 83] on input "Just One Pay Advice" at bounding box center [145, 81] width 4 height 4
radio input "true"
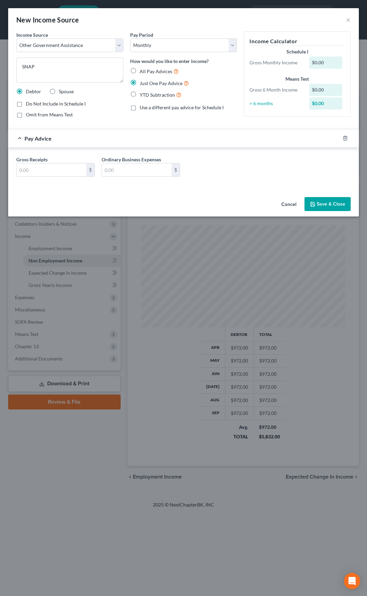
click at [26, 114] on label "Omit from Means Test" at bounding box center [49, 114] width 47 height 7
click at [29, 114] on input "Omit from Means Test" at bounding box center [31, 113] width 4 height 4
checkbox input "true"
click at [36, 165] on input "text" at bounding box center [52, 169] width 70 height 13
type input "229"
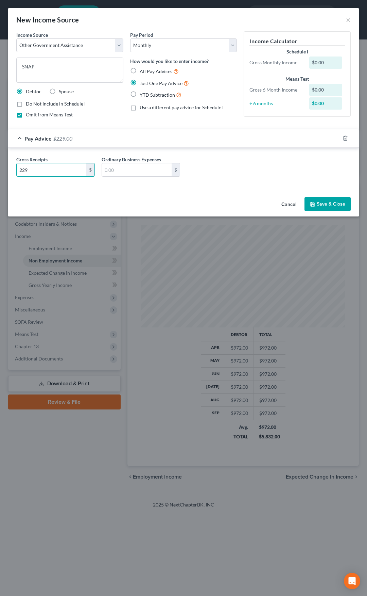
click at [323, 206] on button "Save & Close" at bounding box center [328, 204] width 46 height 14
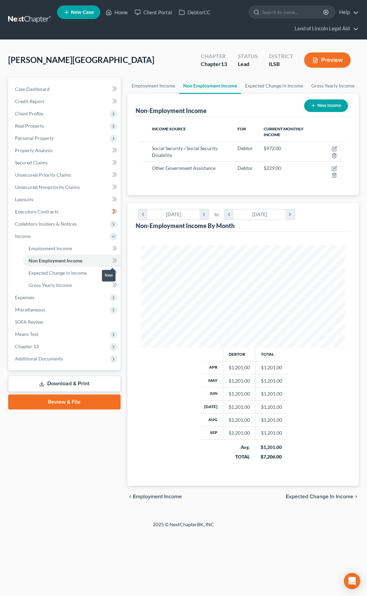
click at [114, 259] on icon at bounding box center [113, 260] width 3 height 5
click at [318, 61] on icon "button" at bounding box center [316, 60] width 6 height 6
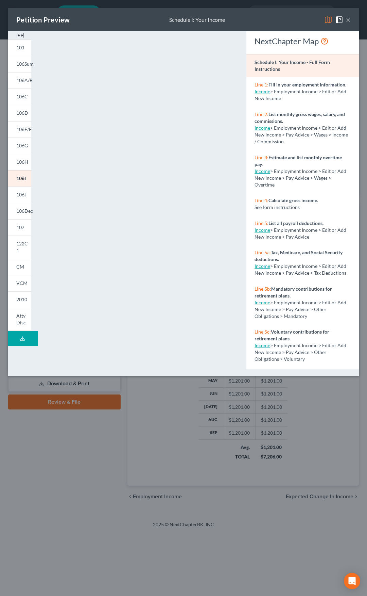
click at [349, 20] on button "×" at bounding box center [348, 20] width 5 height 8
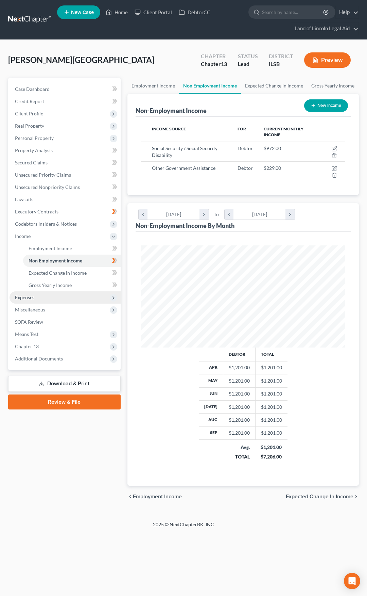
click at [78, 297] on span "Expenses" at bounding box center [65, 297] width 111 height 12
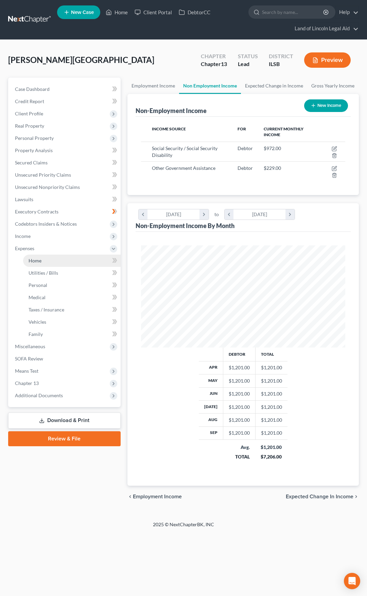
click at [78, 260] on link "Home" at bounding box center [72, 260] width 98 height 12
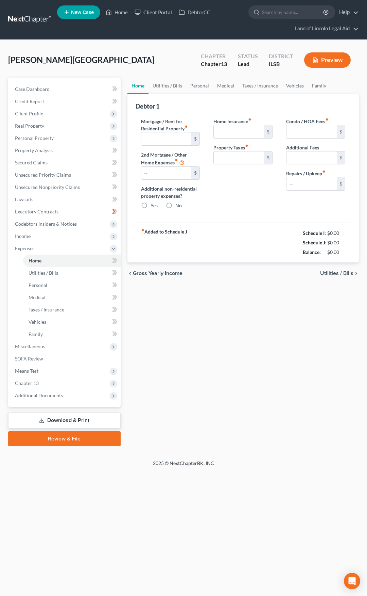
type input "0.00"
radio input "true"
type input "0.00"
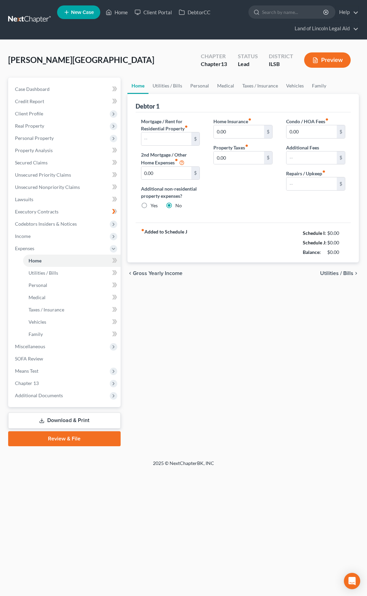
type input "0.00"
click at [157, 139] on input "text" at bounding box center [167, 138] width 50 height 13
type input "631"
click at [237, 162] on input "0.00" at bounding box center [239, 157] width 50 height 13
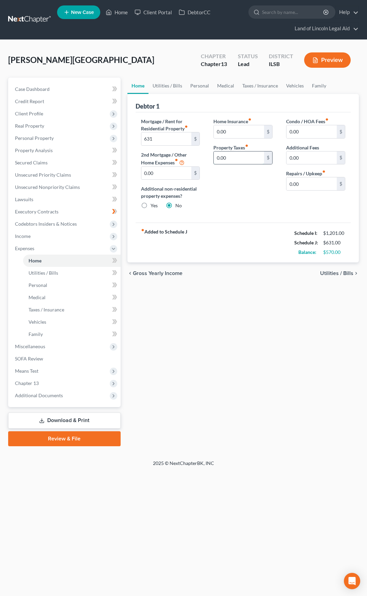
click at [237, 162] on input "0.00" at bounding box center [239, 157] width 50 height 13
type input "9"
click at [303, 184] on input "0.00" at bounding box center [312, 183] width 50 height 13
type input "20"
click at [116, 262] on icon at bounding box center [115, 260] width 3 height 5
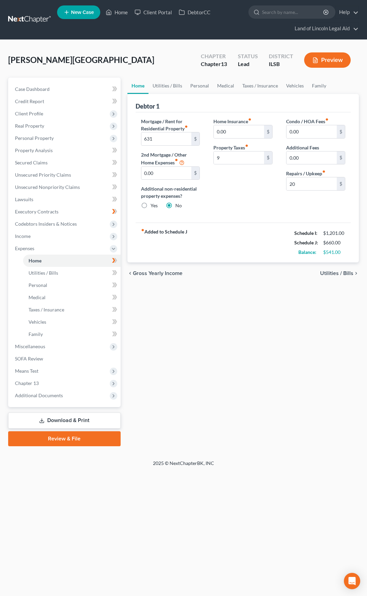
click at [328, 273] on span "Utilities / Bills" at bounding box center [337, 272] width 33 height 5
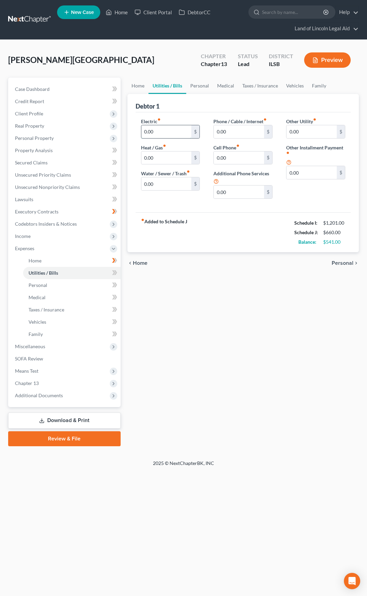
click at [162, 134] on input "0.00" at bounding box center [167, 131] width 50 height 13
type input "150"
type input "130"
click at [116, 273] on icon at bounding box center [115, 272] width 3 height 5
click at [344, 265] on span "Personal" at bounding box center [343, 262] width 22 height 5
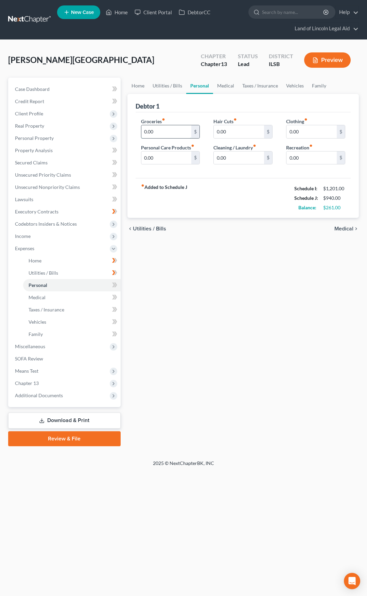
click at [172, 136] on input "0.00" at bounding box center [167, 131] width 50 height 13
type input "274"
type input "10"
type input "15"
type input "10"
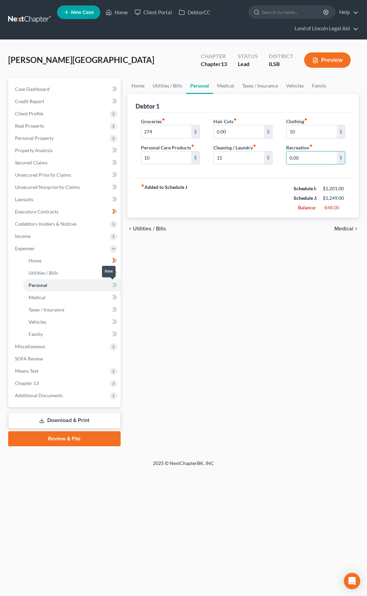
click at [117, 284] on icon at bounding box center [114, 285] width 5 height 9
click at [338, 228] on span "Medical" at bounding box center [344, 228] width 19 height 5
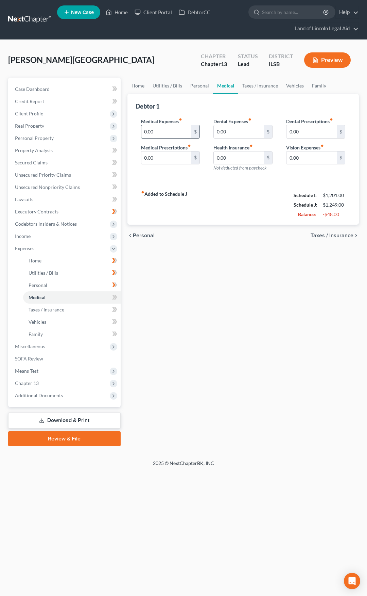
click at [163, 130] on input "0.00" at bounding box center [167, 131] width 50 height 13
type input "5"
click at [116, 295] on icon at bounding box center [114, 297] width 5 height 9
click at [320, 235] on span "Taxes / Insurance" at bounding box center [332, 235] width 43 height 5
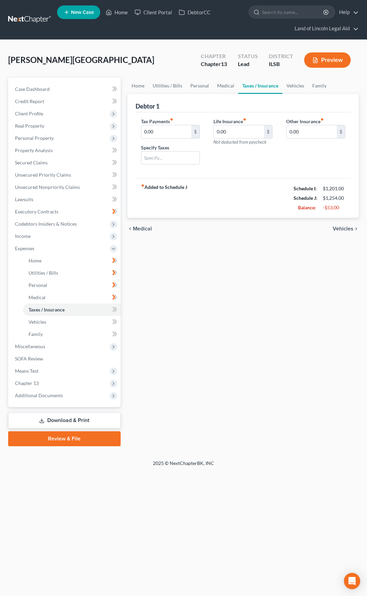
click at [339, 229] on span "Vehicles" at bounding box center [343, 228] width 21 height 5
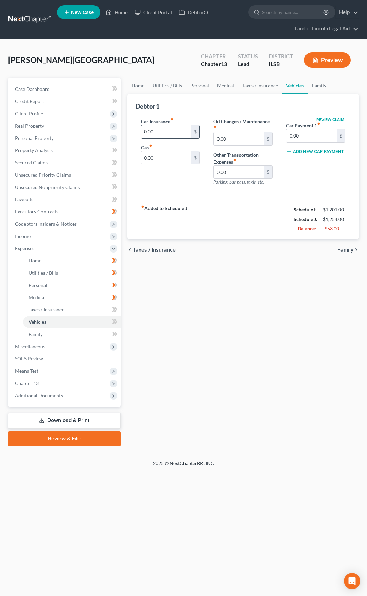
click at [162, 132] on input "0.00" at bounding box center [167, 131] width 50 height 13
type input "34"
type input "40"
type input "12.50"
type input "1"
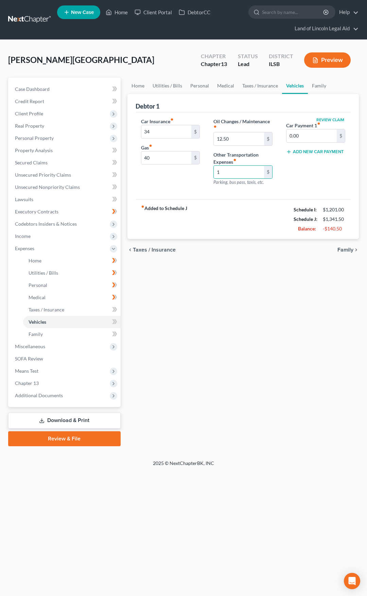
click at [158, 178] on div "Car Insurance fiber_manual_record 34 $ Gas fiber_manual_record 40 $" at bounding box center [170, 154] width 73 height 73
click at [113, 320] on icon at bounding box center [113, 321] width 3 height 5
click at [342, 249] on span "Family" at bounding box center [346, 249] width 16 height 5
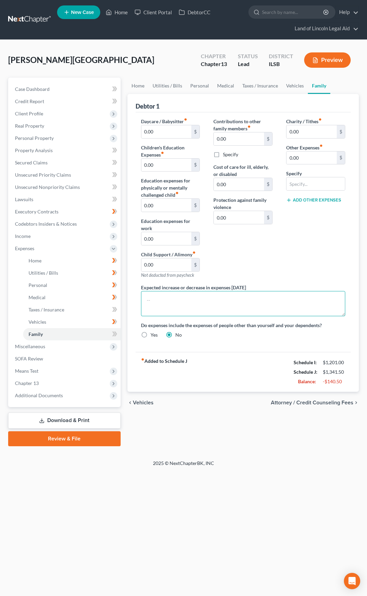
click at [198, 307] on textarea at bounding box center [243, 303] width 204 height 25
type textarea "Debtor's lot rent will go up in January to $740/month. Also in January, Debtor …"
click at [116, 335] on icon at bounding box center [115, 333] width 3 height 5
click at [281, 403] on span "Attorney / Credit Counseling Fees" at bounding box center [312, 402] width 83 height 5
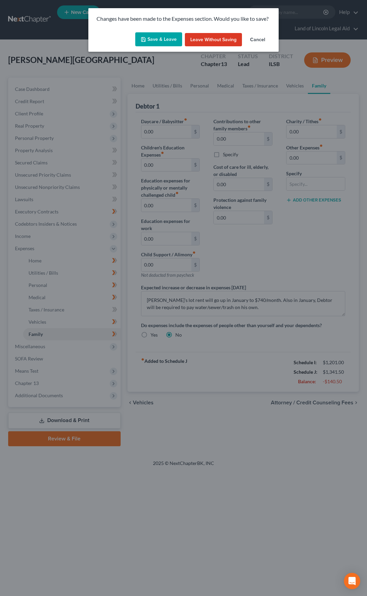
click at [154, 41] on button "Save & Leave" at bounding box center [158, 39] width 47 height 14
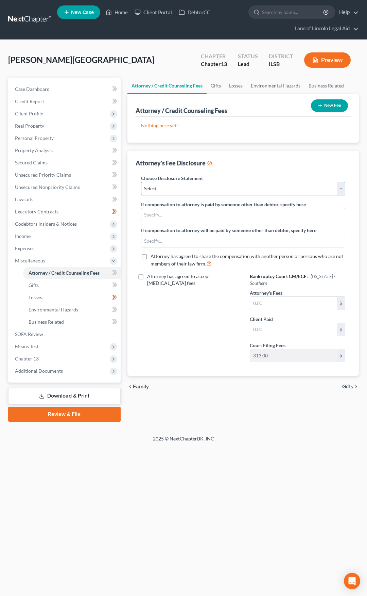
click at [175, 185] on select "Select Compensation Statement" at bounding box center [243, 189] width 204 height 14
select select "0"
click at [141, 182] on select "Select Compensation Statement" at bounding box center [243, 189] width 204 height 14
click at [117, 270] on icon at bounding box center [114, 272] width 5 height 9
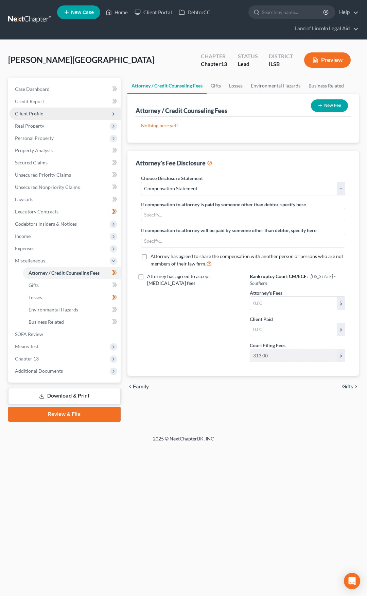
click at [64, 117] on span "Client Profile" at bounding box center [65, 114] width 111 height 12
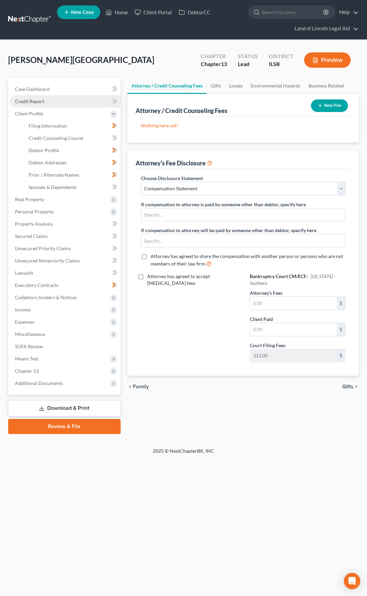
click at [59, 104] on link "Credit Report" at bounding box center [65, 101] width 111 height 12
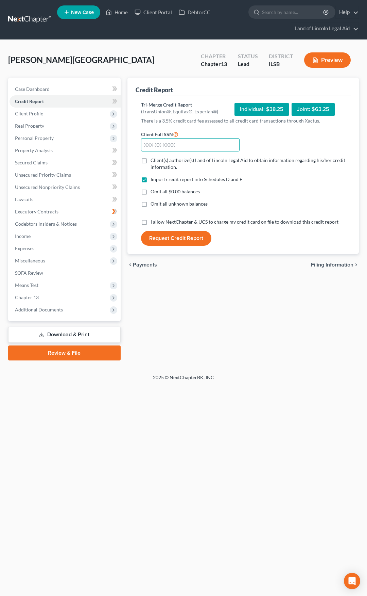
click at [162, 142] on input "text" at bounding box center [190, 145] width 99 height 14
type input "339-44-1717"
click at [151, 161] on label "Client(s) authorize(s) Land of Lincoln Legal Aid to obtain information regardin…" at bounding box center [248, 164] width 195 height 14
click at [153, 161] on input "Client(s) authorize(s) Land of Lincoln Legal Aid to obtain information regardin…" at bounding box center [155, 159] width 4 height 4
checkbox input "true"
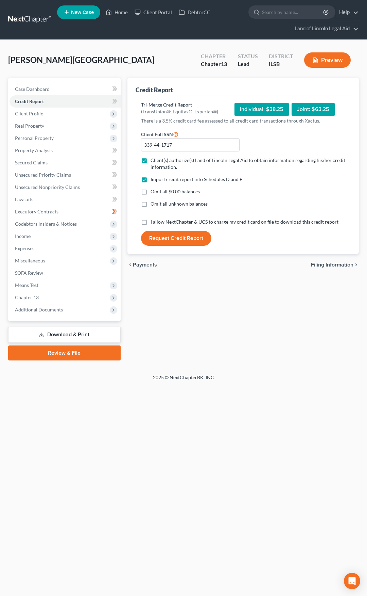
click at [151, 191] on label "Omit all $0.00 balances" at bounding box center [175, 191] width 49 height 7
click at [153, 191] on input "Omit all $0.00 balances" at bounding box center [155, 190] width 4 height 4
checkbox input "true"
click at [151, 220] on label "I allow NextChapter & UCS to charge my credit card on file to download this cre…" at bounding box center [245, 221] width 188 height 7
click at [153, 220] on input "I allow NextChapter & UCS to charge my credit card on file to download this cre…" at bounding box center [155, 220] width 4 height 4
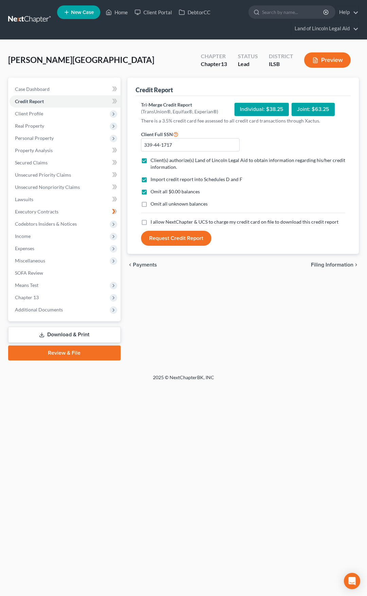
checkbox input "true"
click at [164, 237] on button "Request Credit Report" at bounding box center [176, 238] width 70 height 15
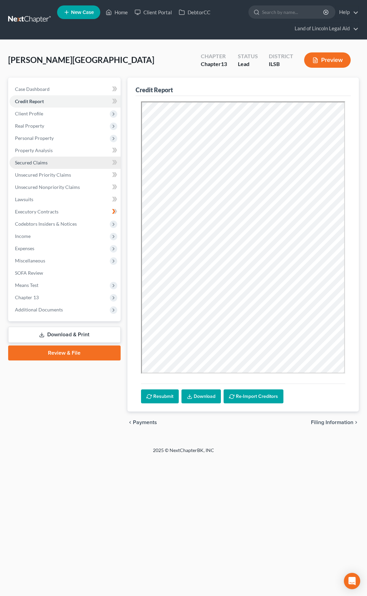
click at [70, 160] on link "Secured Claims" at bounding box center [65, 163] width 111 height 12
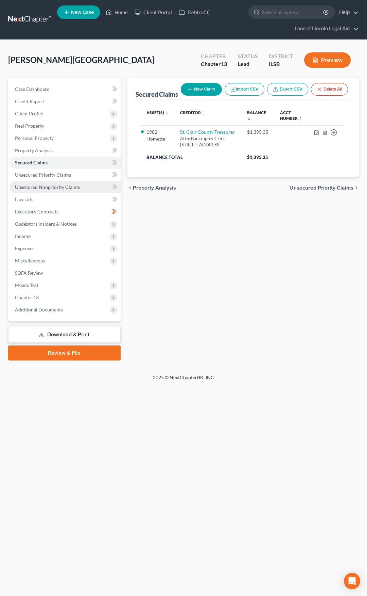
click at [80, 185] on link "Unsecured Nonpriority Claims" at bounding box center [65, 187] width 111 height 12
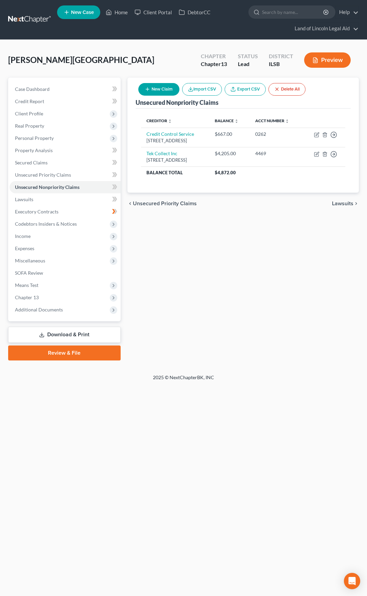
click at [30, 19] on link at bounding box center [30, 20] width 44 height 12
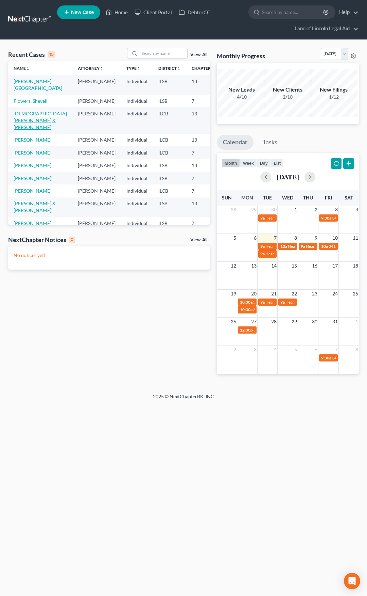
click at [21, 124] on link "[DEMOGRAPHIC_DATA][PERSON_NAME] & [PERSON_NAME]" at bounding box center [40, 120] width 53 height 19
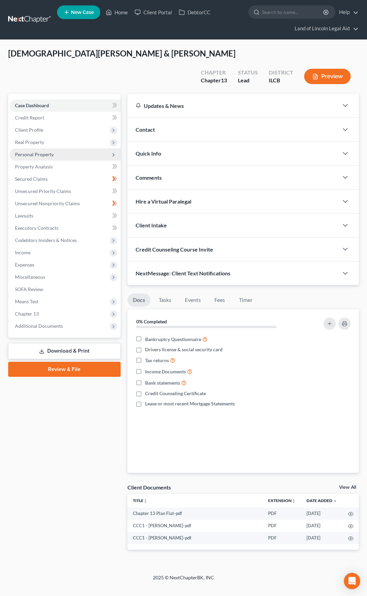
click at [79, 148] on span "Personal Property" at bounding box center [65, 154] width 111 height 12
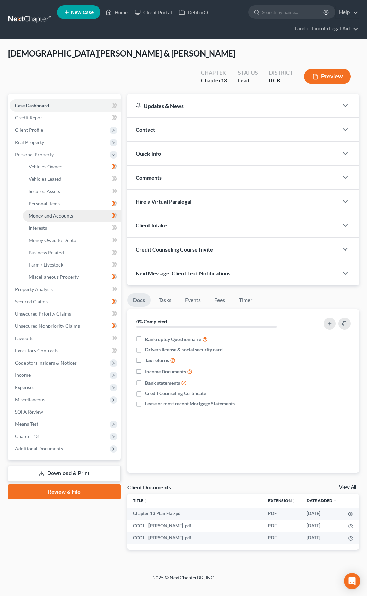
click at [79, 210] on link "Money and Accounts" at bounding box center [72, 216] width 98 height 12
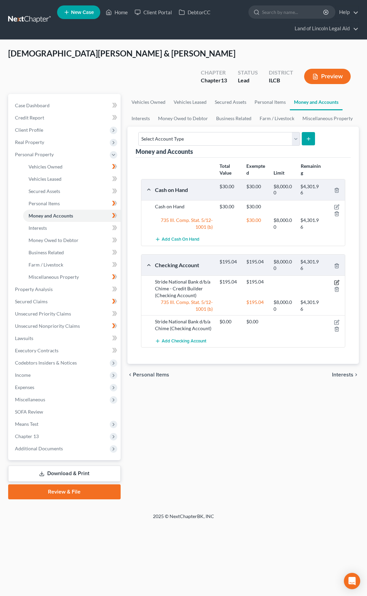
click at [339, 280] on icon "button" at bounding box center [336, 282] width 5 height 5
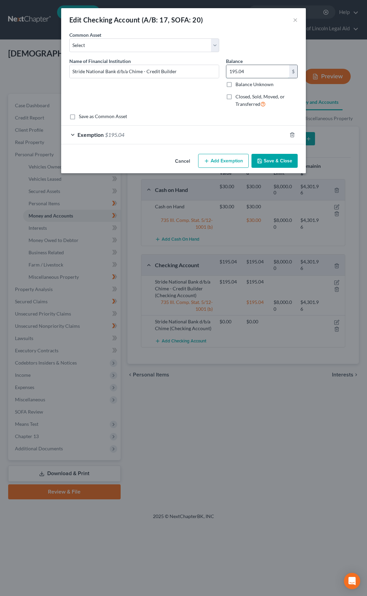
click at [241, 69] on input "195.04" at bounding box center [258, 71] width 63 height 13
type input "0"
click at [294, 135] on icon "button" at bounding box center [292, 134] width 5 height 5
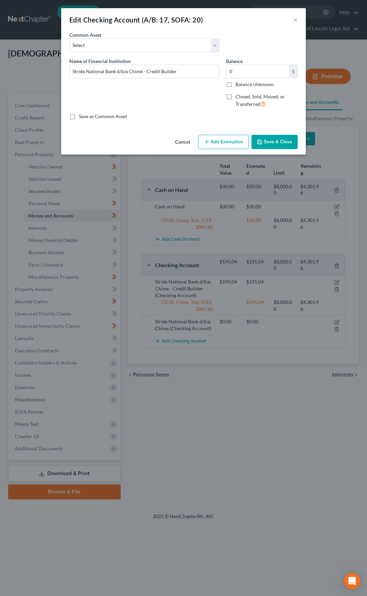
click at [281, 140] on button "Save & Close" at bounding box center [275, 142] width 46 height 14
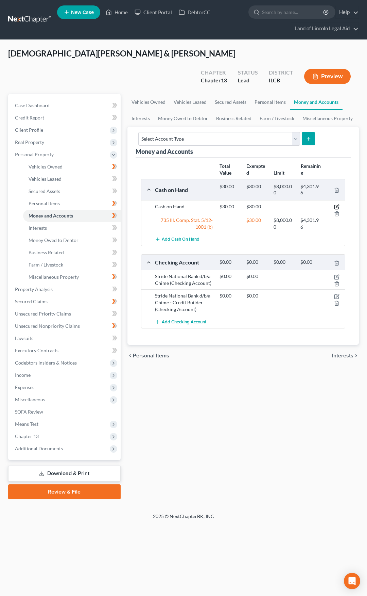
click at [335, 204] on icon "button" at bounding box center [336, 206] width 5 height 5
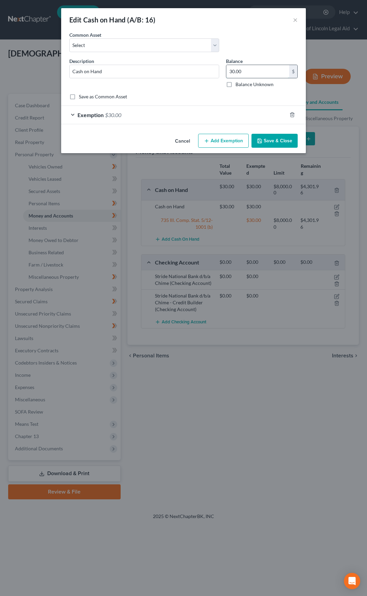
click at [241, 72] on input "30.00" at bounding box center [258, 71] width 63 height 13
type input "10"
click at [191, 89] on div "Description * Cash on Hand Balance 10.00 $ Balance Unknown Balance Undetermined…" at bounding box center [183, 75] width 235 height 36
click at [177, 112] on div "Exemption $30.00" at bounding box center [174, 115] width 226 height 18
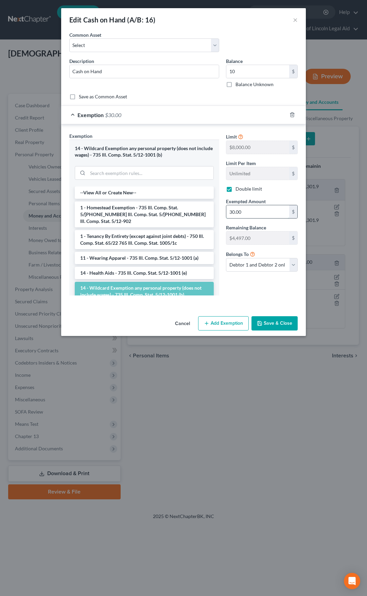
click at [245, 212] on input "30.00" at bounding box center [258, 211] width 63 height 13
type input "10"
click at [232, 285] on div "Limit $8,000.00 $ Limit Per Item Unlimited $ Double limit Exempted Amount * 10 …" at bounding box center [262, 216] width 79 height 168
click at [269, 323] on button "Save & Close" at bounding box center [275, 323] width 46 height 14
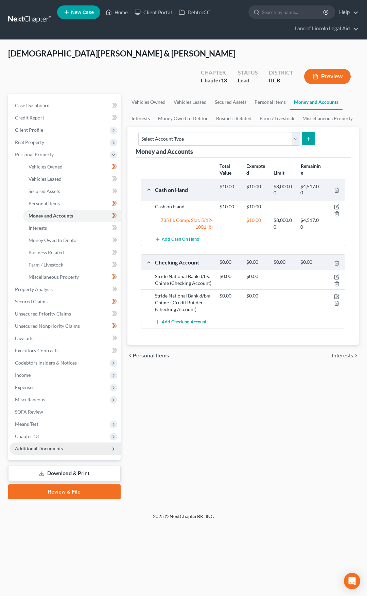
click at [81, 442] on span "Additional Documents" at bounding box center [65, 448] width 111 height 12
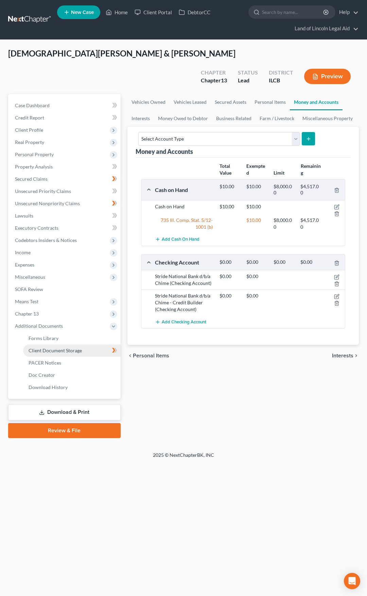
click at [77, 344] on link "Client Document Storage" at bounding box center [72, 350] width 98 height 12
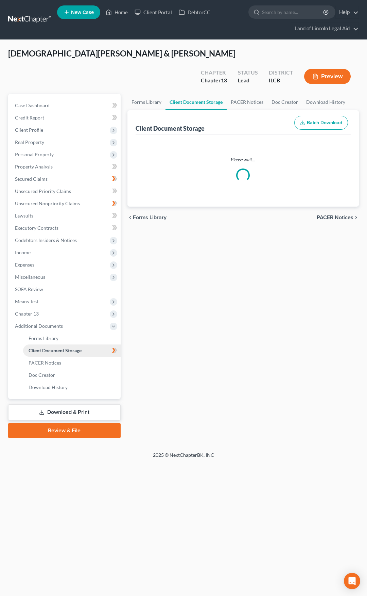
select select "0"
select select "1"
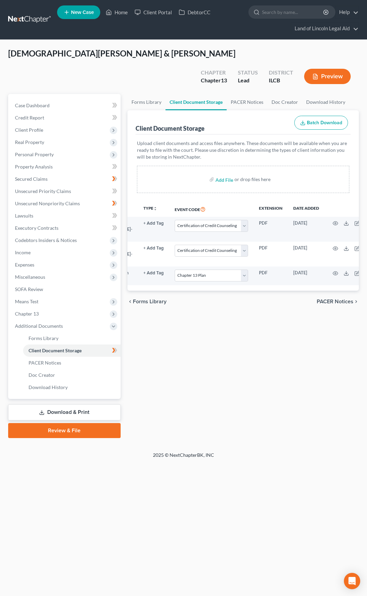
scroll to position [0, 43]
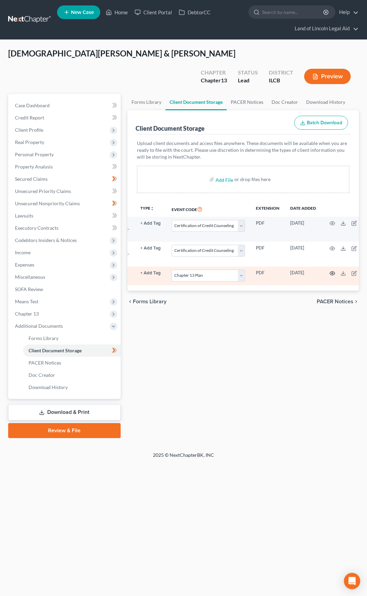
click at [330, 270] on icon "button" at bounding box center [332, 272] width 5 height 5
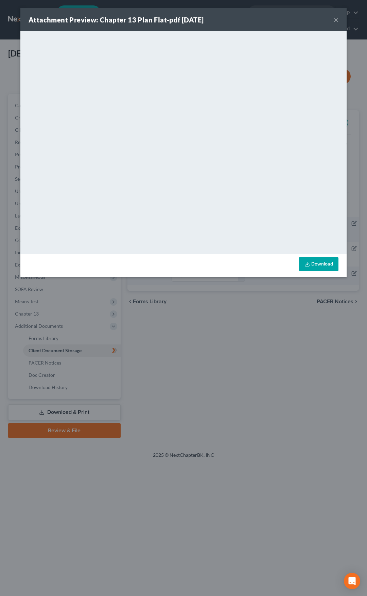
click at [335, 19] on button "×" at bounding box center [336, 20] width 5 height 8
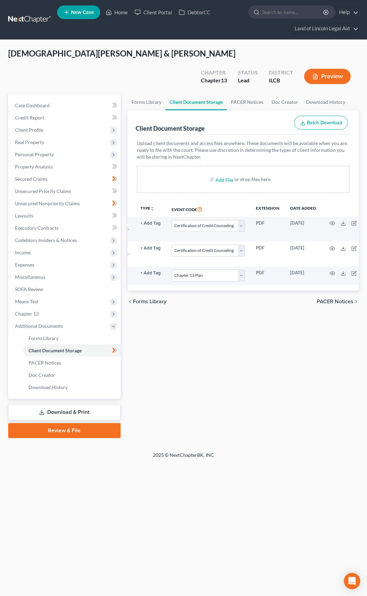
scroll to position [0, 0]
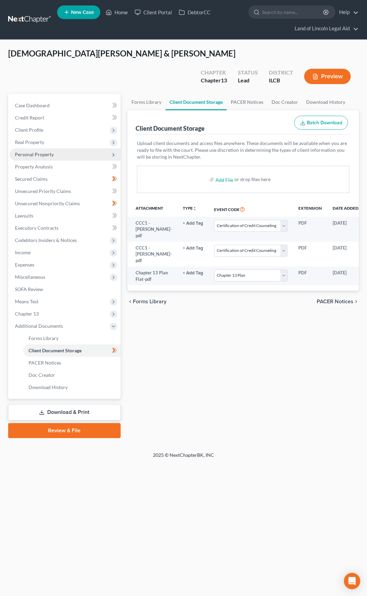
click at [68, 148] on span "Personal Property" at bounding box center [65, 154] width 111 height 12
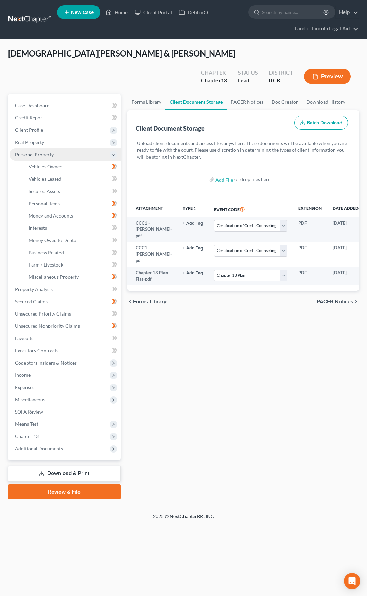
click at [67, 148] on span "Personal Property" at bounding box center [65, 154] width 111 height 12
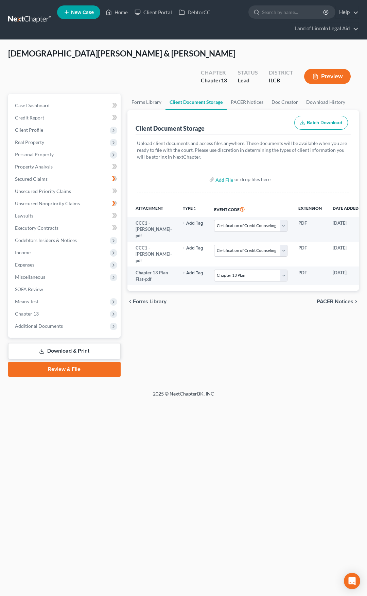
click at [87, 362] on link "Review & File" at bounding box center [64, 369] width 113 height 15
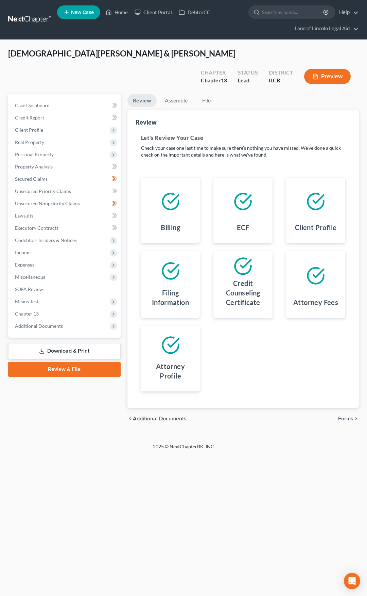
click at [343, 416] on span "Forms" at bounding box center [346, 418] width 15 height 5
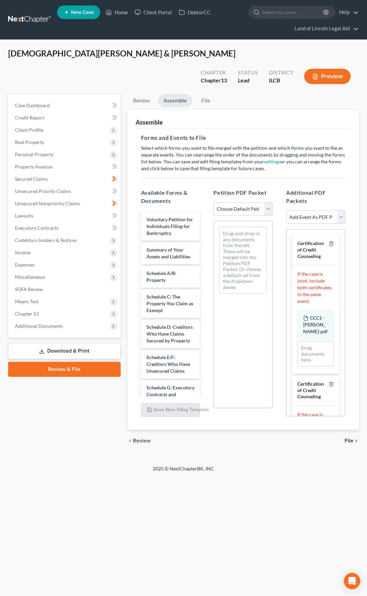
click at [238, 202] on select "Choose Default Petition PDF Packet Complete Bankruptcy Petition (all forms and …" at bounding box center [243, 209] width 59 height 14
select select "0"
click at [214, 202] on select "Choose Default Petition PDF Packet Complete Bankruptcy Petition (all forms and …" at bounding box center [243, 209] width 59 height 14
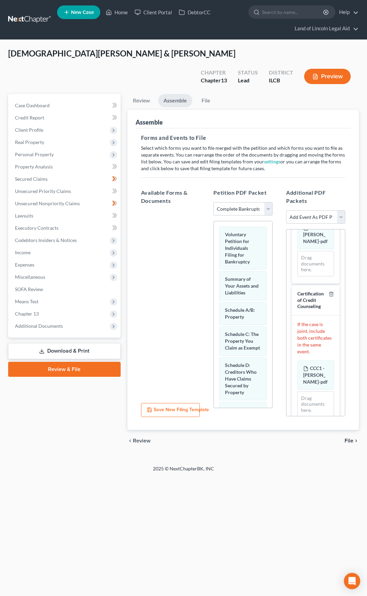
scroll to position [102, 0]
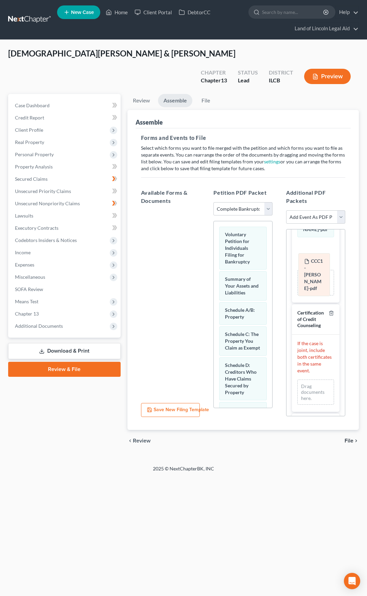
drag, startPoint x: 308, startPoint y: 369, endPoint x: 309, endPoint y: 270, distance: 99.4
click at [309, 379] on div "CCC1 - Robin-pdf Amended CCC1 - Robin-pdf CCC1 - Robin-pdf Amended CCC1 - Robin…" at bounding box center [316, 392] width 37 height 26
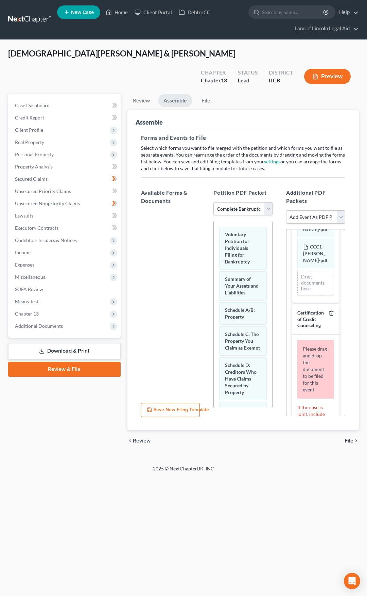
click at [331, 310] on icon "button" at bounding box center [331, 312] width 5 height 5
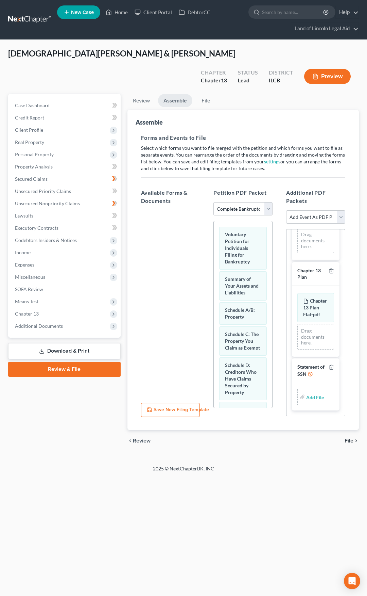
scroll to position [165, 0]
click at [309, 391] on input "file" at bounding box center [315, 397] width 16 height 12
type input "C:\fakepath\Form 121.pdf"
click at [349, 438] on span "File" at bounding box center [349, 440] width 9 height 5
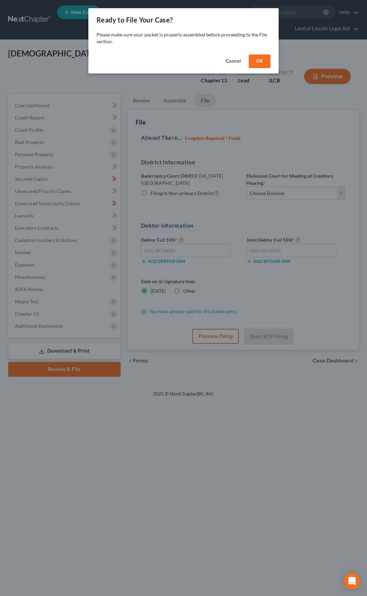
click at [254, 58] on button "OK" at bounding box center [260, 61] width 22 height 14
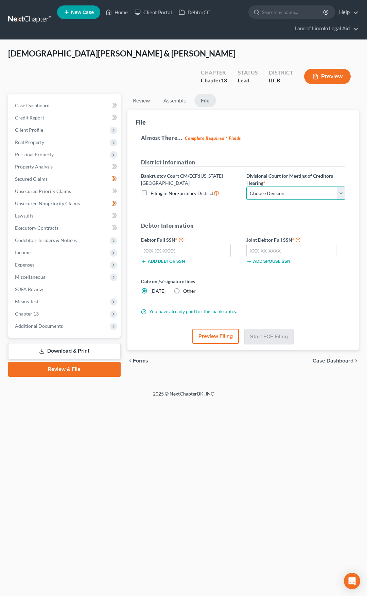
click at [267, 186] on select "Choose Division Peoria Springfield Urbana" at bounding box center [296, 193] width 99 height 14
click at [267, 221] on h5 "Debtor Information" at bounding box center [243, 225] width 204 height 9
click at [268, 186] on select "Choose Division Peoria Springfield Urbana" at bounding box center [296, 193] width 99 height 14
select select "2"
click at [247, 186] on select "Choose Division Peoria Springfield Urbana" at bounding box center [296, 193] width 99 height 14
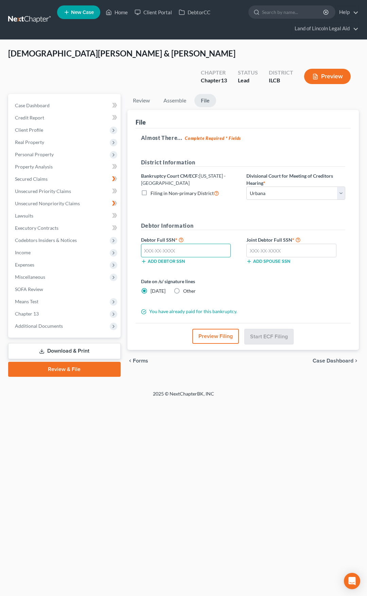
click at [180, 244] on input "text" at bounding box center [186, 251] width 90 height 14
type input "359-72-4680"
click at [269, 244] on input "text" at bounding box center [292, 251] width 90 height 14
type input "345-74-1753"
click at [183, 287] on label "Other" at bounding box center [189, 290] width 13 height 7
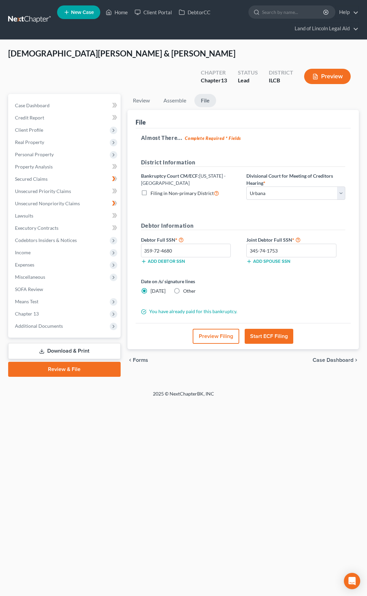
click at [186, 287] on input "Other" at bounding box center [188, 289] width 4 height 4
radio input "true"
radio input "false"
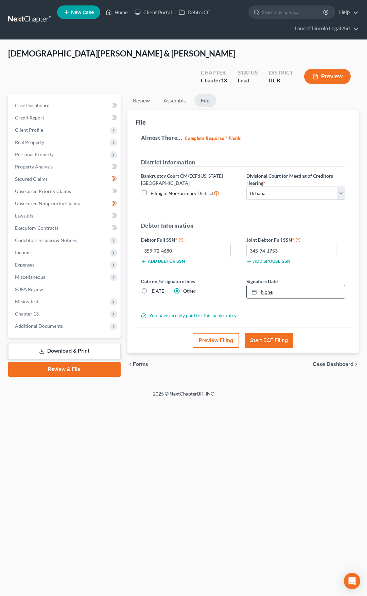
click at [268, 285] on link "None" at bounding box center [296, 291] width 98 height 13
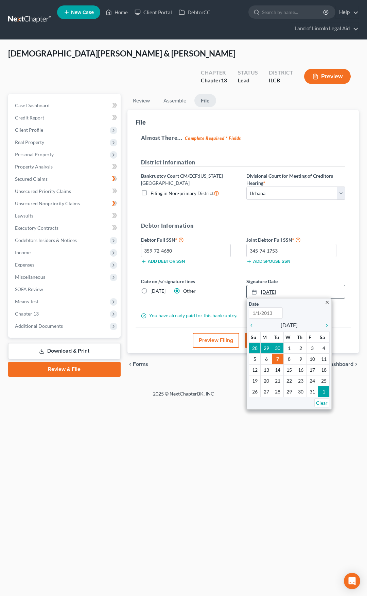
type input "10/7/2025"
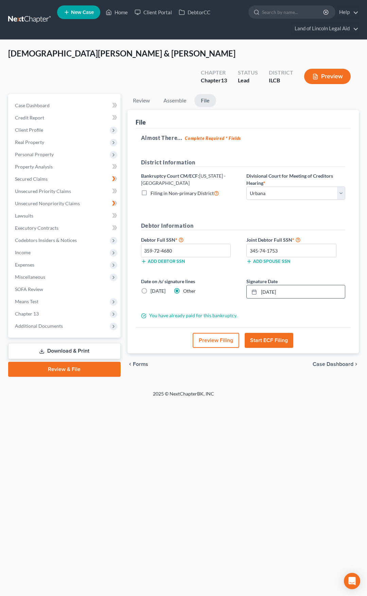
click at [268, 333] on button "Start ECF Filing" at bounding box center [269, 340] width 49 height 15
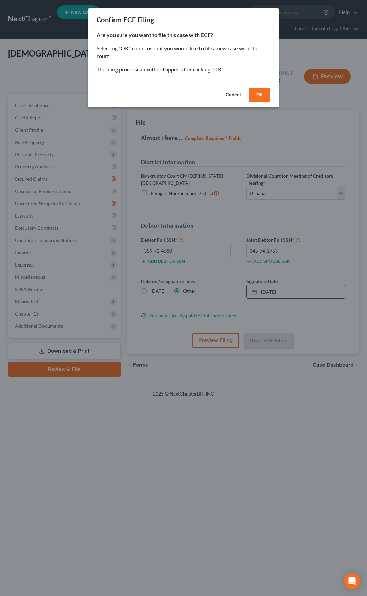
click at [257, 95] on button "OK" at bounding box center [260, 95] width 22 height 14
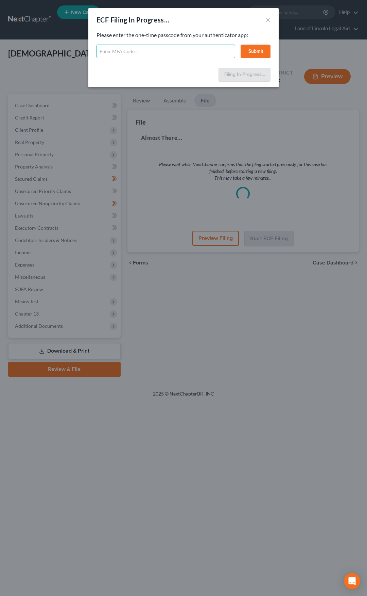
click at [145, 49] on input "text" at bounding box center [166, 52] width 139 height 14
type input "405980"
click at [260, 53] on button "Submit" at bounding box center [256, 52] width 30 height 14
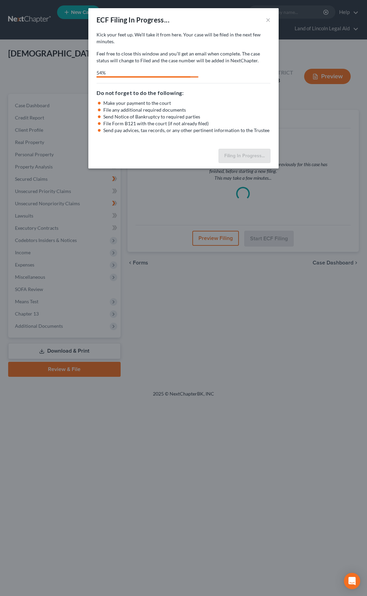
select select "2"
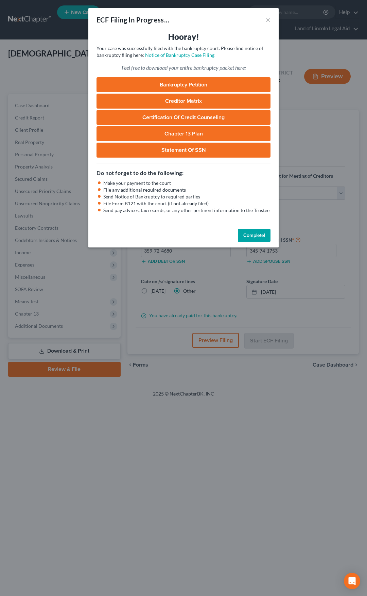
click at [257, 236] on button "Complete!" at bounding box center [254, 236] width 33 height 14
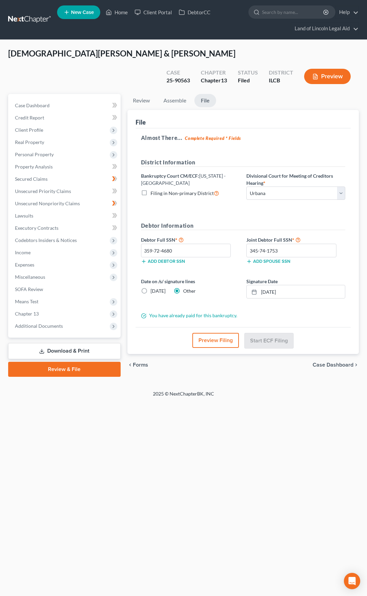
drag, startPoint x: 24, startPoint y: 20, endPoint x: 15, endPoint y: 31, distance: 14.7
click at [24, 20] on link at bounding box center [30, 20] width 44 height 12
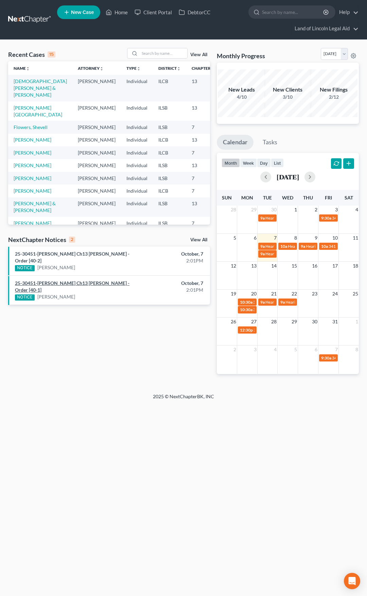
click at [71, 280] on link "25-30451-[PERSON_NAME] Ch13 [PERSON_NAME] - Order [40-1]" at bounding box center [72, 286] width 115 height 13
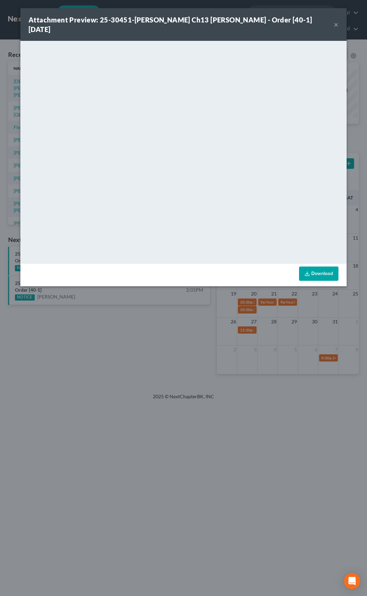
click at [334, 20] on button "×" at bounding box center [336, 24] width 5 height 8
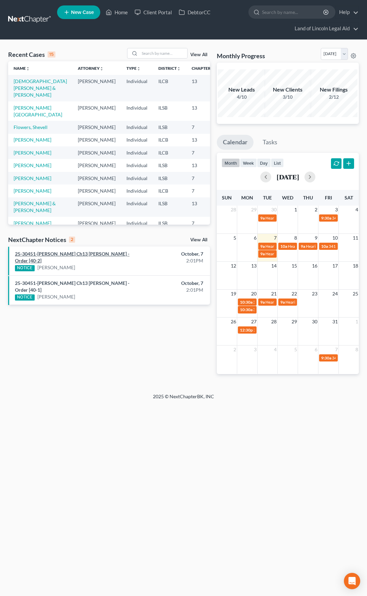
click at [65, 251] on link "25-30451-[PERSON_NAME] Ch13 [PERSON_NAME] - Order [40-2]" at bounding box center [72, 257] width 115 height 13
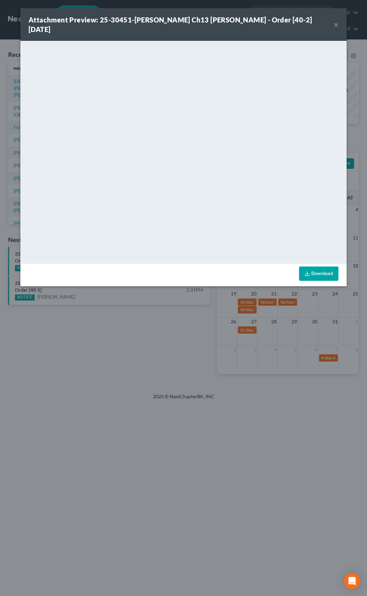
click at [334, 21] on button "×" at bounding box center [336, 24] width 5 height 8
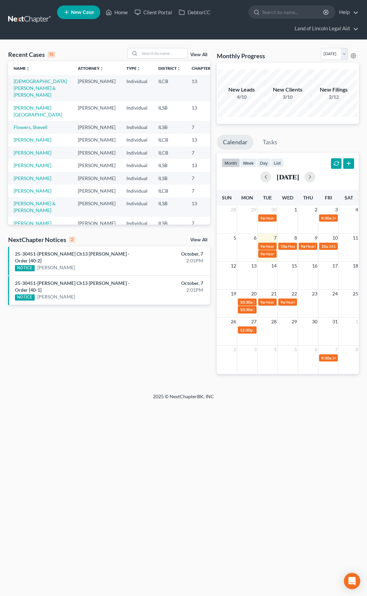
click at [32, 20] on link at bounding box center [30, 20] width 44 height 12
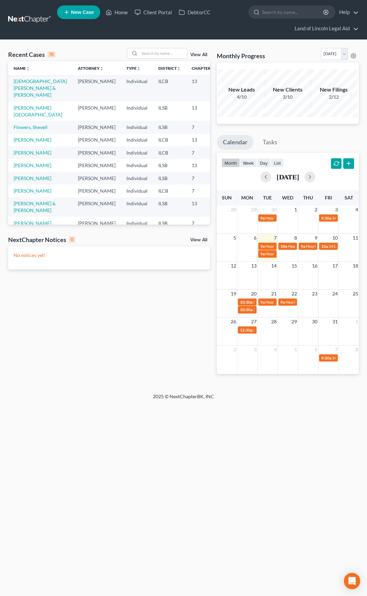
click at [22, 20] on link at bounding box center [30, 20] width 44 height 12
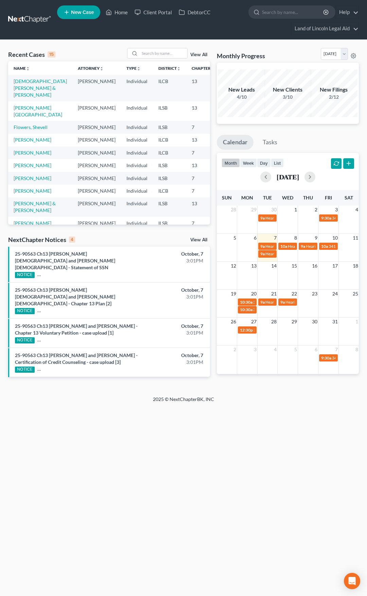
click at [20, 20] on link at bounding box center [30, 20] width 44 height 12
click at [147, 55] on input "search" at bounding box center [164, 53] width 48 height 10
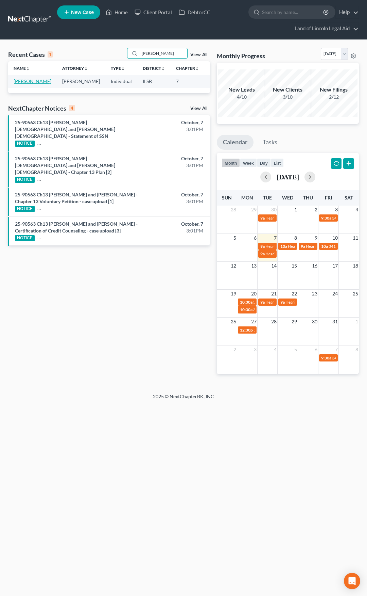
type input "[PERSON_NAME]"
click at [19, 80] on link "[PERSON_NAME]" at bounding box center [33, 81] width 38 height 6
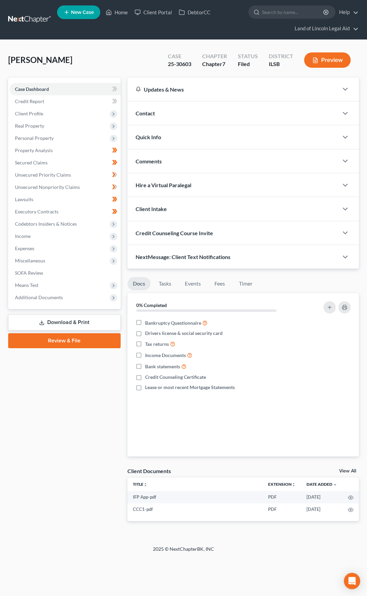
click at [91, 321] on link "Download & Print" at bounding box center [64, 322] width 113 height 16
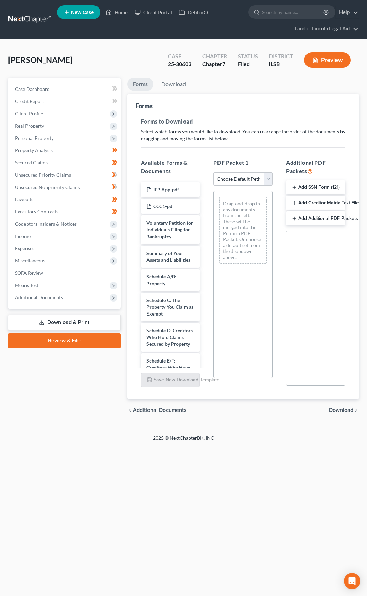
click at [244, 180] on select "Choose Default Petition PDF Packet Complete Bankruptcy Petition (all forms and …" at bounding box center [243, 179] width 59 height 14
select select "2"
click at [214, 172] on select "Choose Default Petition PDF Packet Complete Bankruptcy Petition (all forms and …" at bounding box center [243, 179] width 59 height 14
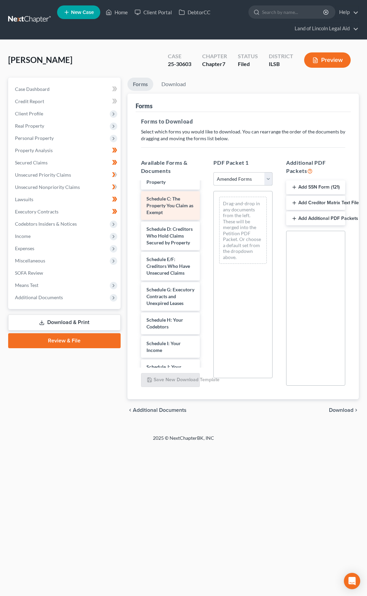
scroll to position [102, 0]
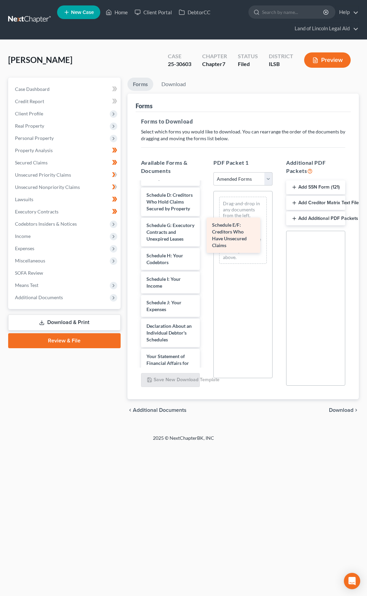
drag, startPoint x: 171, startPoint y: 251, endPoint x: 237, endPoint y: 231, distance: 69.2
click at [206, 231] on div "Schedule E/F: Creditors Who Have Unsecured Claims Voluntary Petition for Indivi…" at bounding box center [171, 319] width 70 height 479
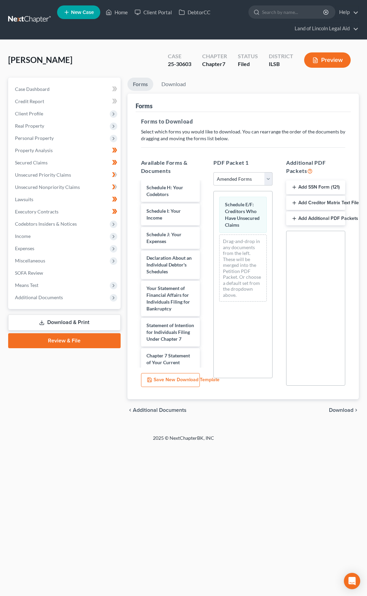
scroll to position [204, 0]
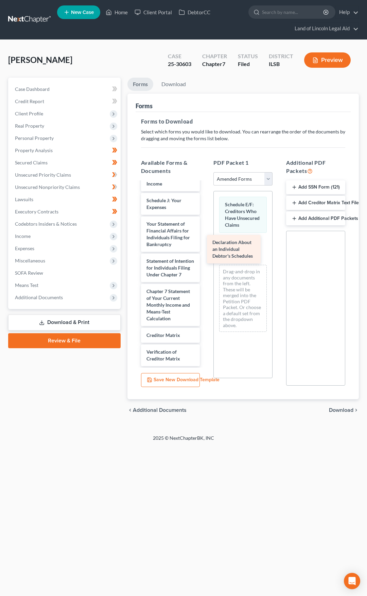
drag, startPoint x: 168, startPoint y: 258, endPoint x: 234, endPoint y: 249, distance: 66.6
click at [206, 249] on div "Declaration About an Individual Debtor's Schedules Voluntary Petition for Indiv…" at bounding box center [171, 202] width 70 height 449
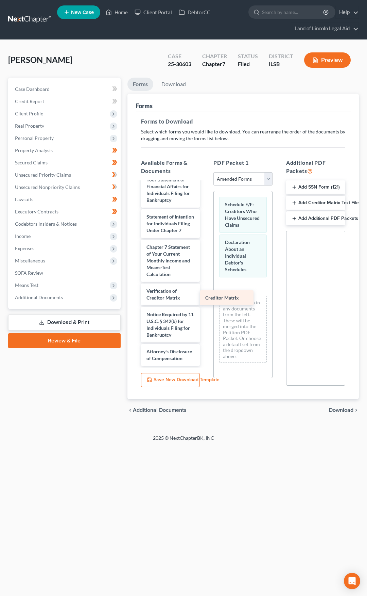
scroll to position [296, 0]
drag, startPoint x: 170, startPoint y: 266, endPoint x: 231, endPoint y: 298, distance: 68.8
click at [206, 298] on div "Creditor Matrix Voluntary Petition for Individuals Filing for Bankruptcy Summar…" at bounding box center [171, 150] width 70 height 432
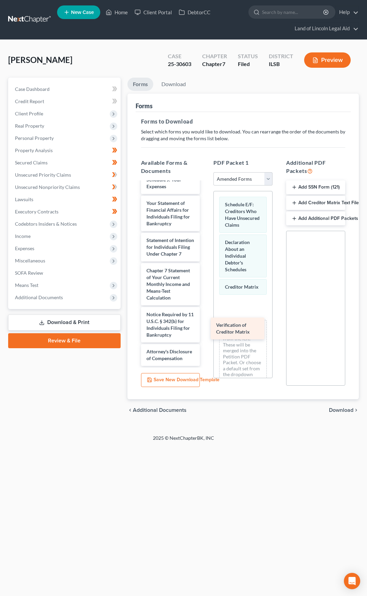
drag, startPoint x: 168, startPoint y: 282, endPoint x: 238, endPoint y: 330, distance: 84.5
click at [206, 330] on div "Verification of Creditor Matrix Voluntary Petition for Individuals Filing for B…" at bounding box center [171, 161] width 70 height 409
click at [337, 411] on span "Download" at bounding box center [341, 409] width 24 height 5
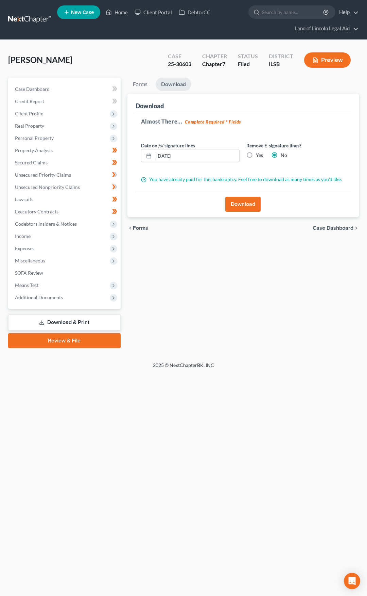
click at [242, 204] on button "Download" at bounding box center [243, 204] width 35 height 15
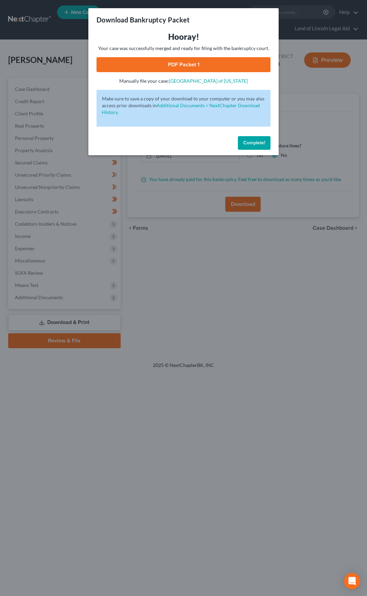
click at [161, 66] on link "PDF Packet 1" at bounding box center [184, 64] width 174 height 15
click at [250, 142] on span "Complete!" at bounding box center [255, 143] width 22 height 6
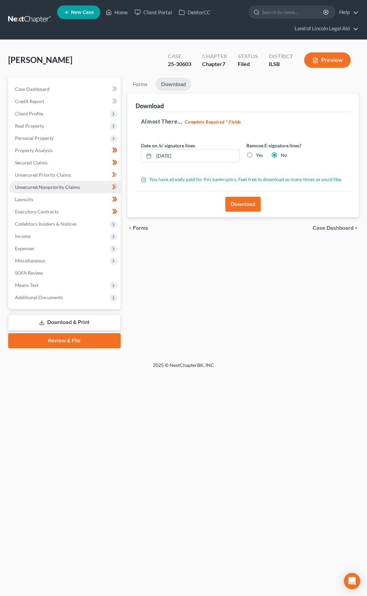
click at [81, 186] on link "Unsecured Nonpriority Claims" at bounding box center [65, 187] width 111 height 12
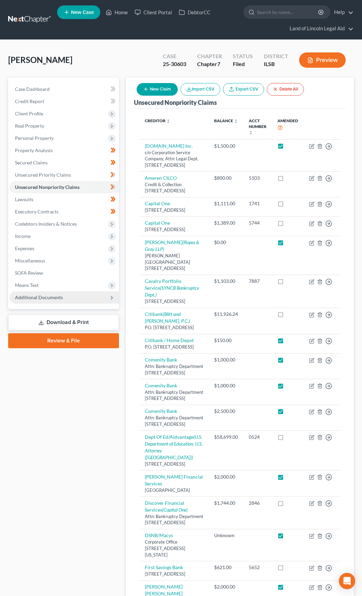
click at [72, 294] on span "Additional Documents" at bounding box center [65, 297] width 110 height 12
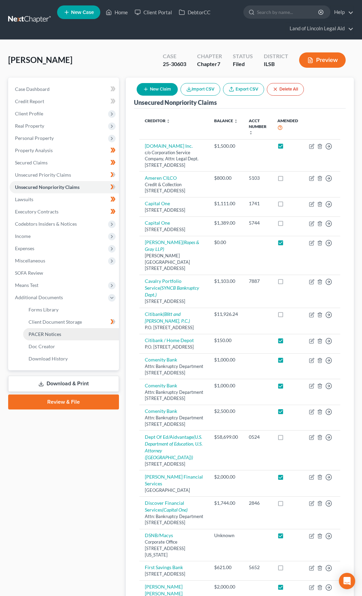
click at [72, 335] on link "PACER Notices" at bounding box center [71, 334] width 96 height 12
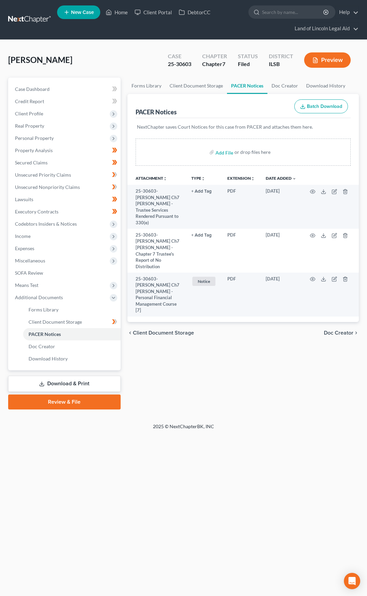
click at [89, 382] on link "Download & Print" at bounding box center [64, 384] width 113 height 16
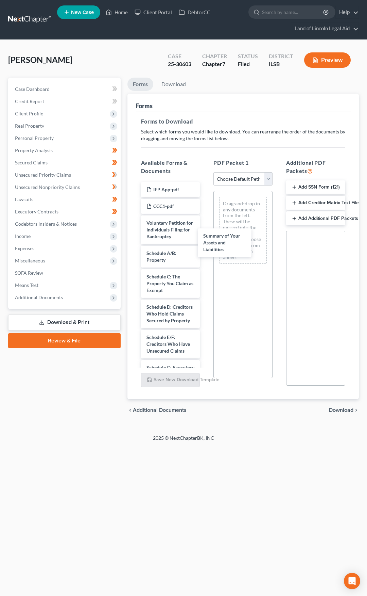
click at [206, 245] on div "Summary of Your Assets and Liabilities IFP App-pdf CCC1-pdf Voluntary Petition …" at bounding box center [171, 441] width 70 height 519
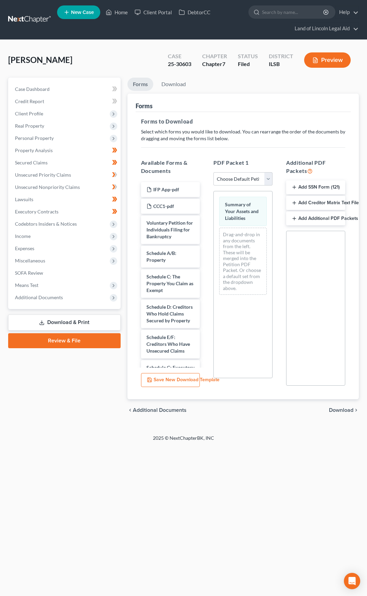
click at [339, 413] on span "Download" at bounding box center [341, 409] width 24 height 5
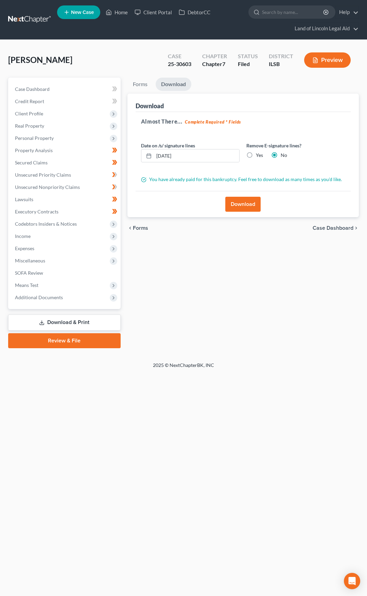
click at [247, 207] on button "Download" at bounding box center [243, 204] width 35 height 15
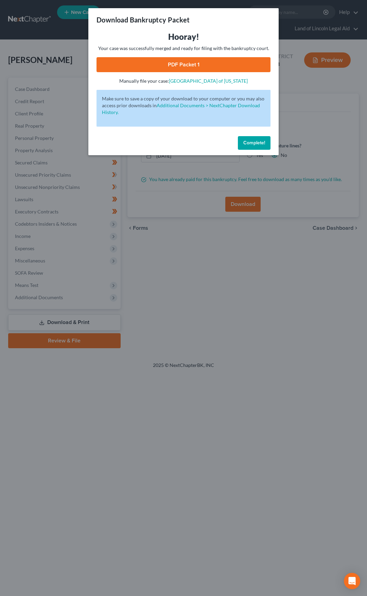
click at [179, 64] on link "PDF Packet 1" at bounding box center [184, 64] width 174 height 15
click at [248, 140] on span "Complete!" at bounding box center [255, 143] width 22 height 6
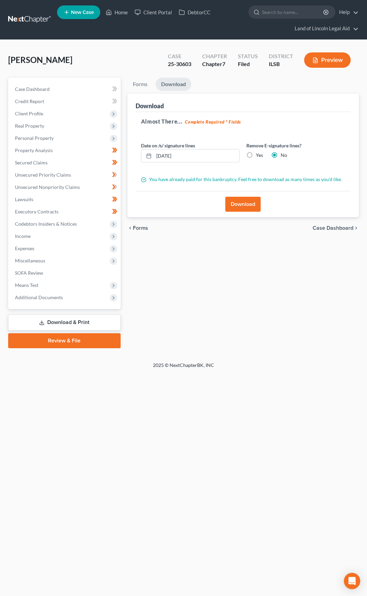
click at [21, 23] on link at bounding box center [30, 20] width 44 height 12
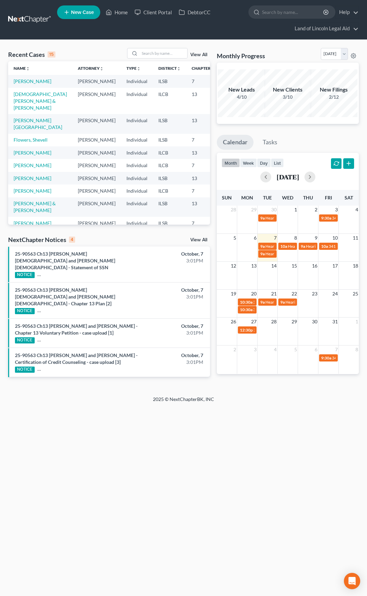
drag, startPoint x: 27, startPoint y: 20, endPoint x: 2, endPoint y: 42, distance: 32.8
click at [27, 20] on link at bounding box center [30, 20] width 44 height 12
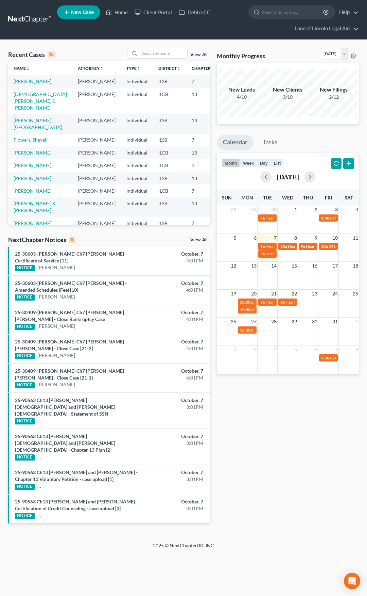
click at [200, 238] on link "View All" at bounding box center [199, 239] width 17 height 5
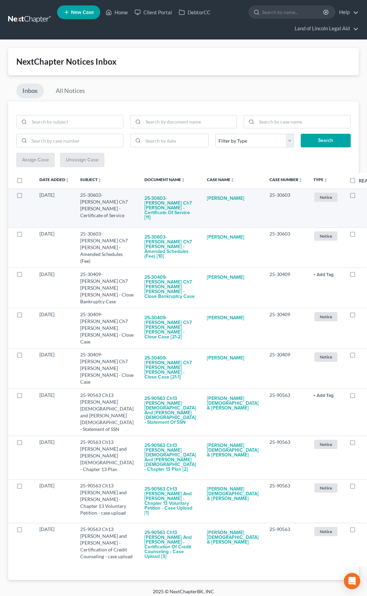
click at [359, 197] on label at bounding box center [359, 197] width 0 height 0
click at [362, 195] on input "checkbox" at bounding box center [364, 194] width 4 height 4
checkbox input "true"
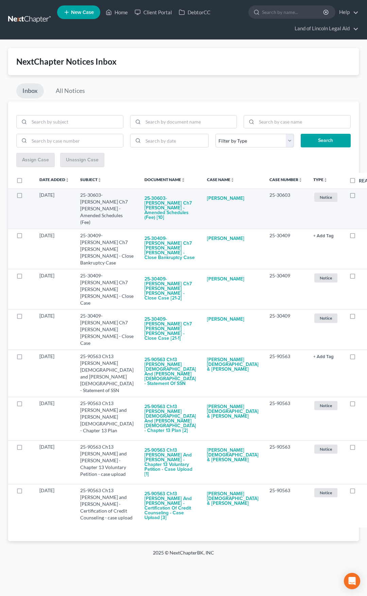
click at [359, 197] on label at bounding box center [359, 197] width 0 height 0
click at [362, 195] on input "checkbox" at bounding box center [364, 194] width 4 height 4
checkbox input "true"
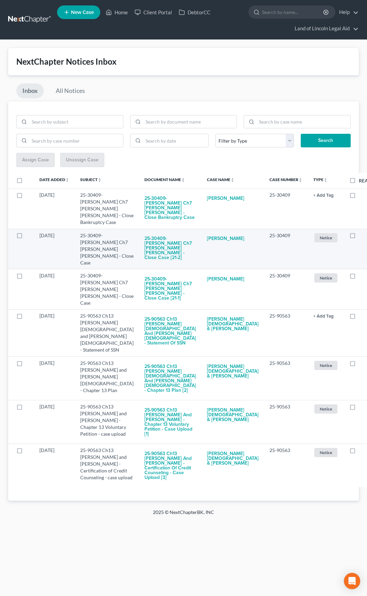
click at [359, 237] on label at bounding box center [359, 237] width 0 height 0
click at [362, 232] on input "checkbox" at bounding box center [364, 234] width 4 height 4
checkbox input "true"
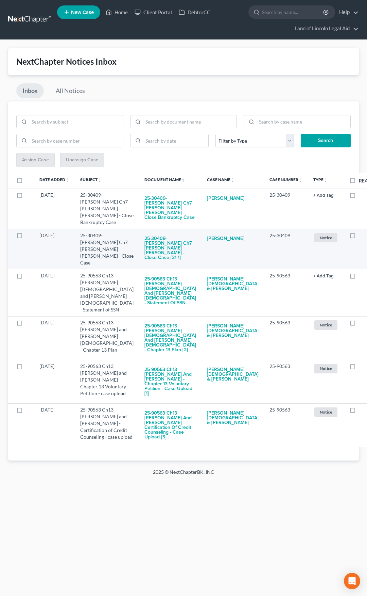
click at [359, 237] on label at bounding box center [359, 237] width 0 height 0
click at [362, 232] on input "checkbox" at bounding box center [364, 234] width 4 height 4
checkbox input "true"
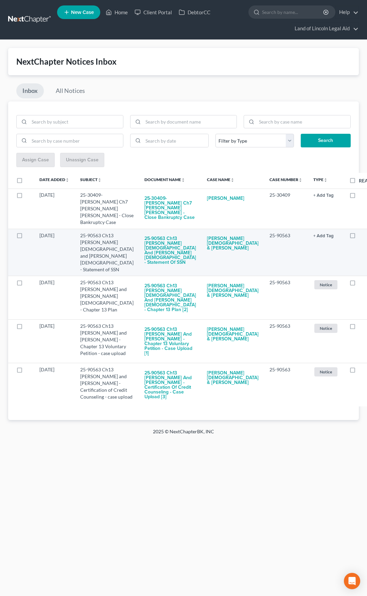
click at [359, 237] on label at bounding box center [359, 237] width 0 height 0
click at [362, 232] on input "checkbox" at bounding box center [364, 234] width 4 height 4
checkbox input "true"
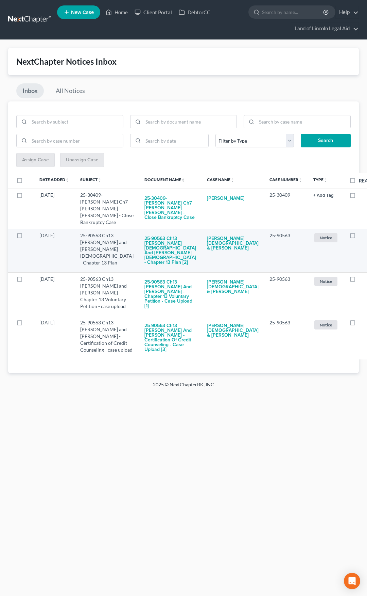
click at [359, 237] on label at bounding box center [359, 237] width 0 height 0
click at [362, 232] on input "checkbox" at bounding box center [364, 234] width 4 height 4
checkbox input "true"
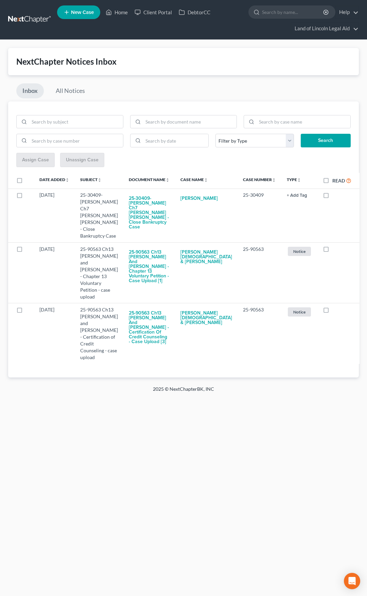
click at [333, 251] on label at bounding box center [333, 251] width 0 height 0
click at [335, 246] on input "checkbox" at bounding box center [337, 248] width 4 height 4
checkbox input "true"
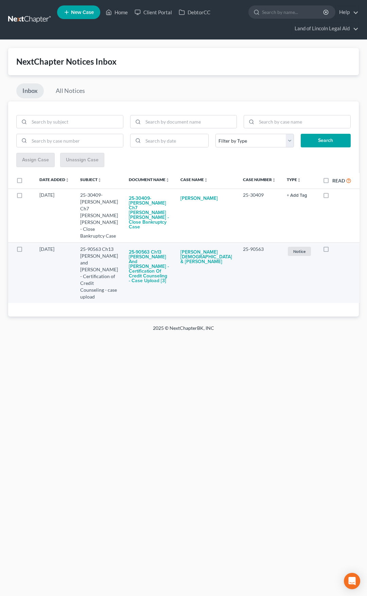
click at [333, 251] on label at bounding box center [333, 251] width 0 height 0
click at [335, 246] on input "checkbox" at bounding box center [337, 248] width 4 height 4
checkbox input "true"
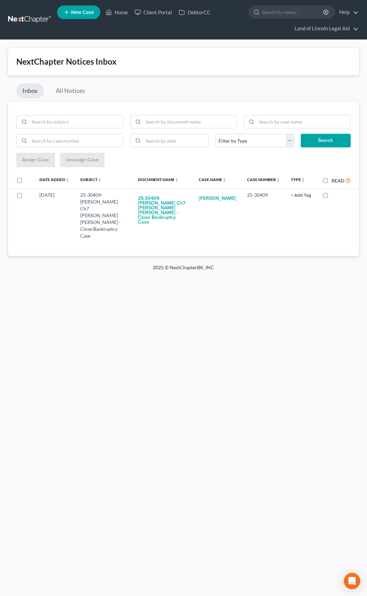
click at [36, 19] on link at bounding box center [30, 20] width 44 height 12
